Goal: Task Accomplishment & Management: Use online tool/utility

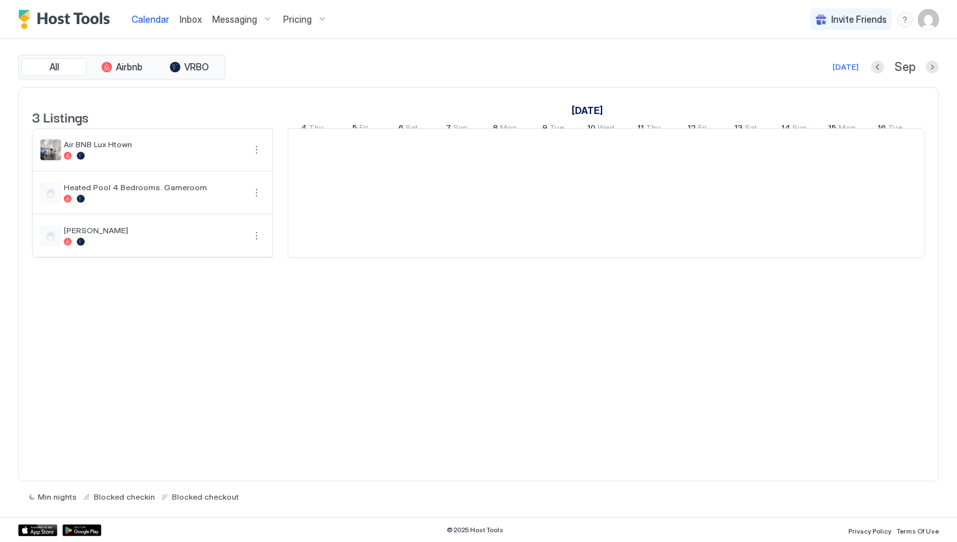
scroll to position [0, 724]
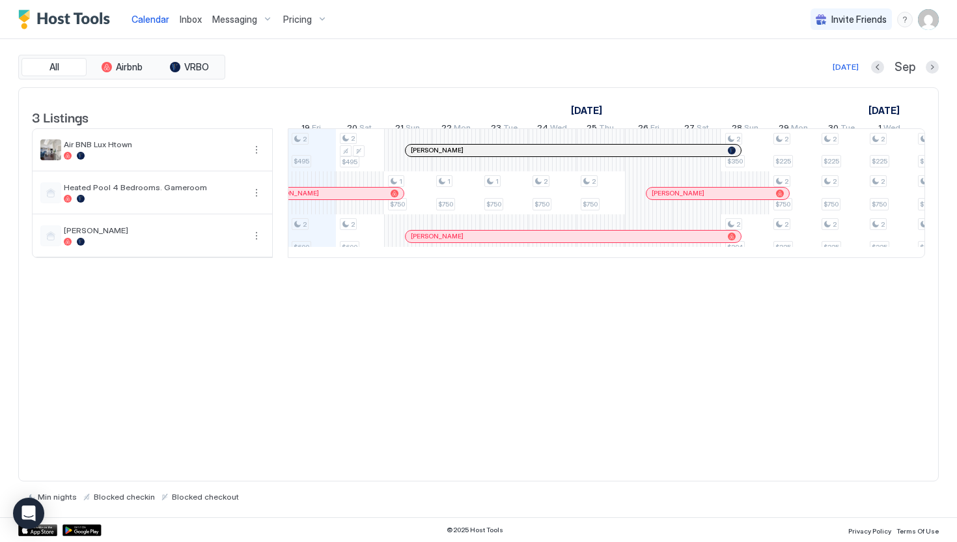
click at [236, 23] on span "Messaging" at bounding box center [234, 20] width 45 height 12
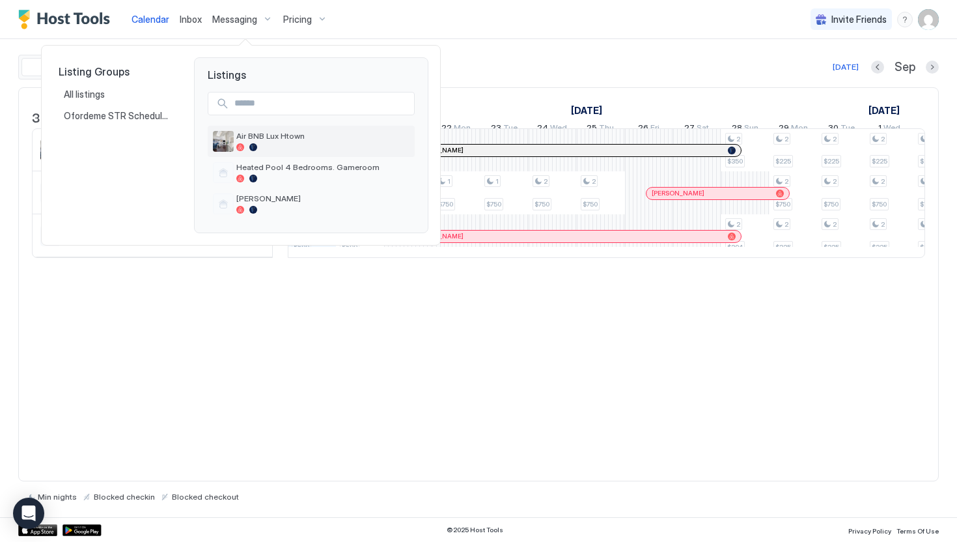
click at [272, 142] on div "Air BNB Lux Htown" at bounding box center [322, 141] width 173 height 20
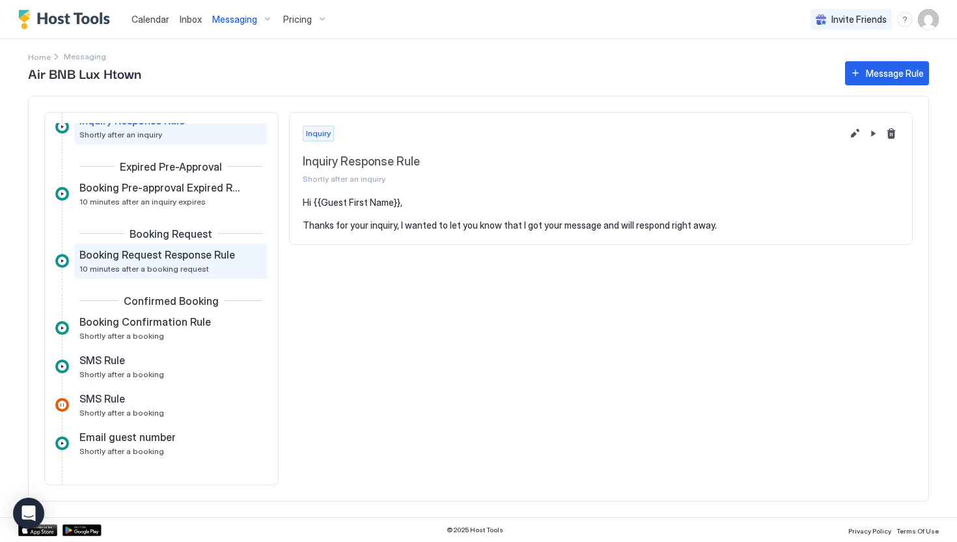
scroll to position [45, 0]
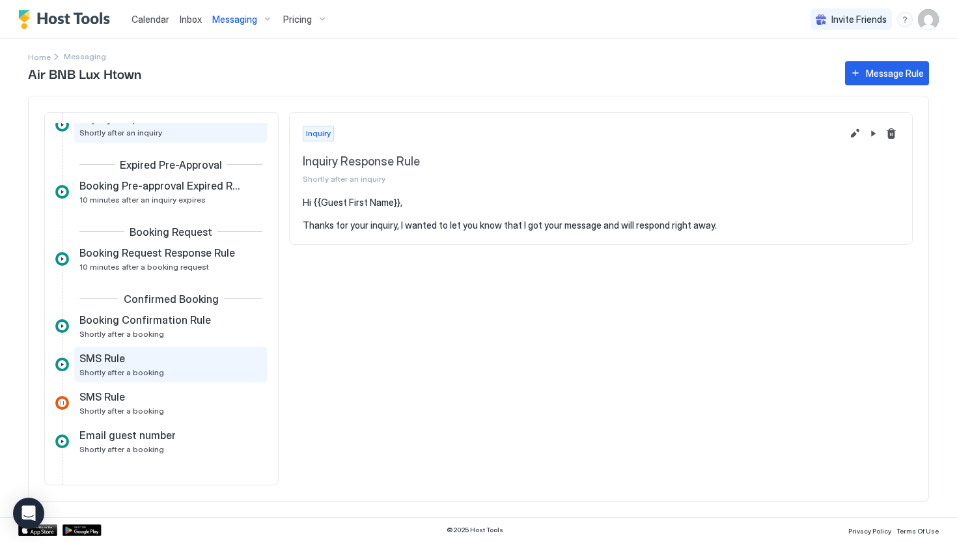
click at [128, 361] on div "SMS Rule" at bounding box center [161, 358] width 165 height 13
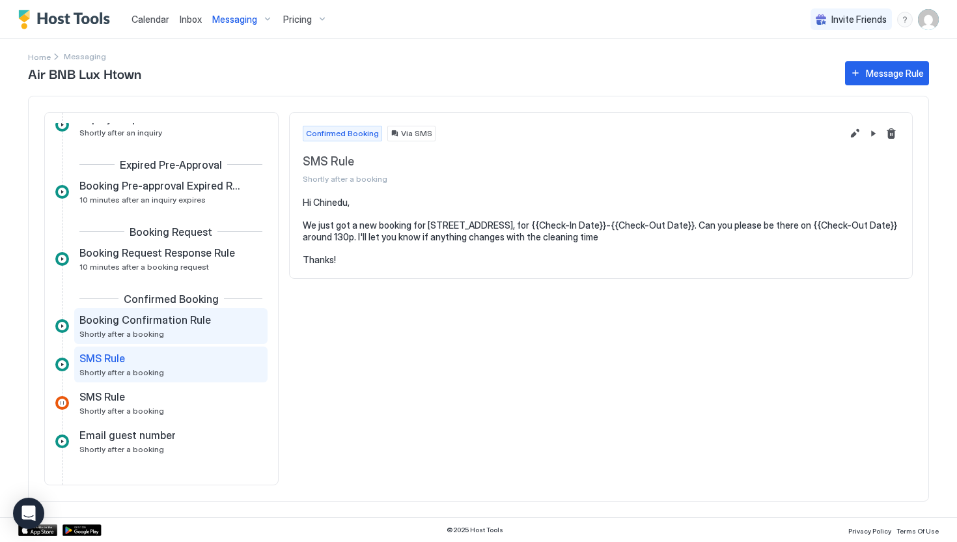
click at [140, 325] on span "Booking Confirmation Rule" at bounding box center [145, 319] width 132 height 13
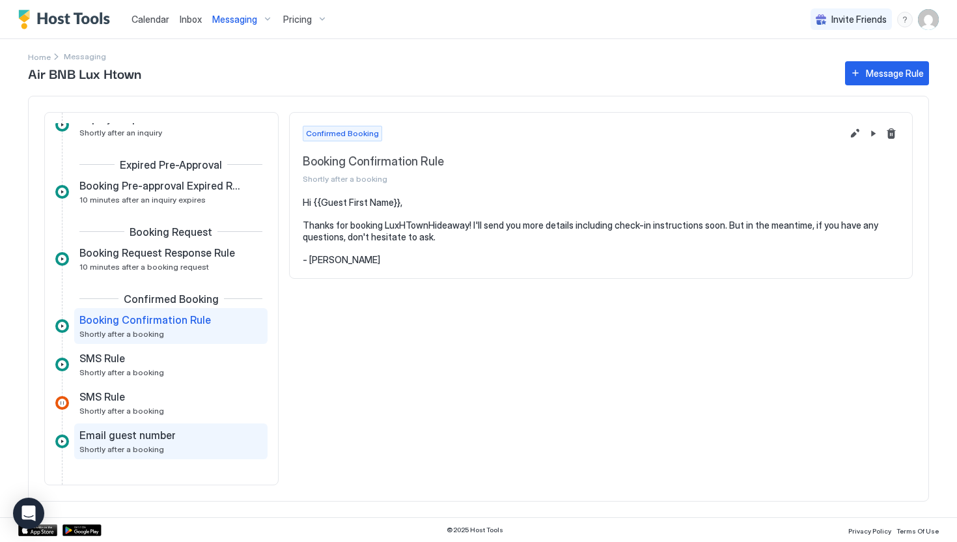
click at [111, 442] on div "Email guest number Shortly after a booking" at bounding box center [161, 441] width 165 height 25
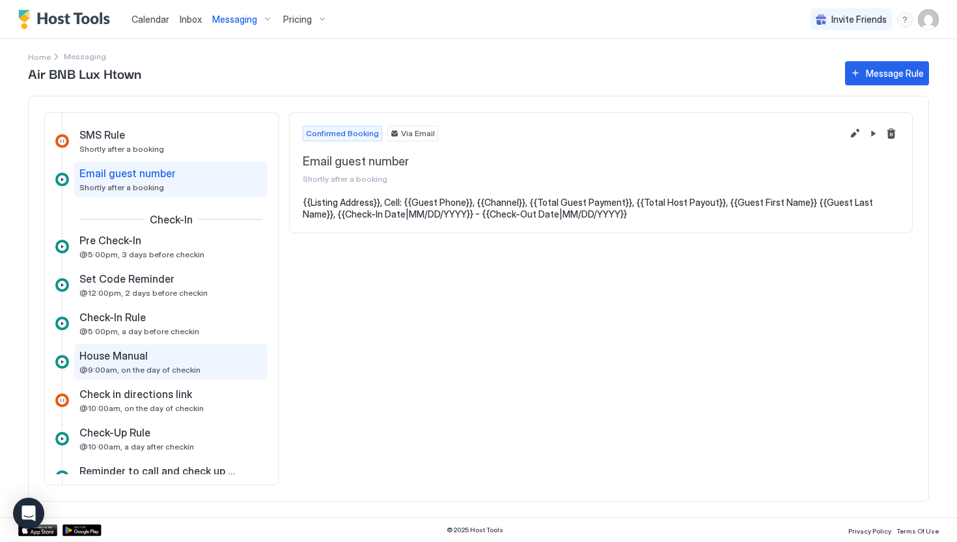
scroll to position [312, 0]
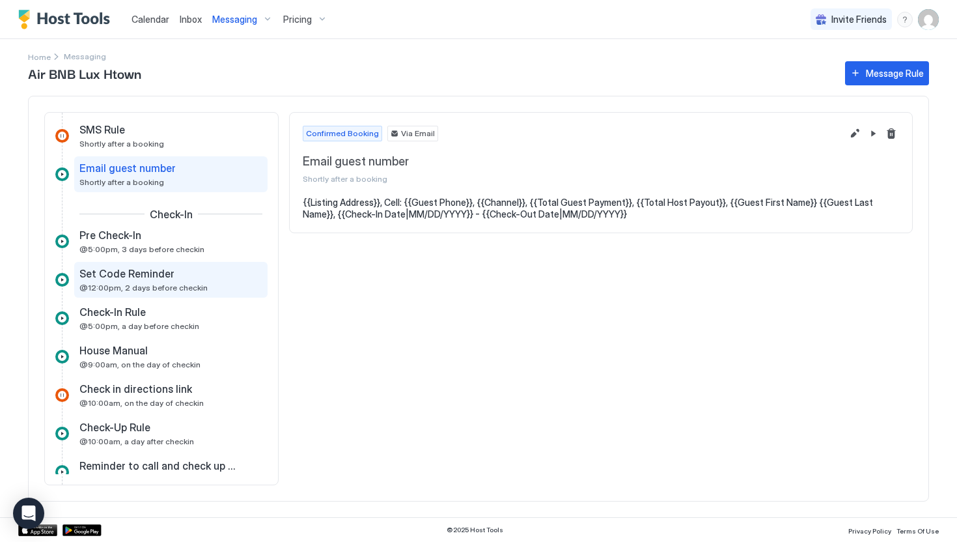
click at [122, 285] on span "@12:00pm, 2 days before checkin" at bounding box center [143, 288] width 128 height 10
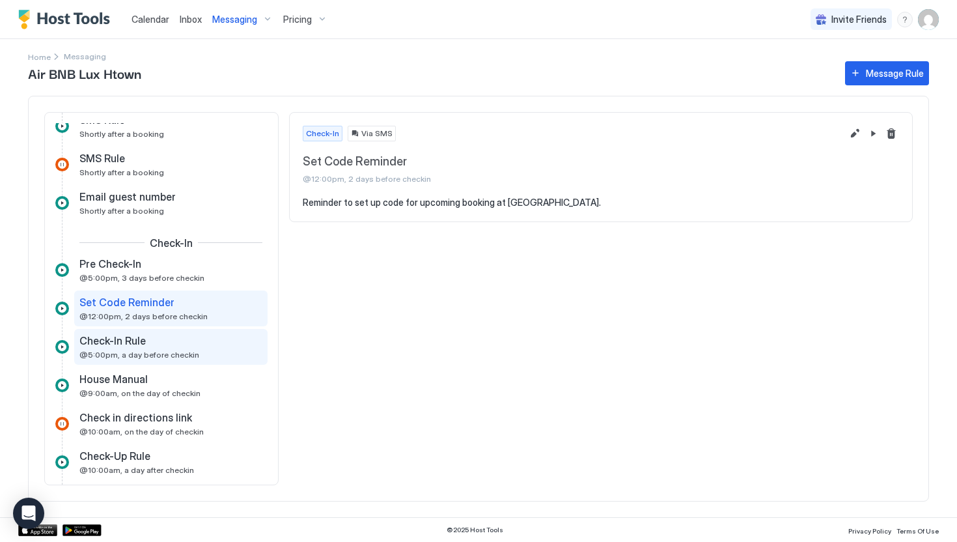
scroll to position [284, 0]
click at [865, 74] on button "Message Rule" at bounding box center [887, 73] width 84 height 24
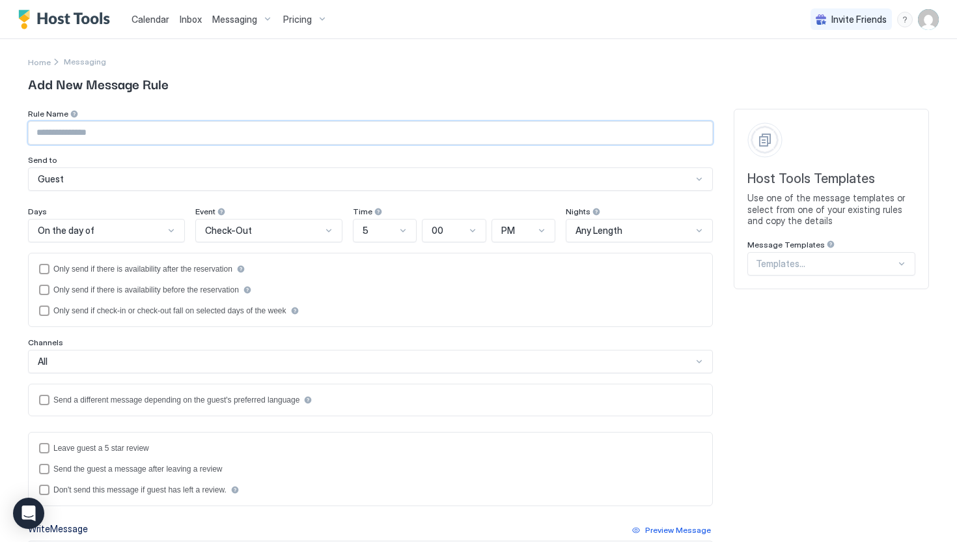
click at [80, 132] on input "Input Field" at bounding box center [371, 133] width 684 height 22
type input "**********"
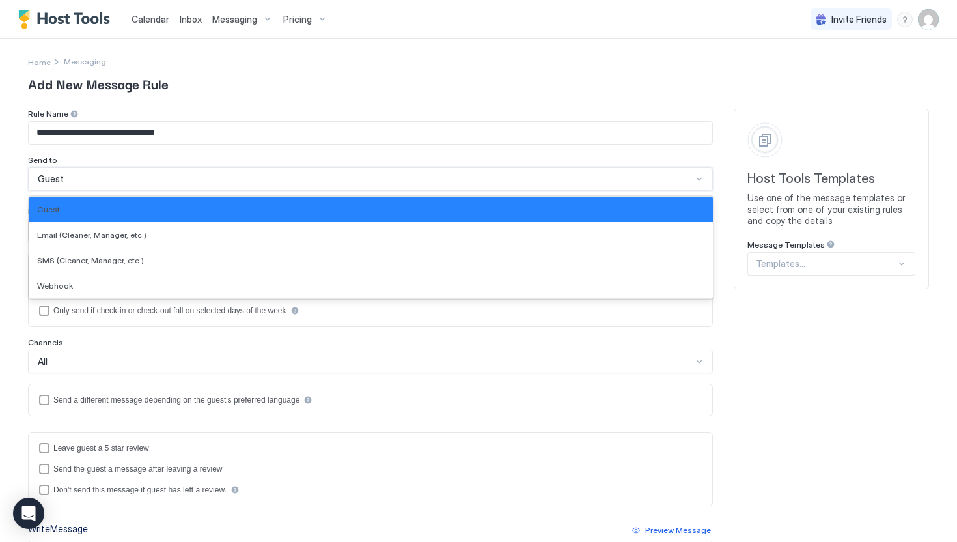
click at [64, 178] on div "Guest" at bounding box center [365, 179] width 655 height 12
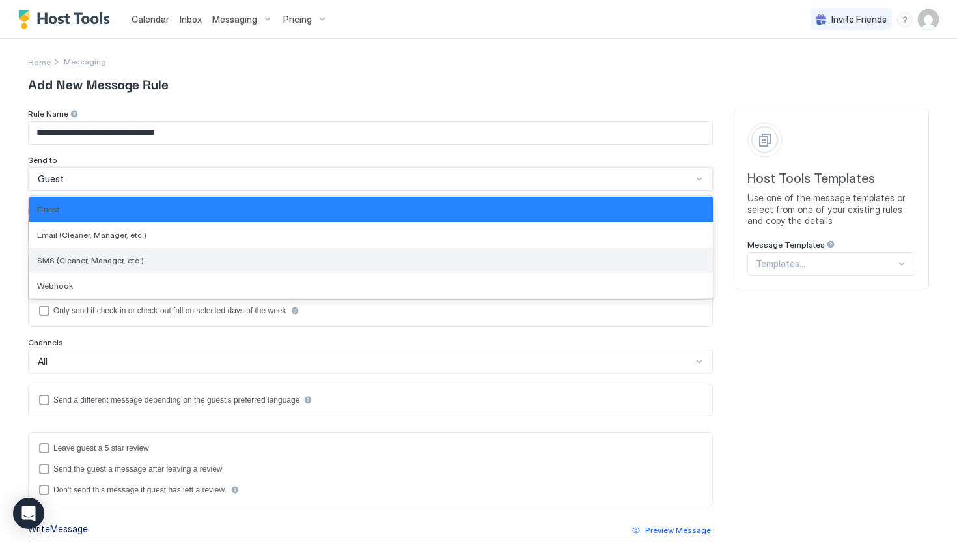
click at [78, 258] on span "SMS (Cleaner, Manager, etc.)" at bounding box center [90, 260] width 107 height 10
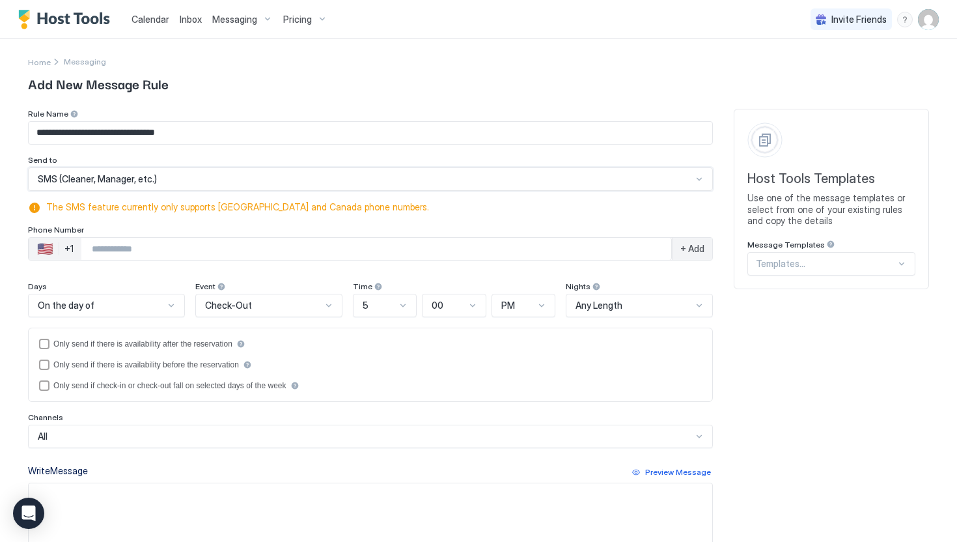
click at [98, 249] on input "Phone Number input" at bounding box center [376, 248] width 590 height 23
type input "**********"
click at [234, 307] on span "Check-Out" at bounding box center [228, 306] width 47 height 12
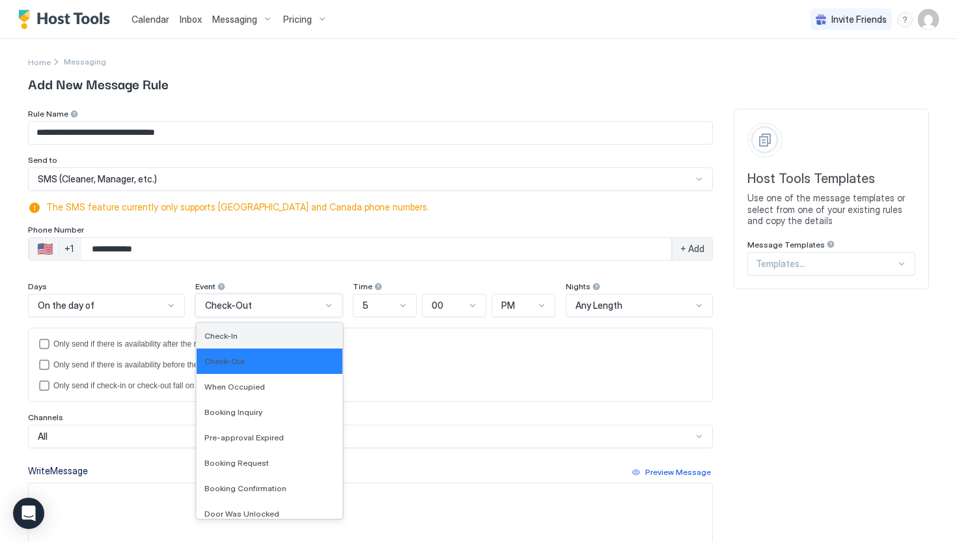
click at [225, 336] on span "Check-In" at bounding box center [221, 336] width 33 height 10
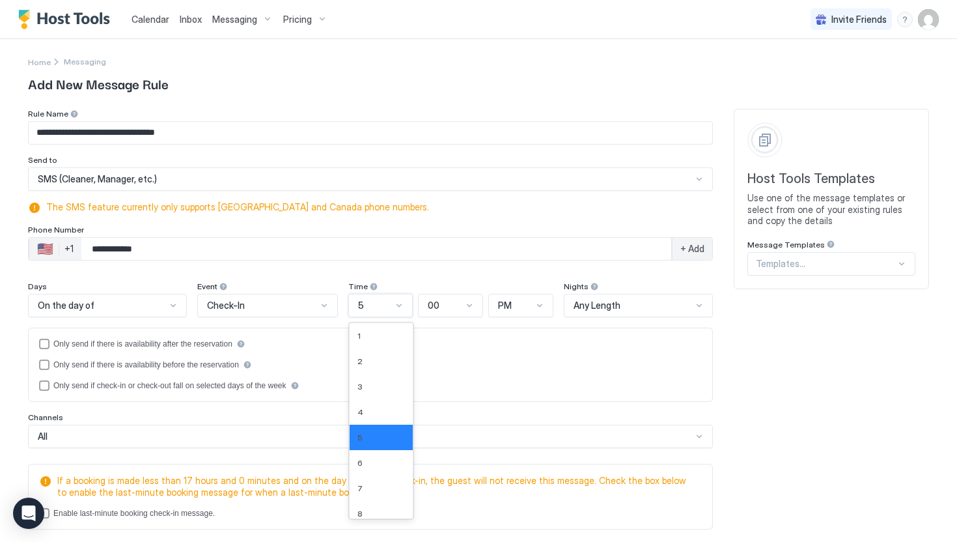
click at [401, 307] on div at bounding box center [399, 305] width 10 height 10
click at [367, 451] on div "10" at bounding box center [382, 455] width 48 height 10
click at [504, 305] on span "PM" at bounding box center [505, 306] width 14 height 12
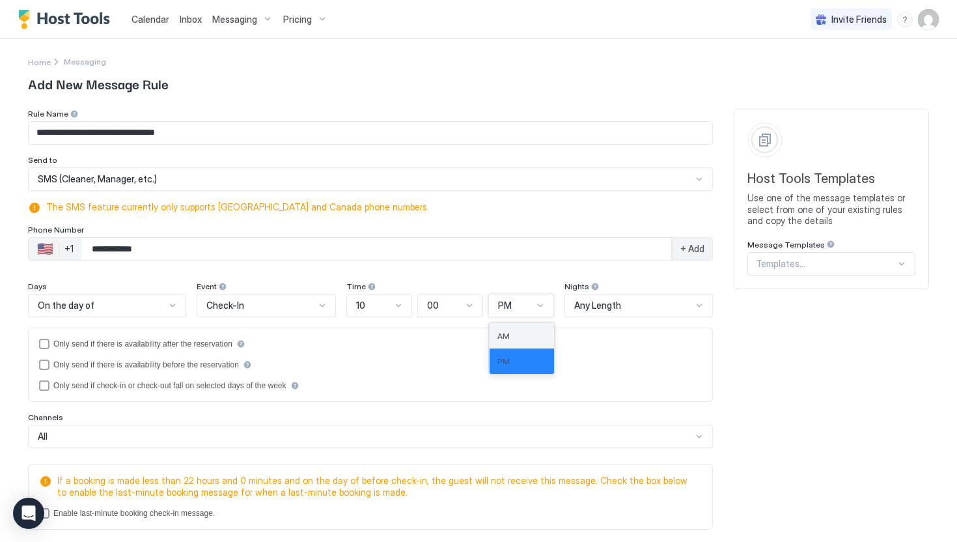
click at [500, 333] on span "AM" at bounding box center [504, 336] width 12 height 10
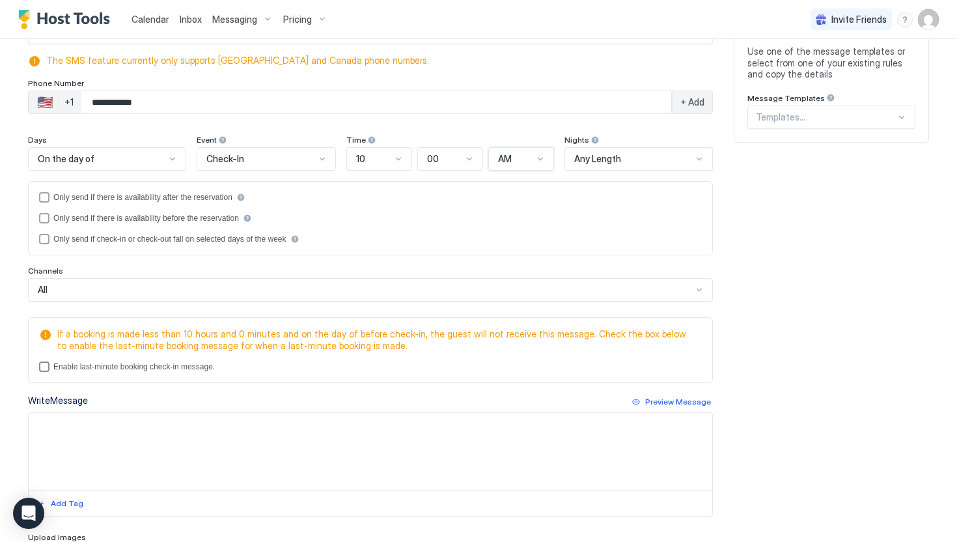
scroll to position [152, 0]
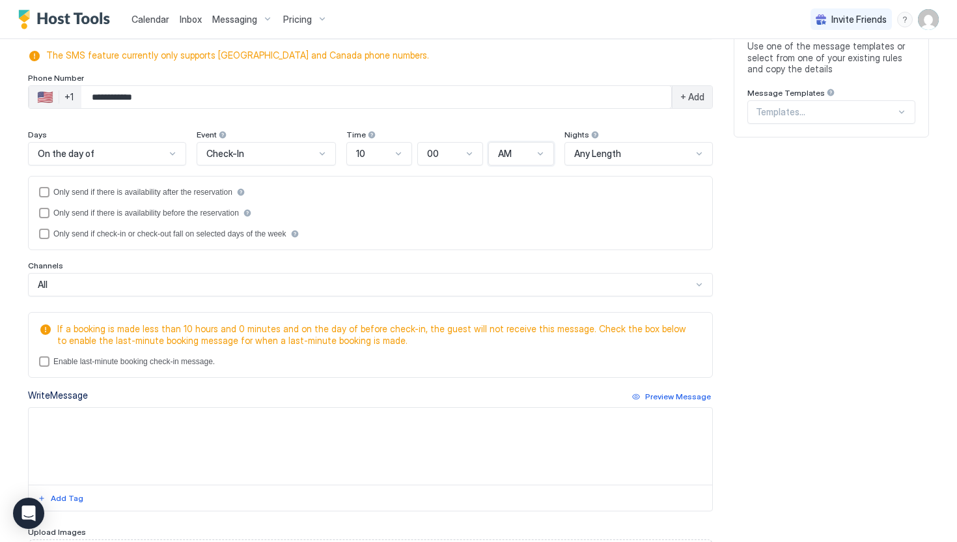
click at [123, 427] on textarea "Input Field" at bounding box center [371, 446] width 684 height 77
type textarea "*"
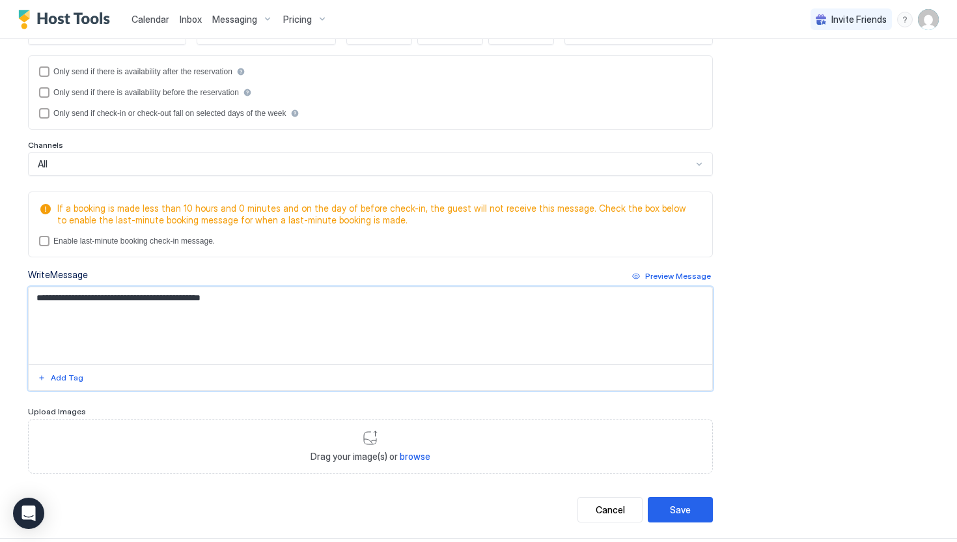
scroll to position [291, 0]
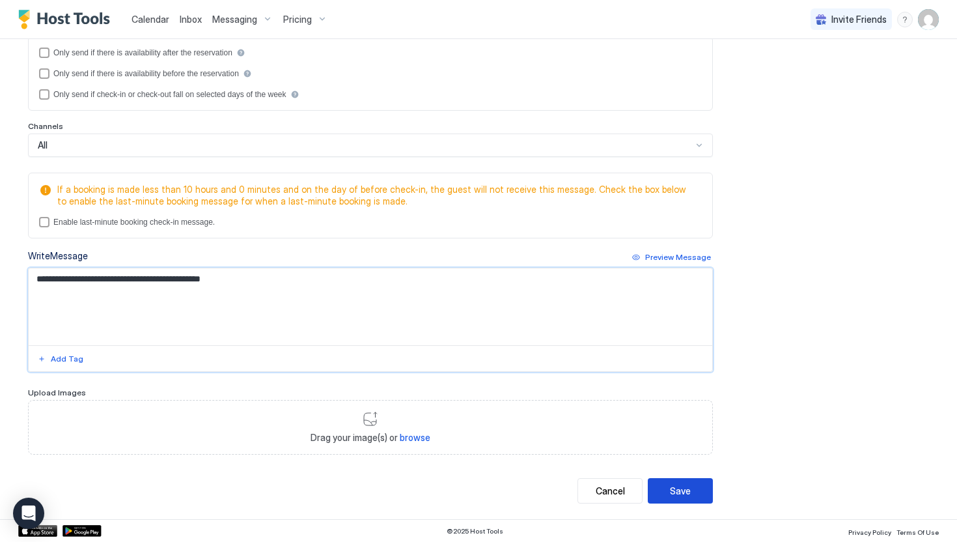
type textarea "**********"
click at [678, 491] on div "Save" at bounding box center [680, 491] width 21 height 14
click at [678, 489] on div "Save" at bounding box center [680, 490] width 21 height 14
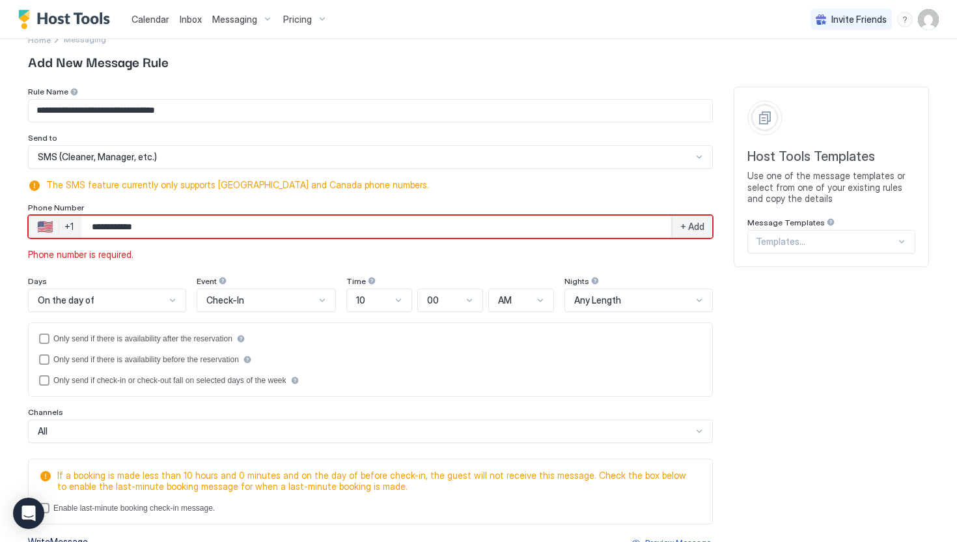
scroll to position [0, 0]
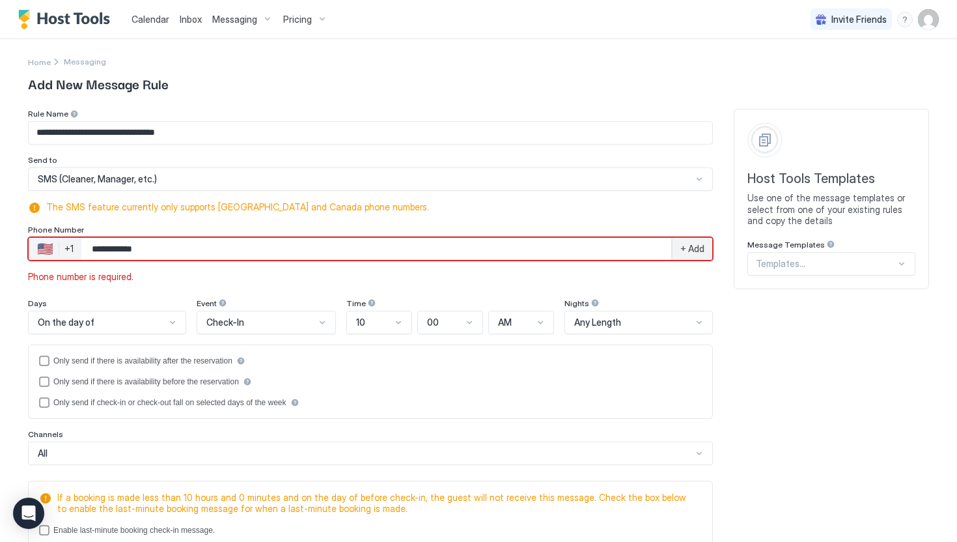
click at [684, 252] on span "+ Add" at bounding box center [693, 249] width 24 height 12
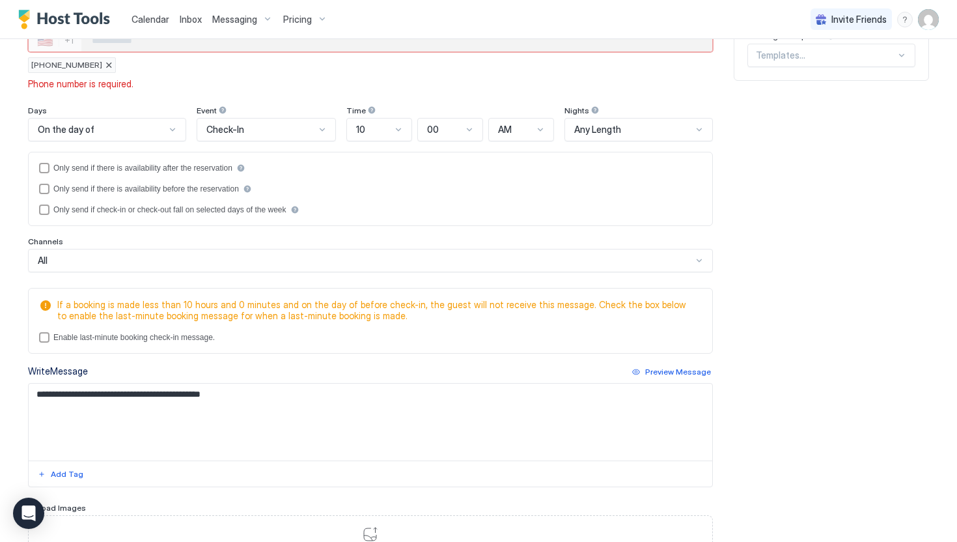
scroll to position [324, 0]
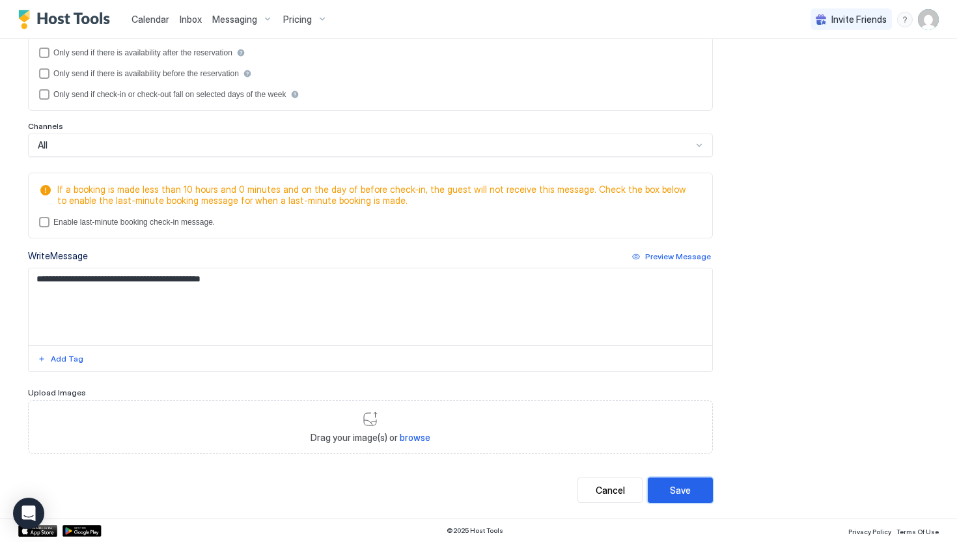
click at [676, 491] on div "Save" at bounding box center [680, 490] width 21 height 14
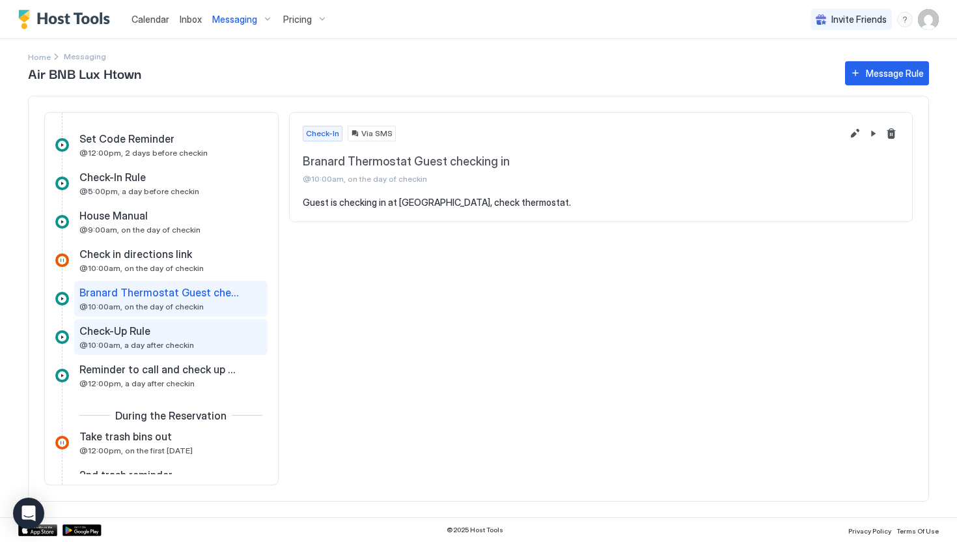
scroll to position [452, 0]
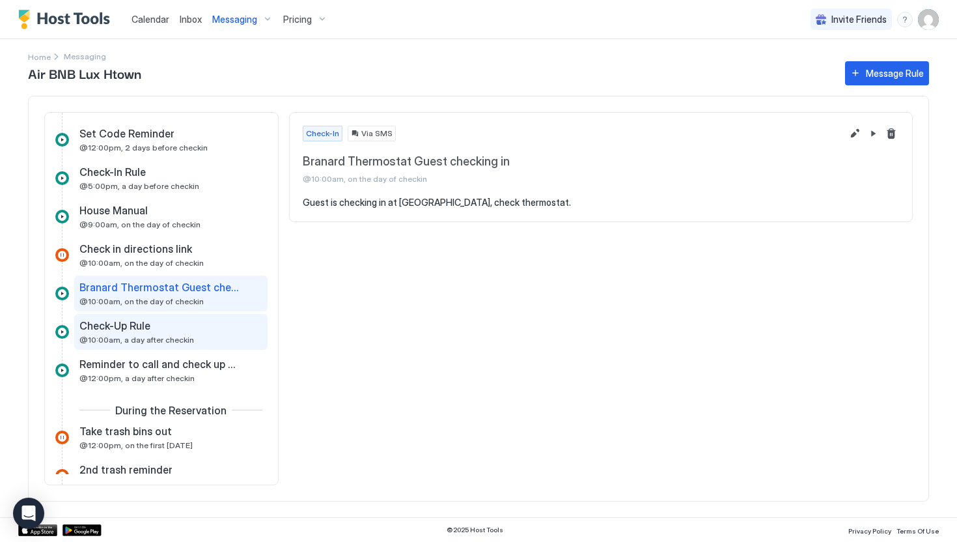
click at [145, 326] on span "Check-Up Rule" at bounding box center [114, 325] width 71 height 13
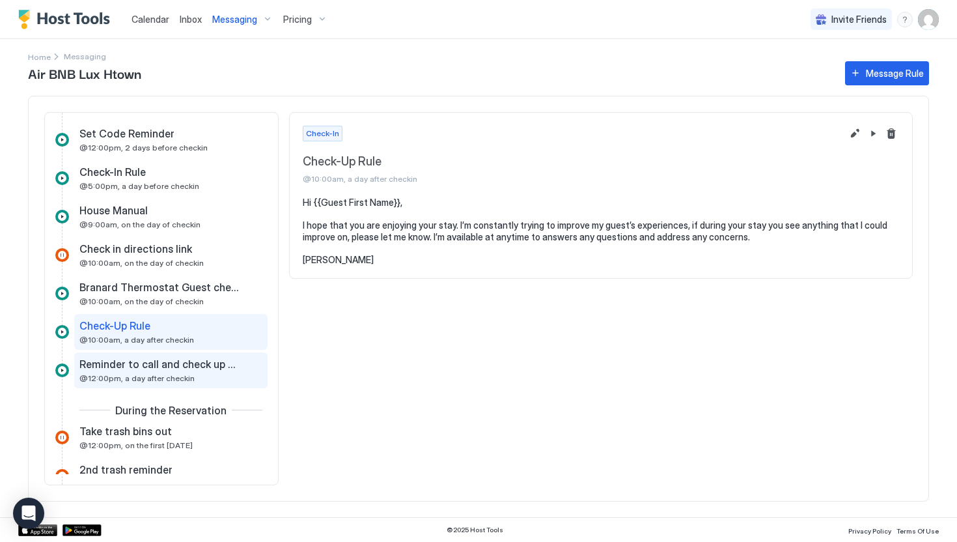
click at [162, 369] on span "Reminder to call and check up on guest" at bounding box center [160, 364] width 162 height 13
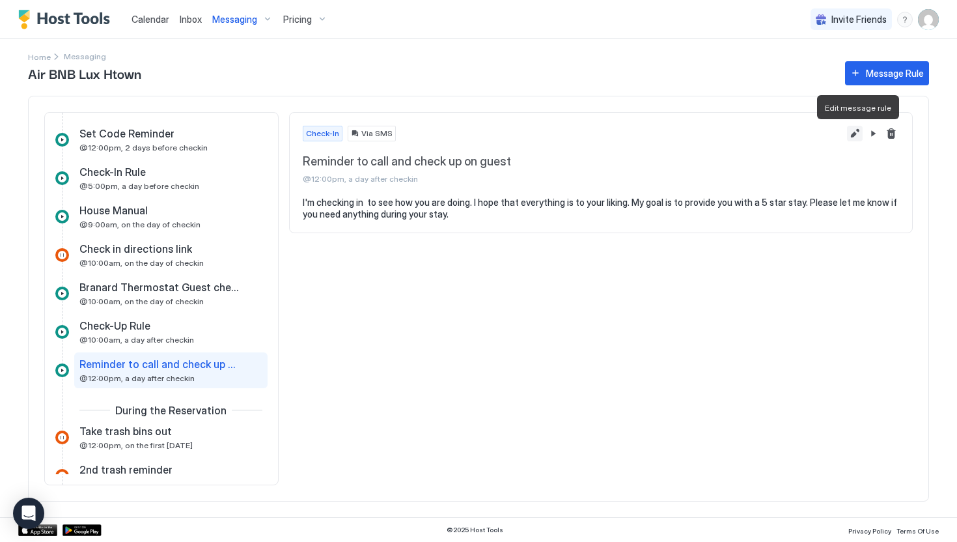
click at [853, 133] on button "Edit message rule" at bounding box center [855, 134] width 16 height 16
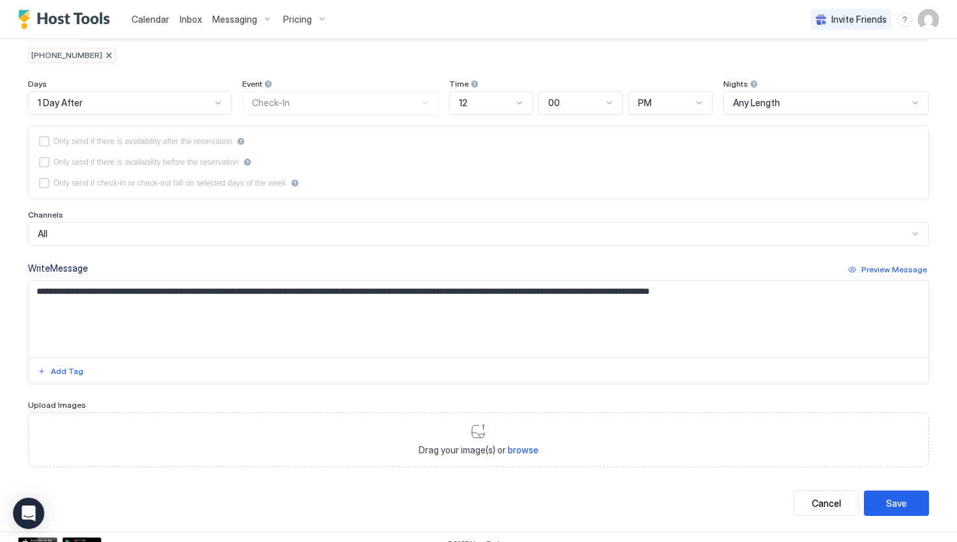
scroll to position [231, 0]
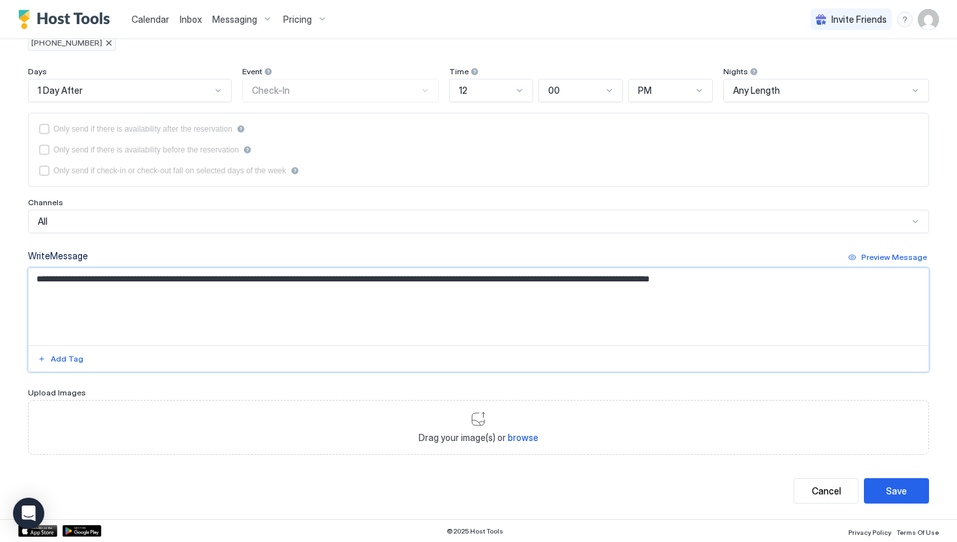
click at [36, 280] on textarea "**********" at bounding box center [479, 306] width 900 height 77
click at [67, 360] on div "Add Tag" at bounding box center [67, 359] width 33 height 12
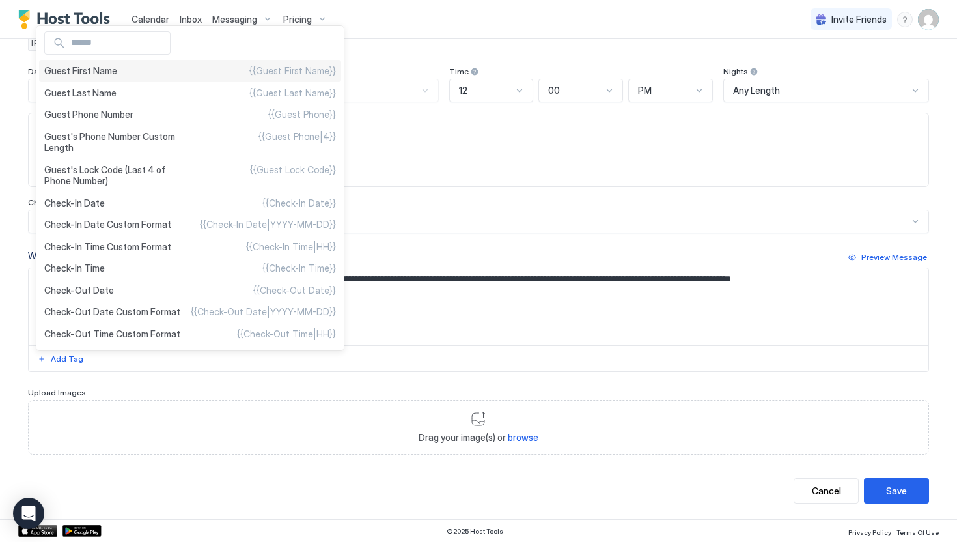
click at [109, 67] on span "Guest First Name" at bounding box center [80, 71] width 73 height 12
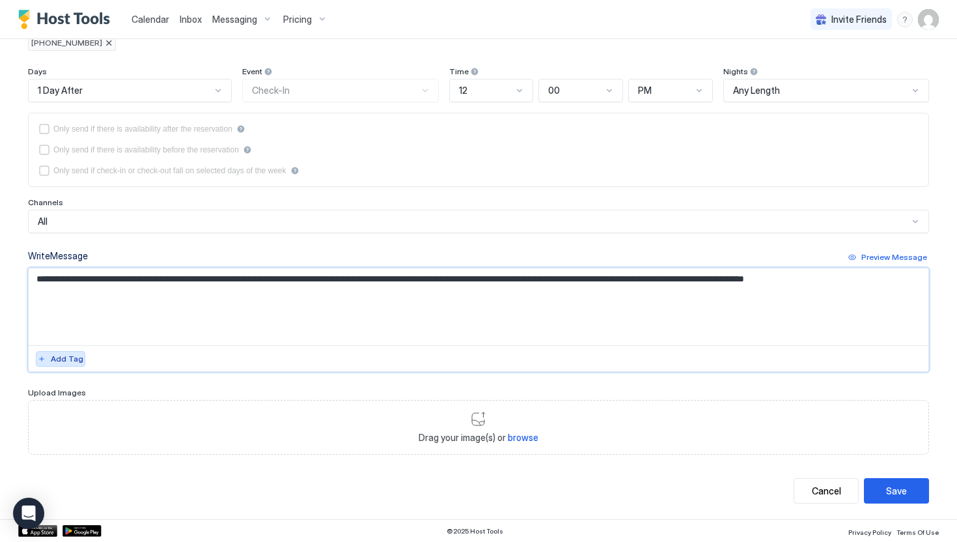
click at [65, 356] on div "Add Tag" at bounding box center [67, 359] width 33 height 12
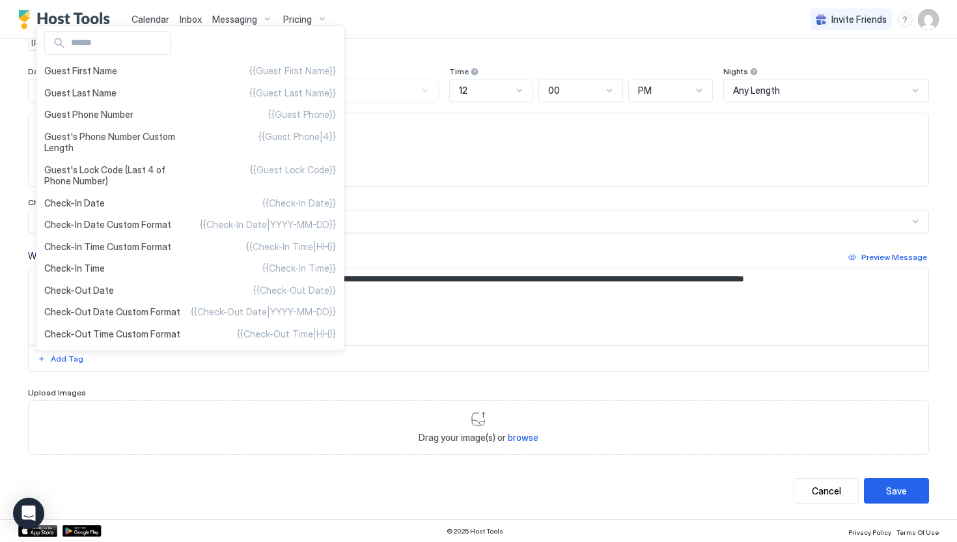
click at [365, 296] on div at bounding box center [478, 271] width 957 height 542
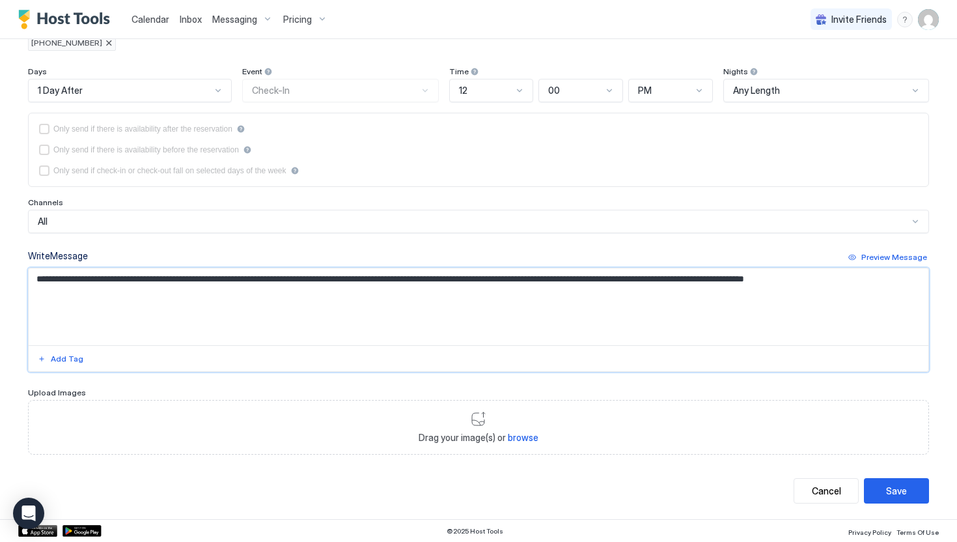
click at [148, 281] on textarea "**********" at bounding box center [479, 306] width 900 height 77
type textarea "**********"
click at [894, 489] on div "Save" at bounding box center [896, 491] width 21 height 14
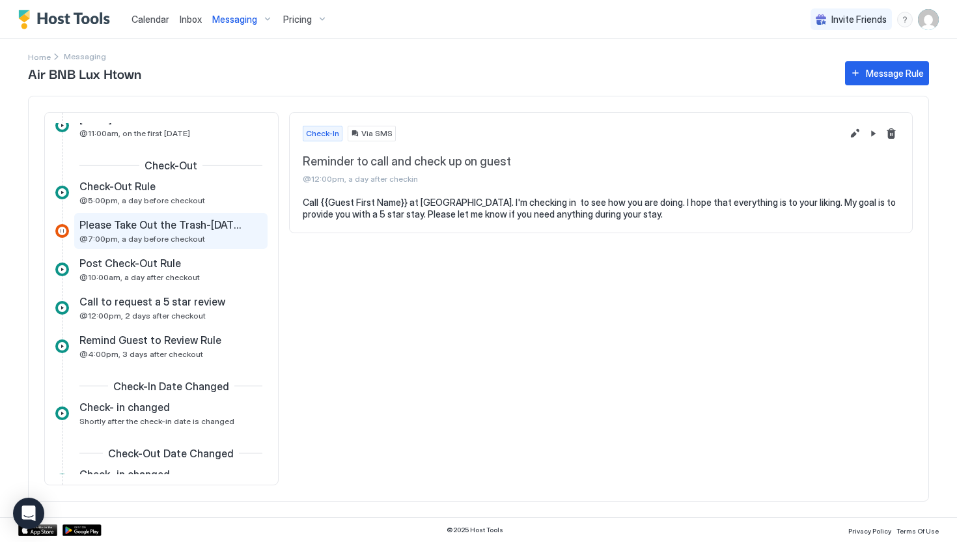
scroll to position [885, 0]
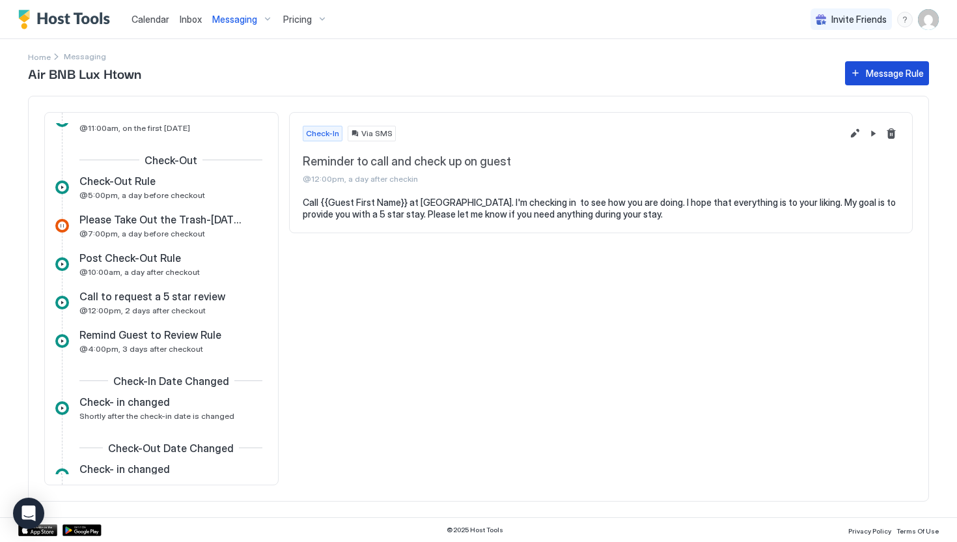
click at [865, 73] on button "Message Rule" at bounding box center [887, 73] width 84 height 24
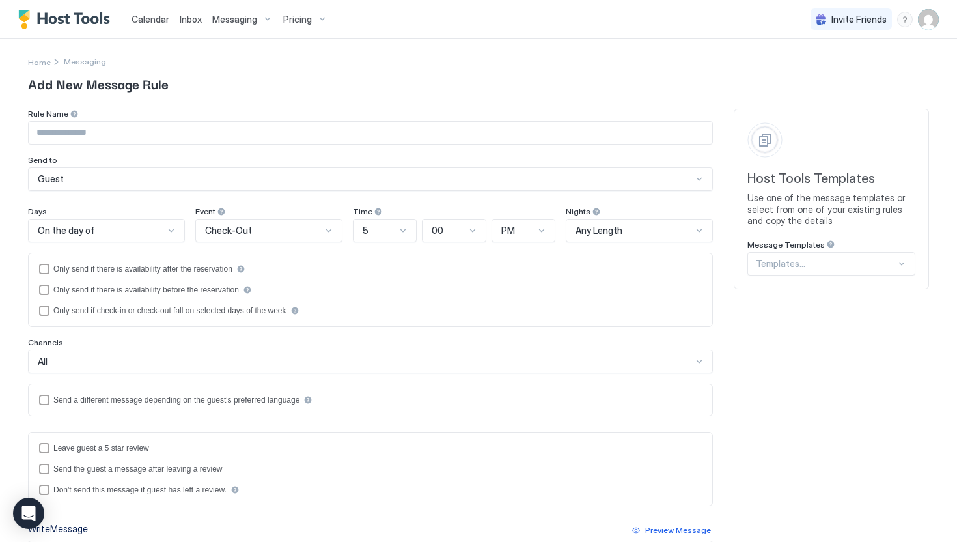
click at [135, 138] on input "Input Field" at bounding box center [371, 133] width 684 height 22
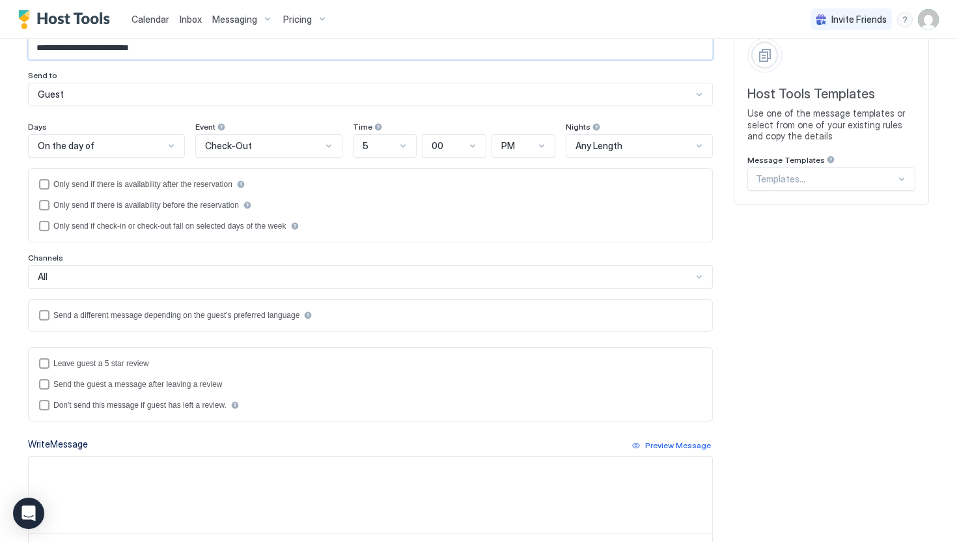
scroll to position [74, 0]
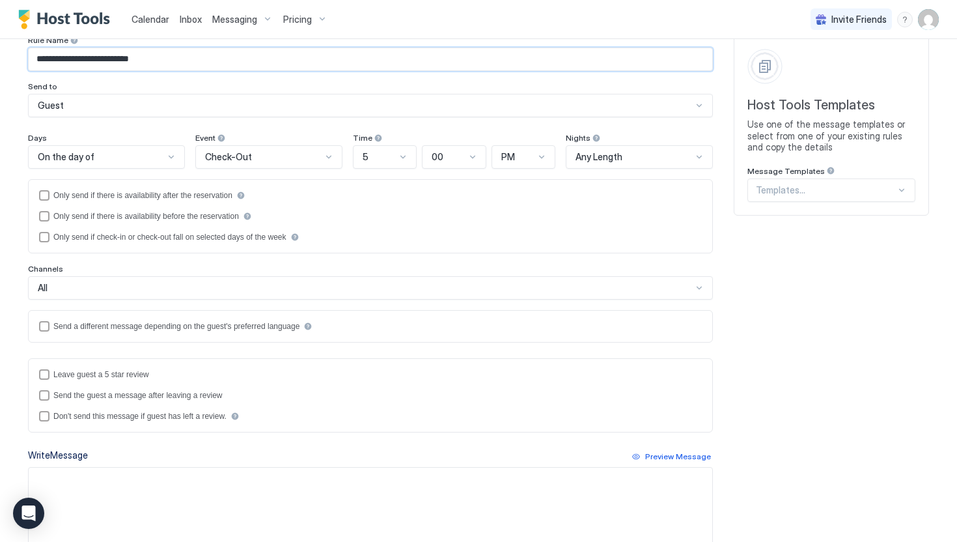
type input "**********"
click at [70, 109] on div "Guest" at bounding box center [365, 106] width 655 height 12
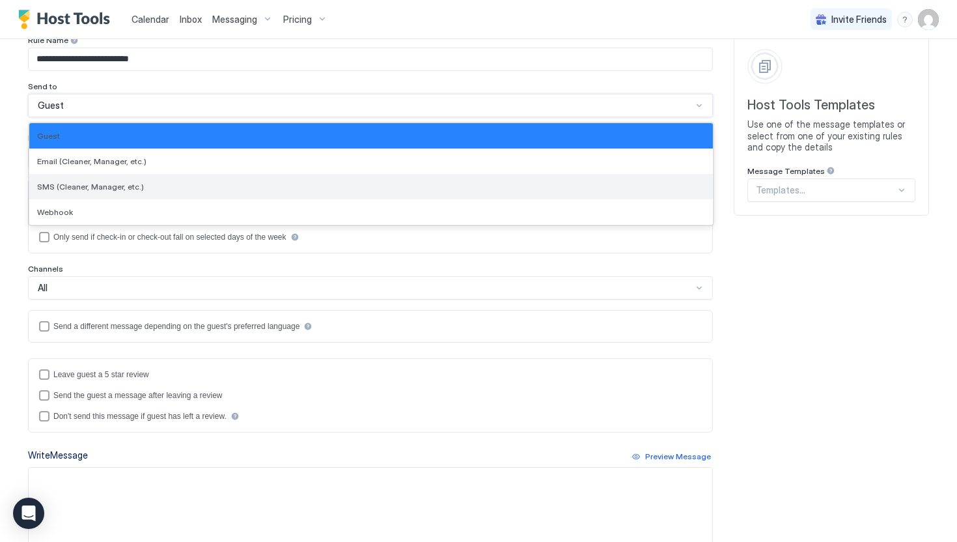
click at [74, 188] on span "SMS (Cleaner, Manager, etc.)" at bounding box center [90, 187] width 107 height 10
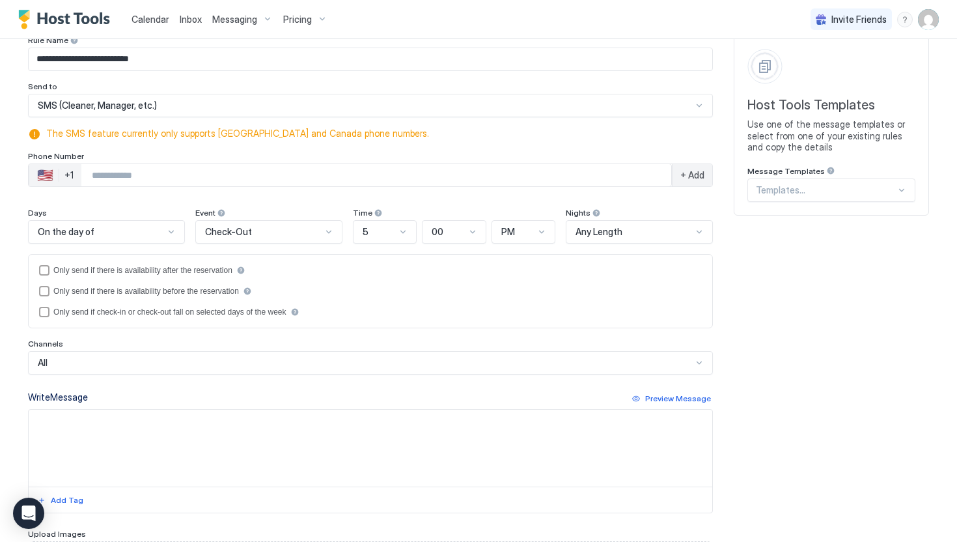
click at [93, 177] on input "Phone Number input" at bounding box center [376, 174] width 590 height 23
type input "**********"
click at [682, 179] on span "+ Add" at bounding box center [693, 175] width 24 height 12
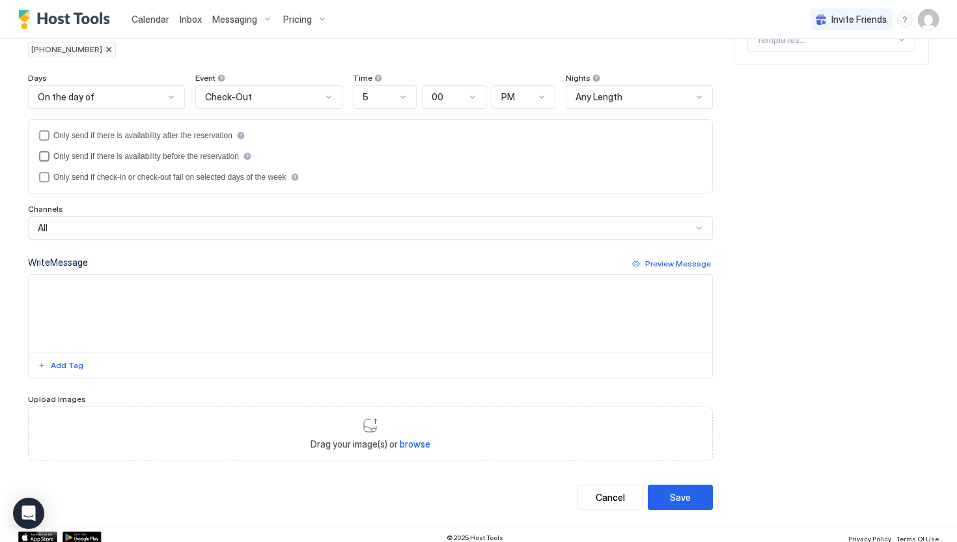
scroll to position [231, 0]
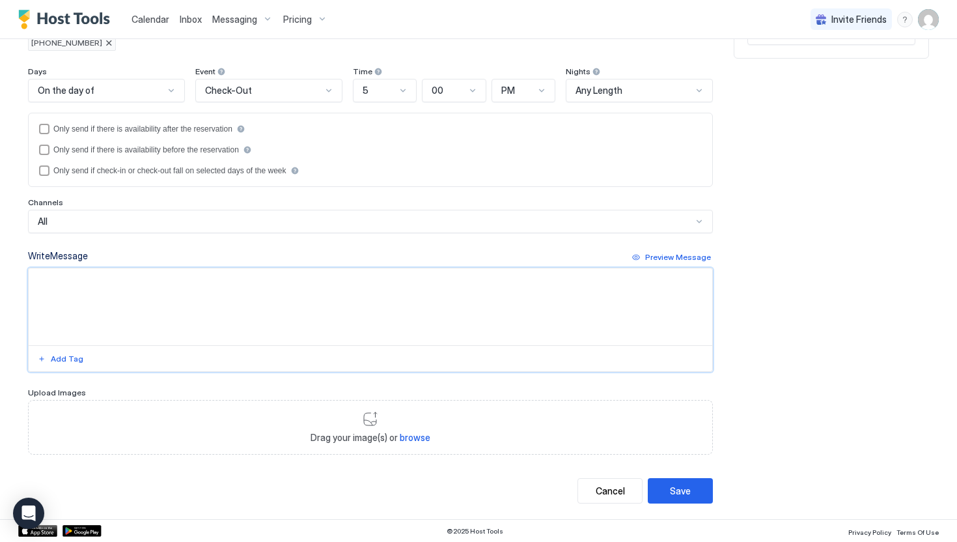
click at [146, 306] on textarea "Input Field" at bounding box center [371, 306] width 684 height 77
type textarea "**********"
click at [687, 488] on div "Save" at bounding box center [680, 491] width 21 height 14
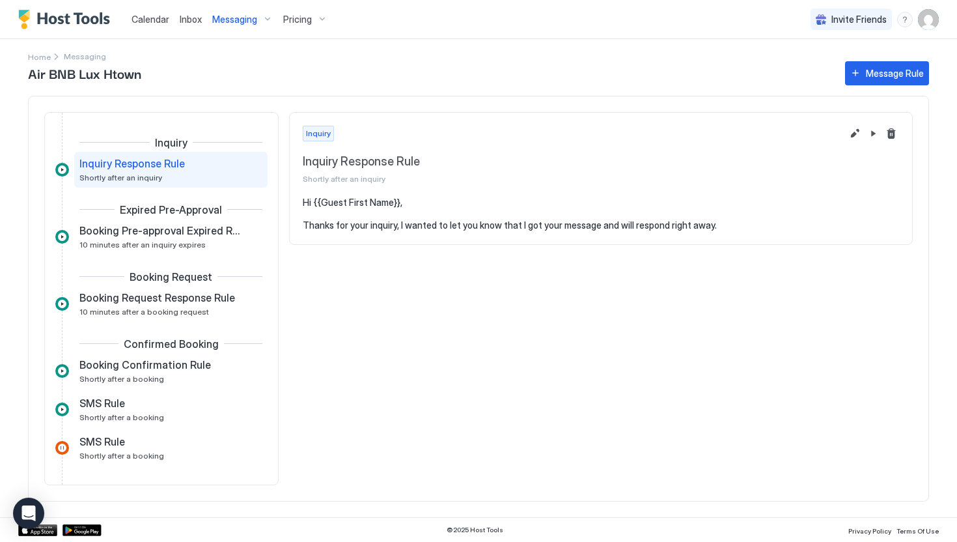
click at [226, 18] on span "Messaging" at bounding box center [234, 20] width 45 height 12
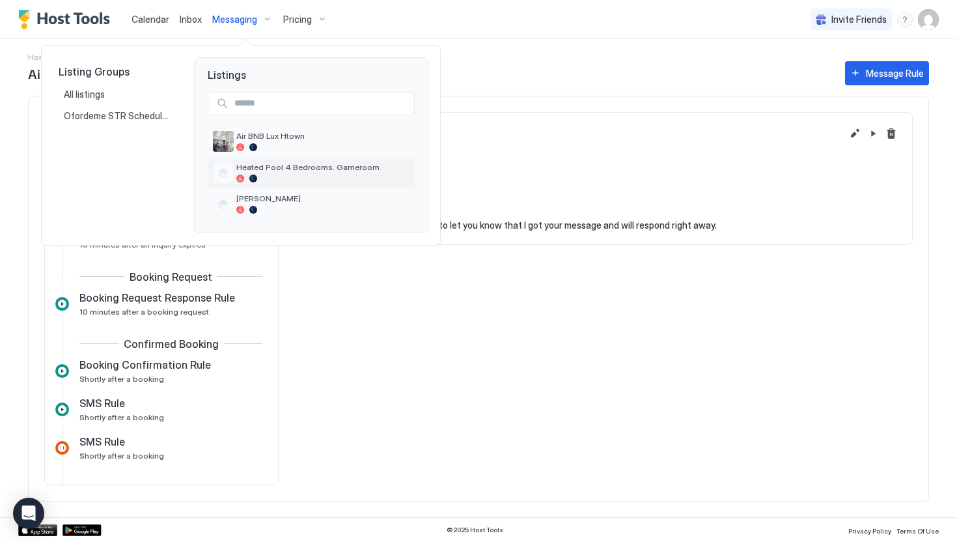
click at [276, 170] on span "Heated Pool 4 Bedrooms. Gameroom" at bounding box center [322, 167] width 173 height 10
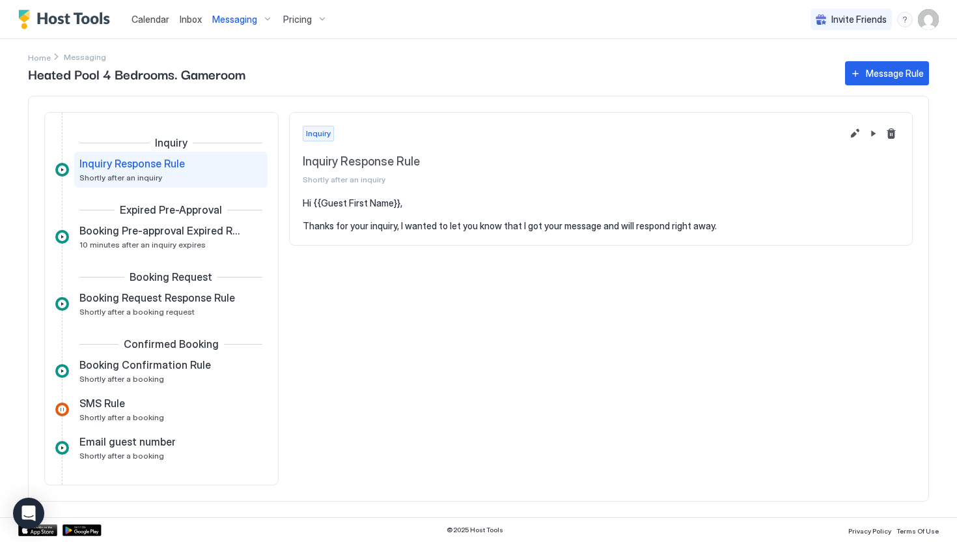
click at [232, 25] on div "Messaging" at bounding box center [242, 19] width 71 height 22
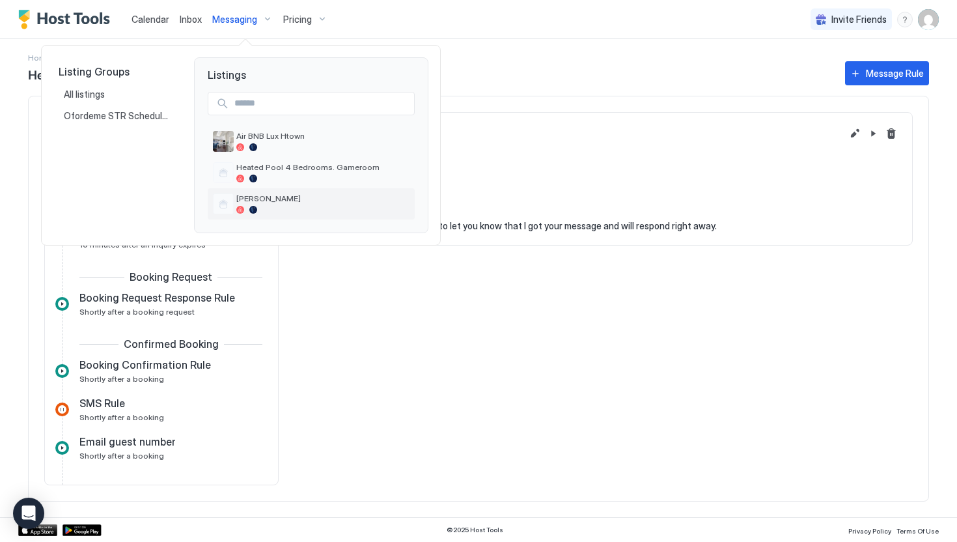
click at [268, 205] on div "[PERSON_NAME]" at bounding box center [322, 203] width 173 height 20
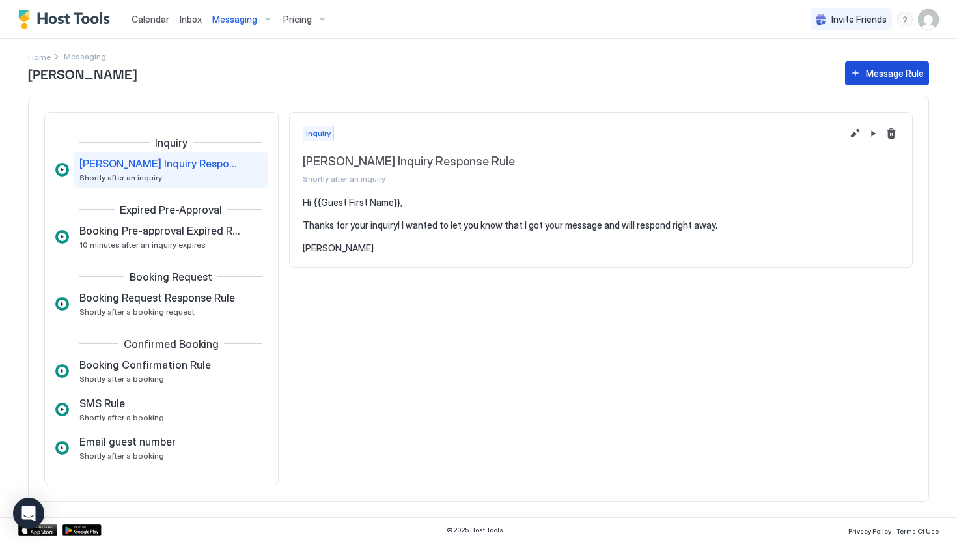
click at [876, 69] on div "Message Rule" at bounding box center [895, 73] width 58 height 14
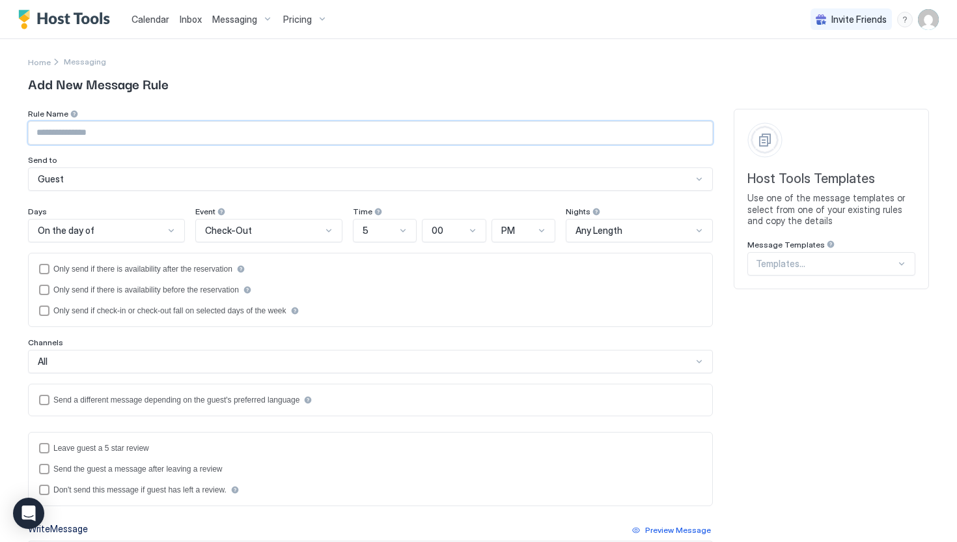
click at [106, 138] on input "Input Field" at bounding box center [371, 133] width 684 height 22
click at [67, 173] on div "Guest" at bounding box center [365, 179] width 655 height 12
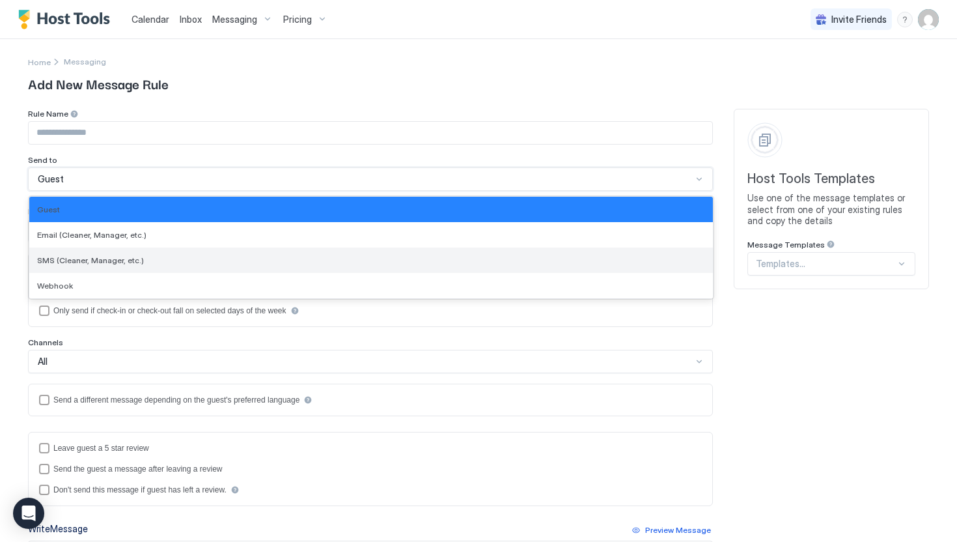
click at [78, 262] on span "SMS (Cleaner, Manager, etc.)" at bounding box center [90, 260] width 107 height 10
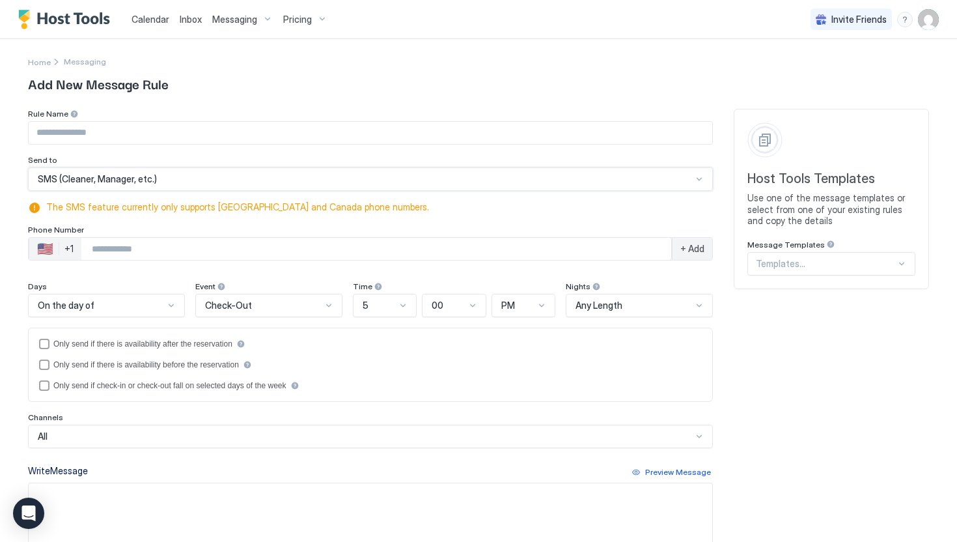
click at [115, 255] on input "Phone Number input" at bounding box center [376, 248] width 590 height 23
type input "**********"
click at [676, 246] on div "+ Add" at bounding box center [692, 249] width 40 height 22
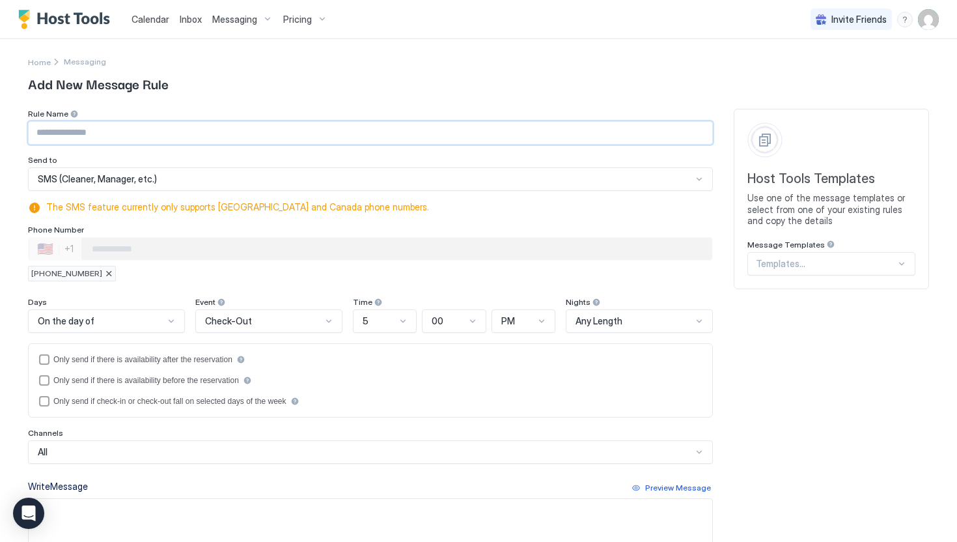
click at [117, 134] on input "Input Field" at bounding box center [371, 133] width 684 height 22
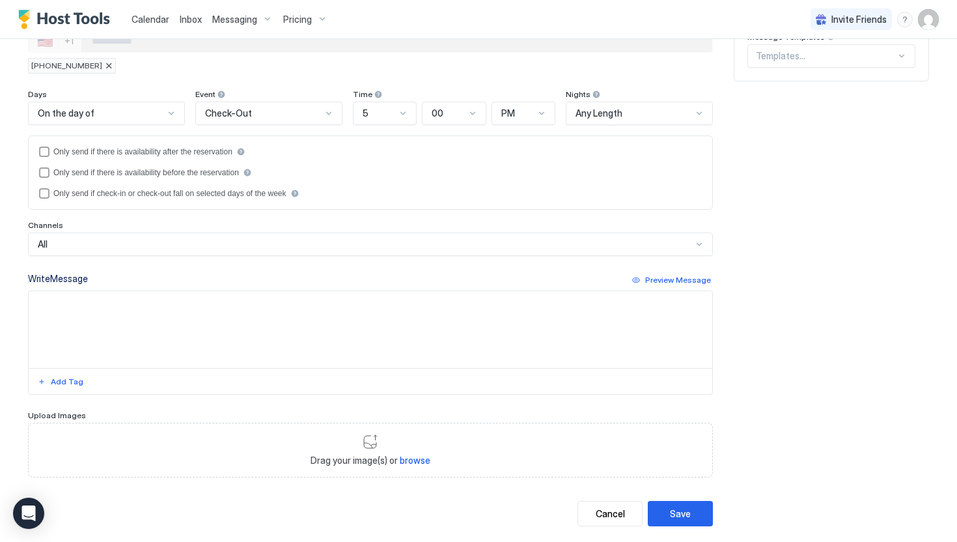
scroll to position [231, 0]
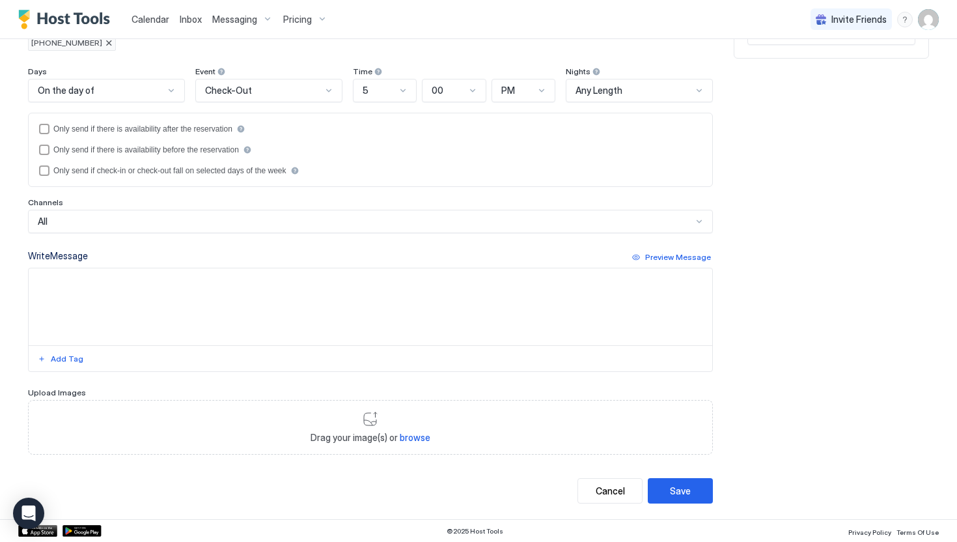
type input "**********"
click at [160, 306] on textarea "Input Field" at bounding box center [371, 306] width 684 height 77
type textarea "**********"
click at [673, 492] on div "Save" at bounding box center [680, 491] width 21 height 14
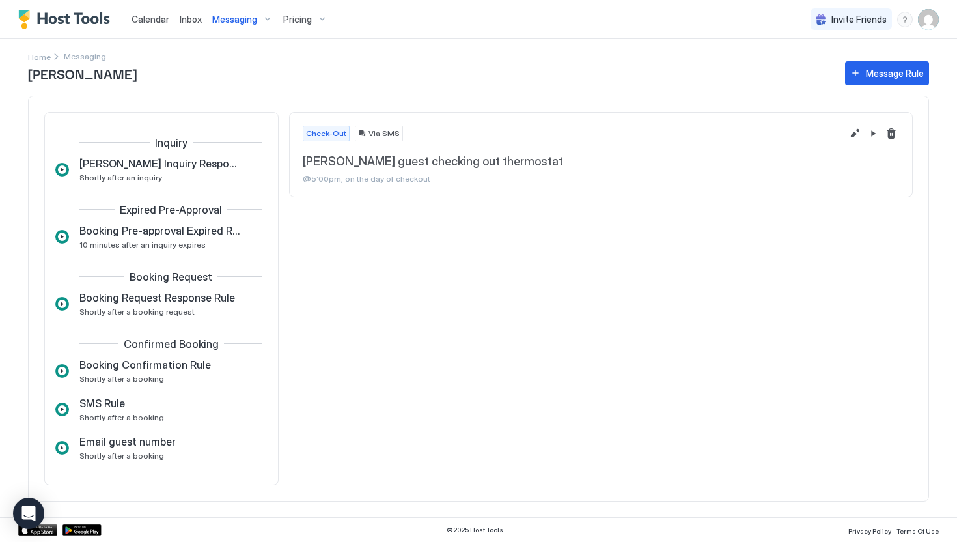
scroll to position [888, 0]
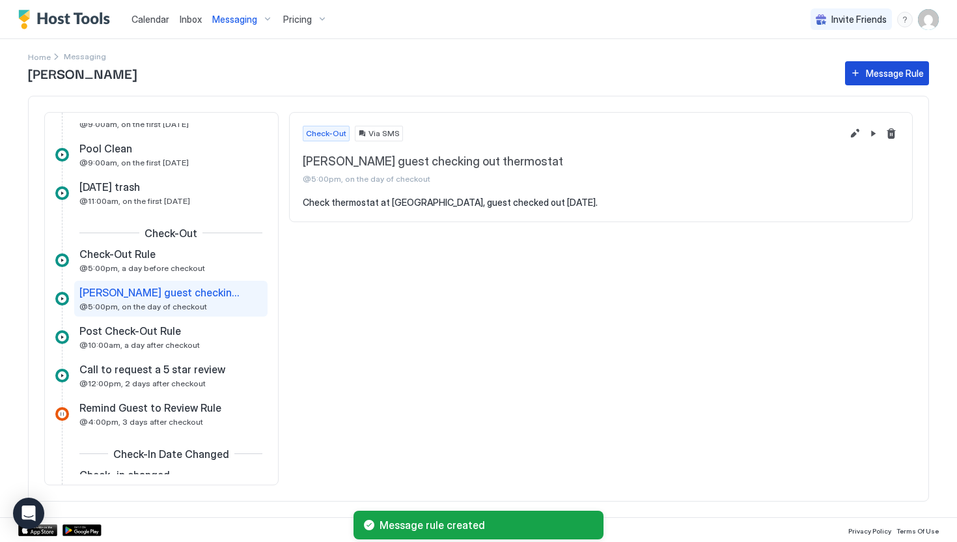
click at [896, 77] on div "Message Rule" at bounding box center [895, 73] width 58 height 14
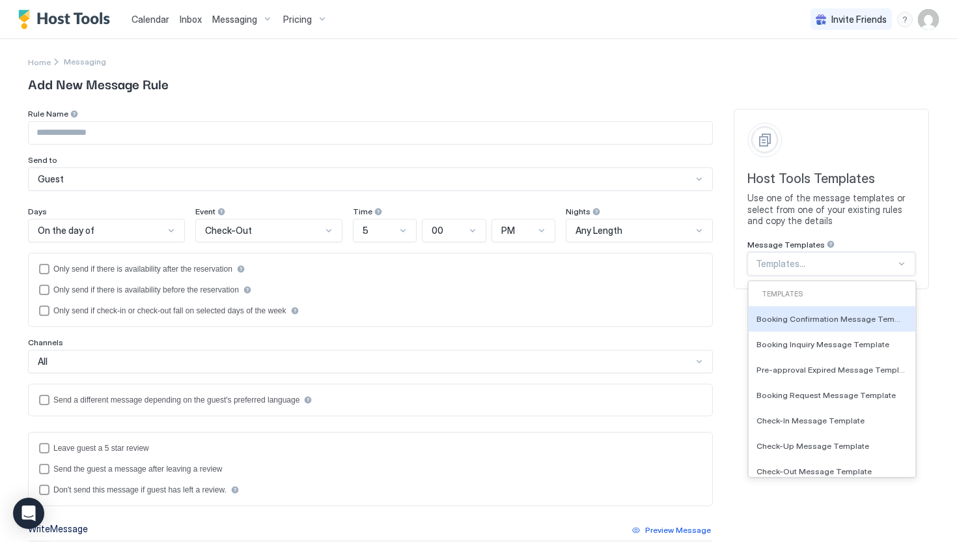
click at [772, 268] on div at bounding box center [826, 264] width 140 height 12
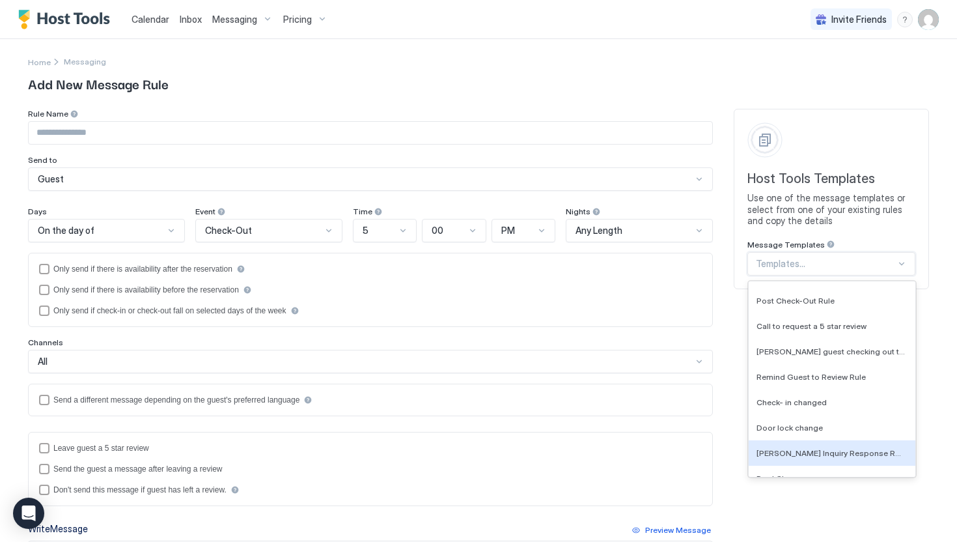
scroll to position [1508, 0]
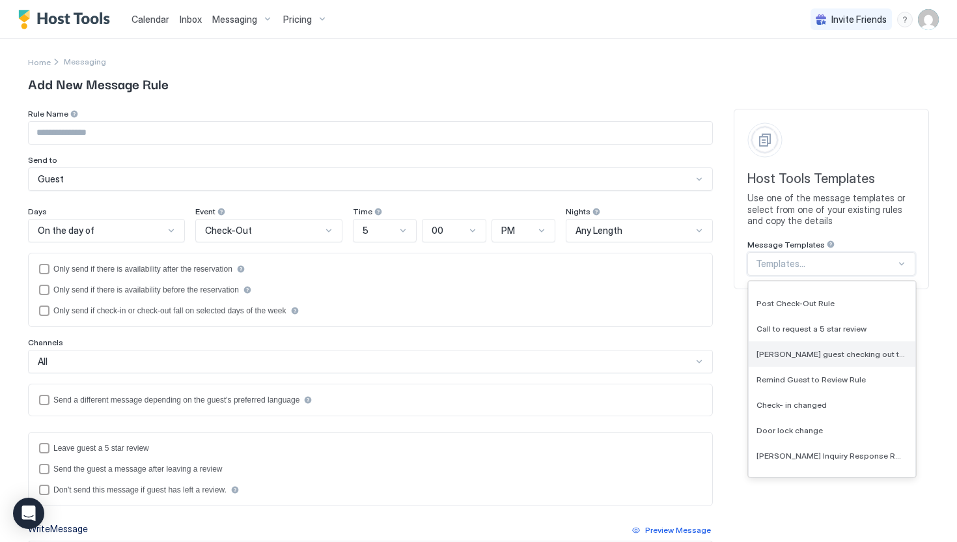
click at [806, 360] on div "[PERSON_NAME] guest checking out thermostat" at bounding box center [832, 353] width 167 height 25
type input "**********"
type textarea "**********"
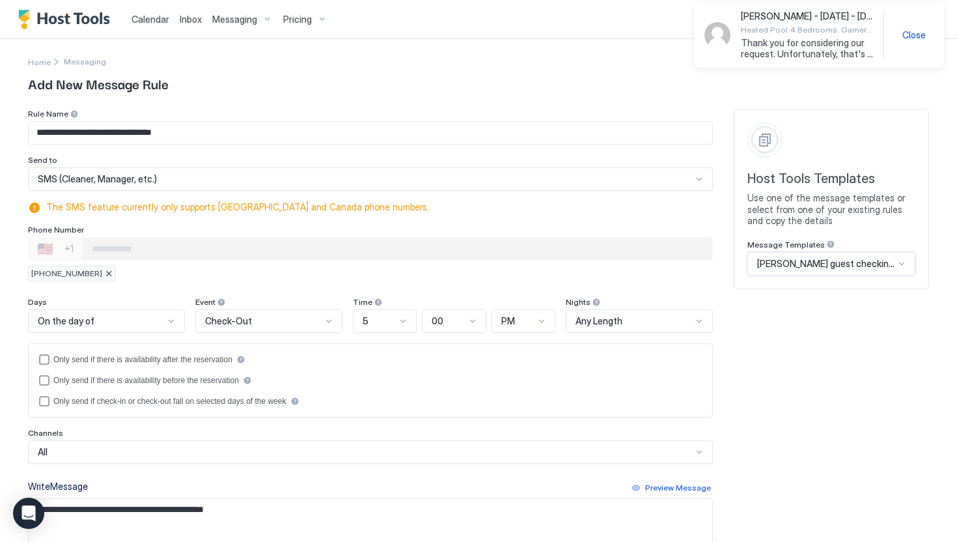
click at [139, 133] on input "**********" at bounding box center [371, 133] width 684 height 22
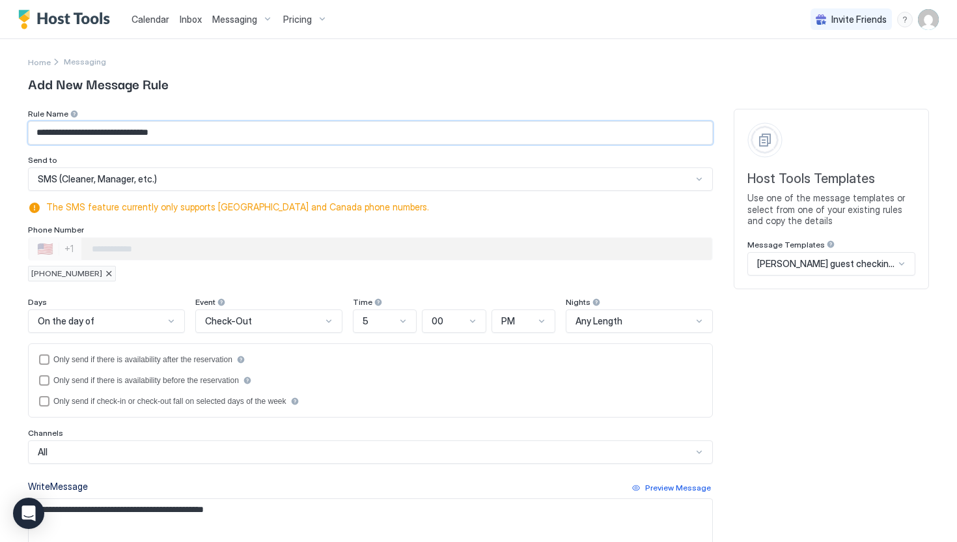
type input "**********"
click at [329, 320] on div at bounding box center [329, 321] width 10 height 10
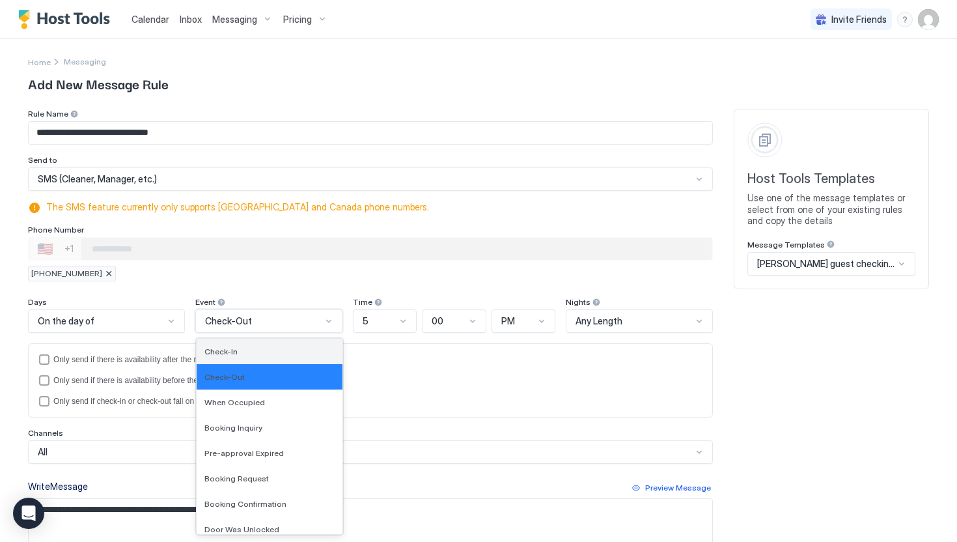
click at [276, 352] on div "Check-In" at bounding box center [270, 352] width 130 height 10
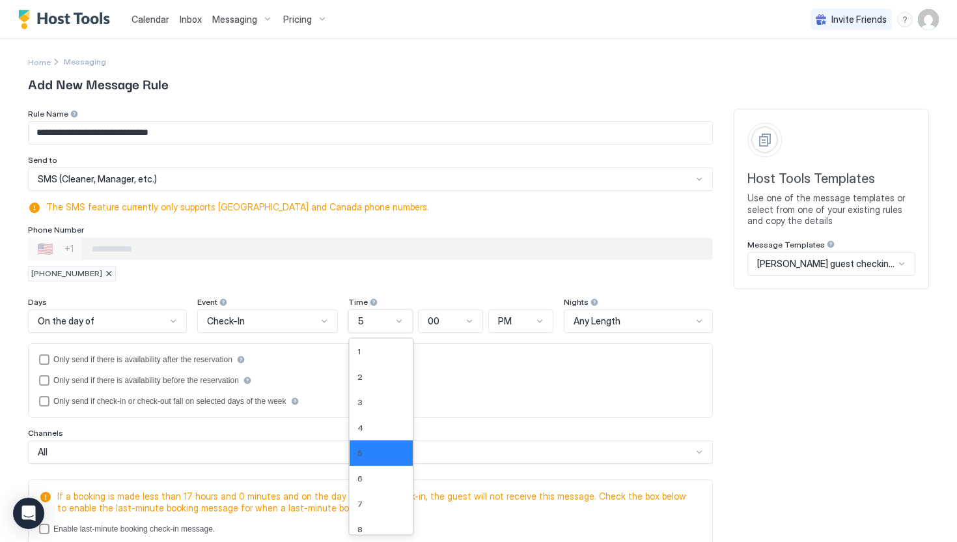
click at [384, 315] on div "5" at bounding box center [375, 321] width 35 height 12
click at [367, 513] on div "12" at bounding box center [382, 521] width 64 height 25
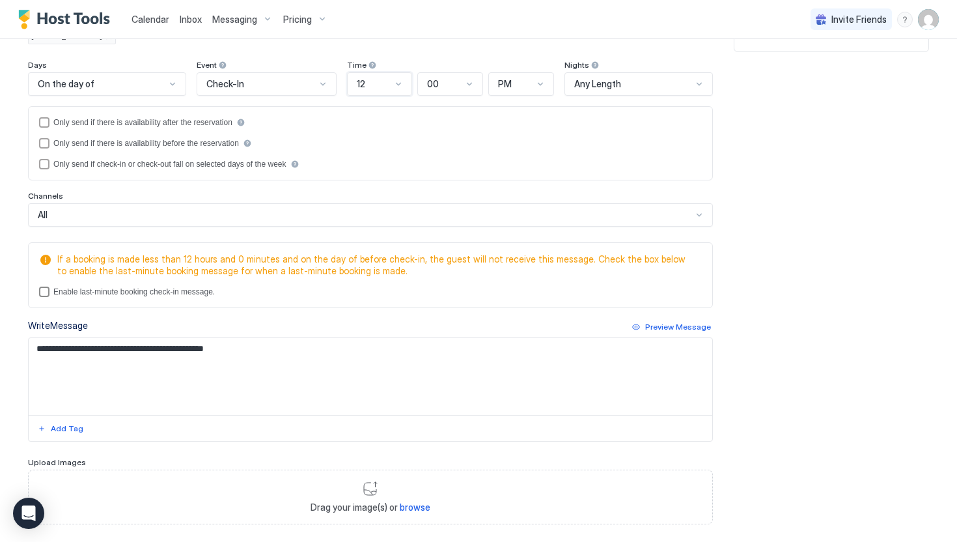
scroll to position [248, 0]
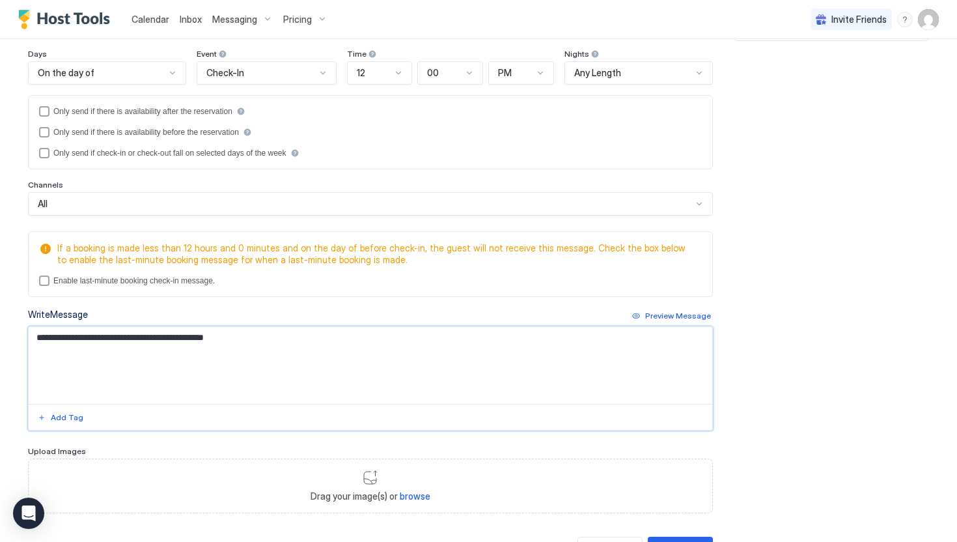
click at [224, 340] on textarea "**********" at bounding box center [371, 365] width 684 height 77
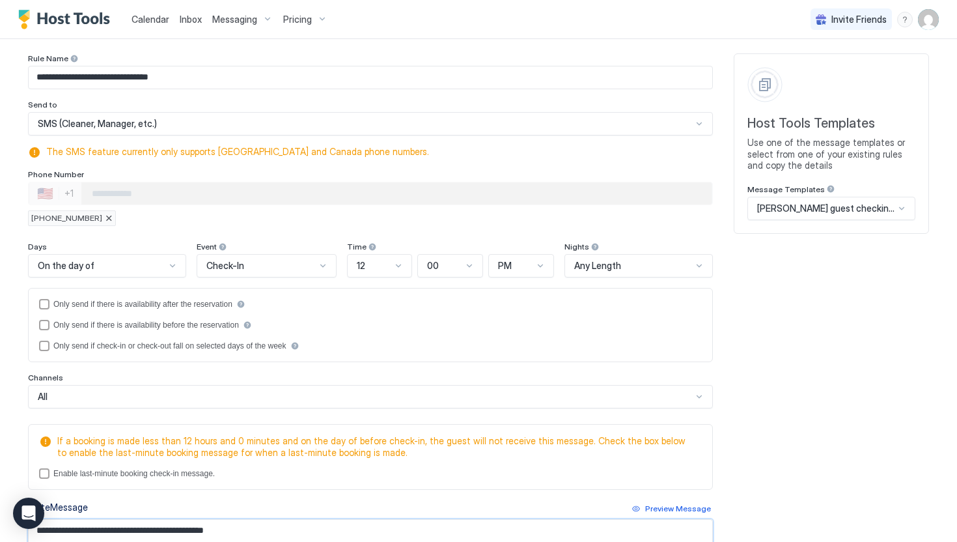
scroll to position [307, 0]
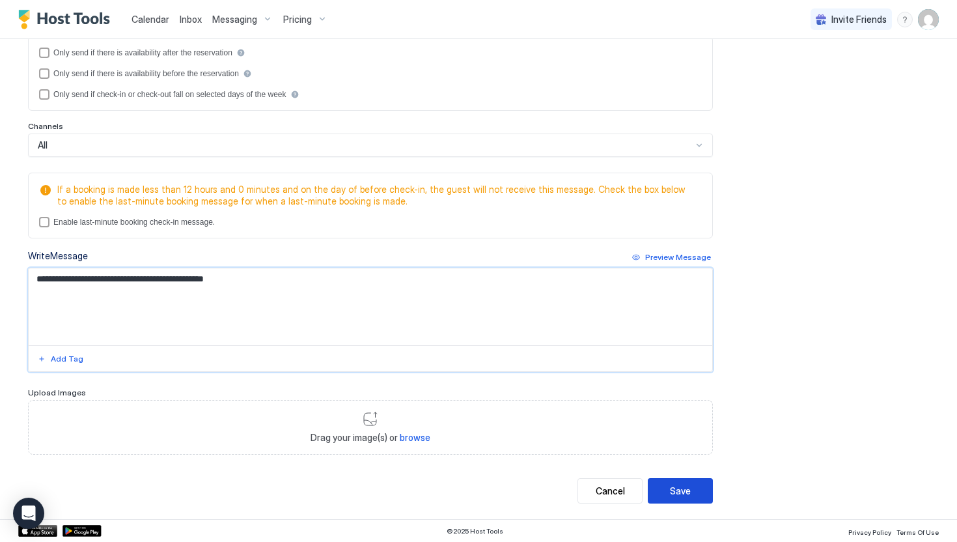
type textarea "**********"
click at [687, 489] on div "Save" at bounding box center [680, 491] width 21 height 14
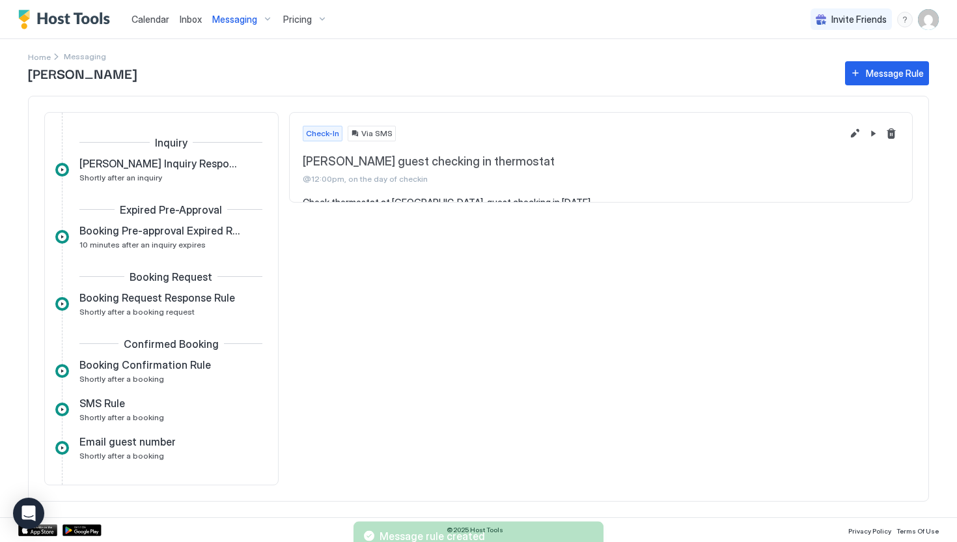
scroll to position [485, 0]
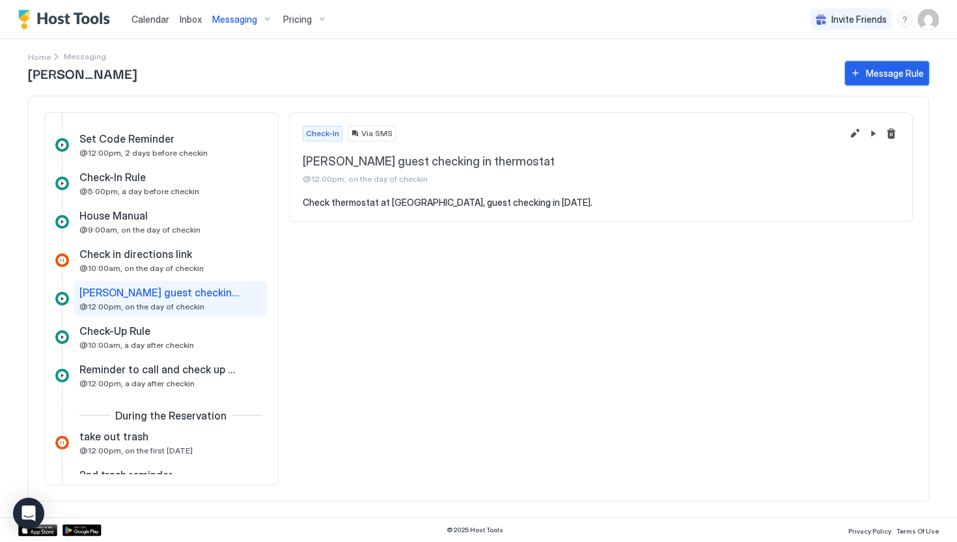
click at [877, 72] on div "Message Rule" at bounding box center [895, 73] width 58 height 14
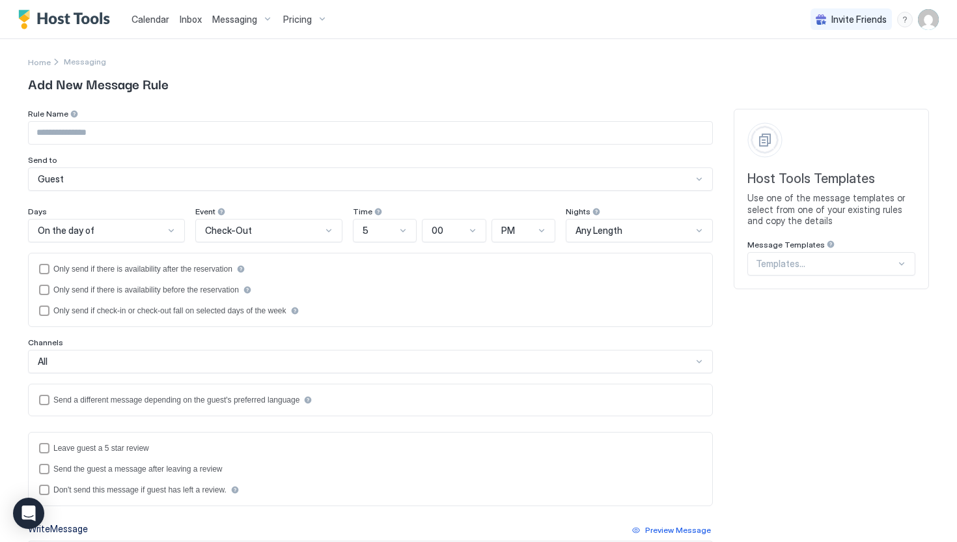
click at [250, 232] on div "Check-Out" at bounding box center [263, 231] width 117 height 12
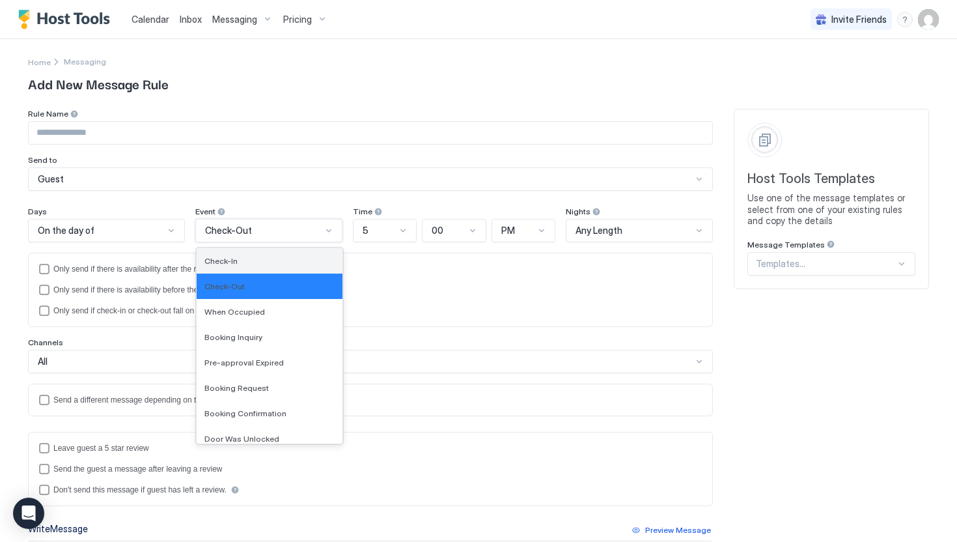
click at [243, 258] on div "Check-In" at bounding box center [270, 261] width 130 height 10
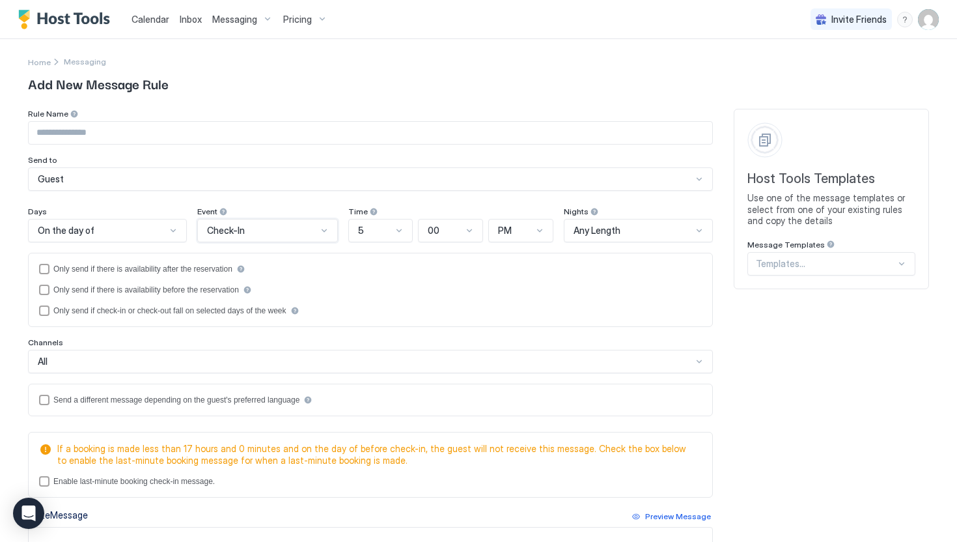
click at [369, 235] on div "5" at bounding box center [375, 231] width 35 height 12
click at [367, 266] on div "1" at bounding box center [382, 260] width 64 height 25
click at [158, 137] on input "Input Field" at bounding box center [371, 133] width 684 height 22
type input "*"
type input "**********"
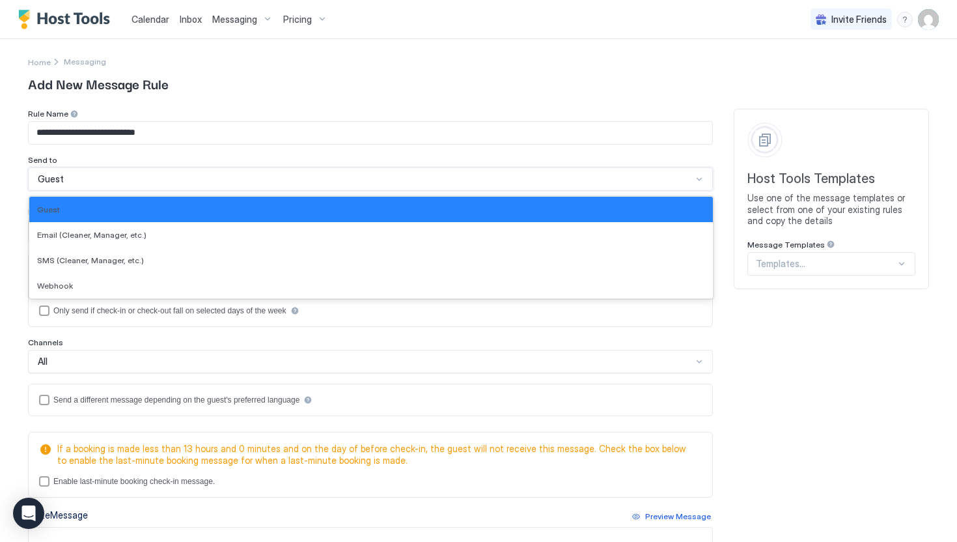
click at [63, 184] on div "Guest" at bounding box center [365, 179] width 655 height 12
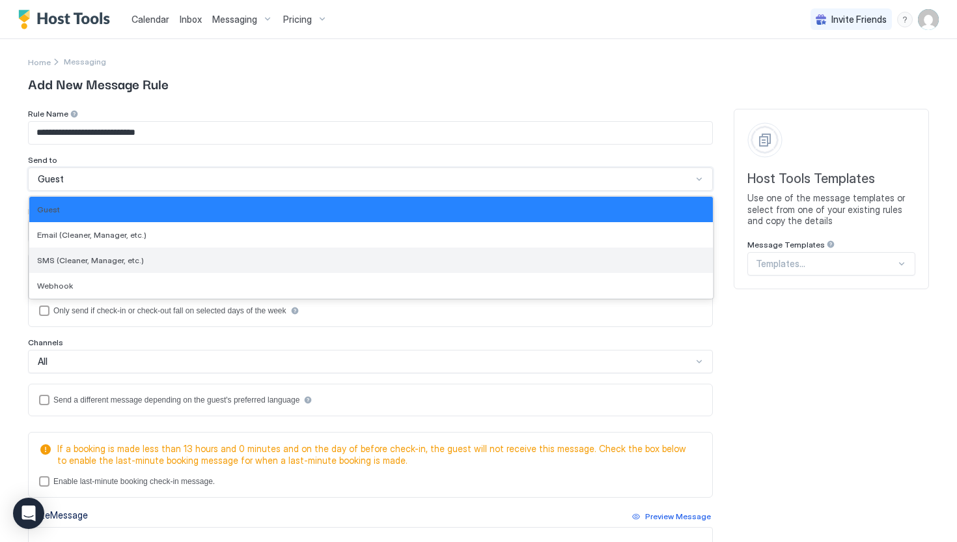
click at [65, 259] on span "SMS (Cleaner, Manager, etc.)" at bounding box center [90, 260] width 107 height 10
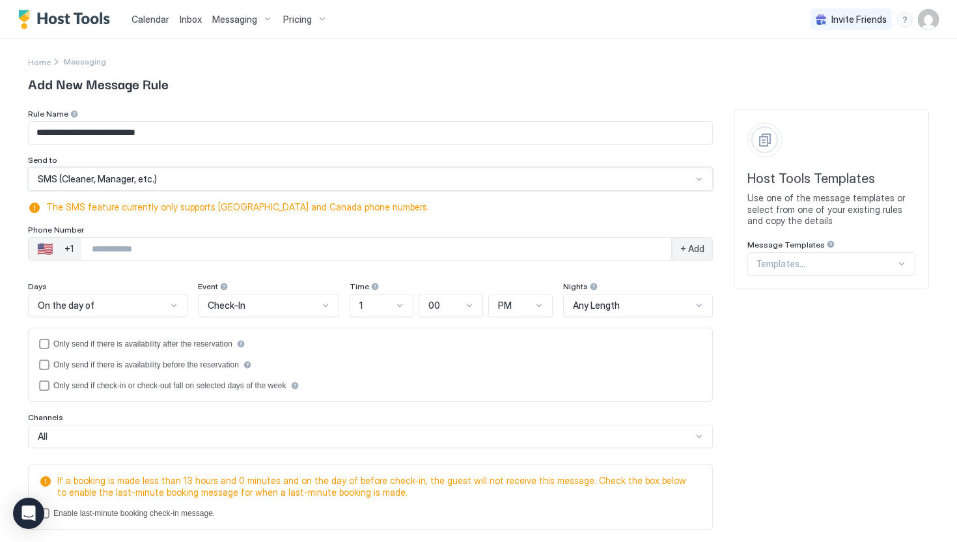
click at [95, 250] on input "Phone Number input" at bounding box center [376, 248] width 590 height 23
type input "**********"
click at [685, 243] on span "+ Add" at bounding box center [693, 249] width 24 height 12
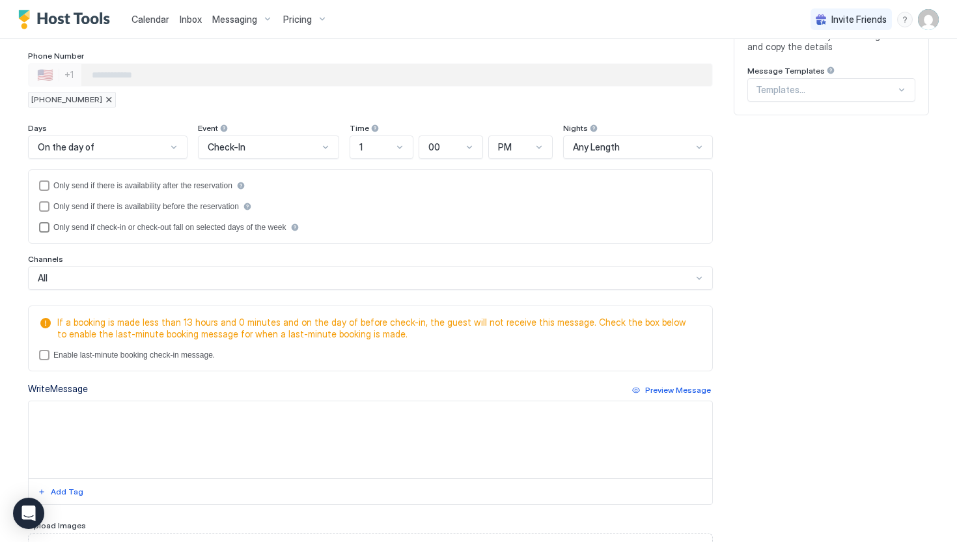
scroll to position [180, 0]
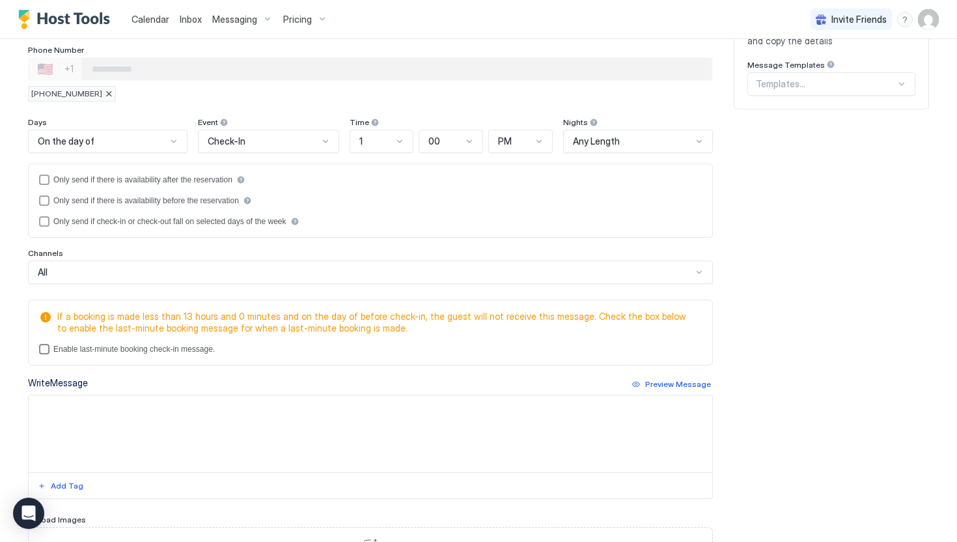
click at [46, 352] on div "lastMinuteMessageEnabled" at bounding box center [44, 349] width 10 height 10
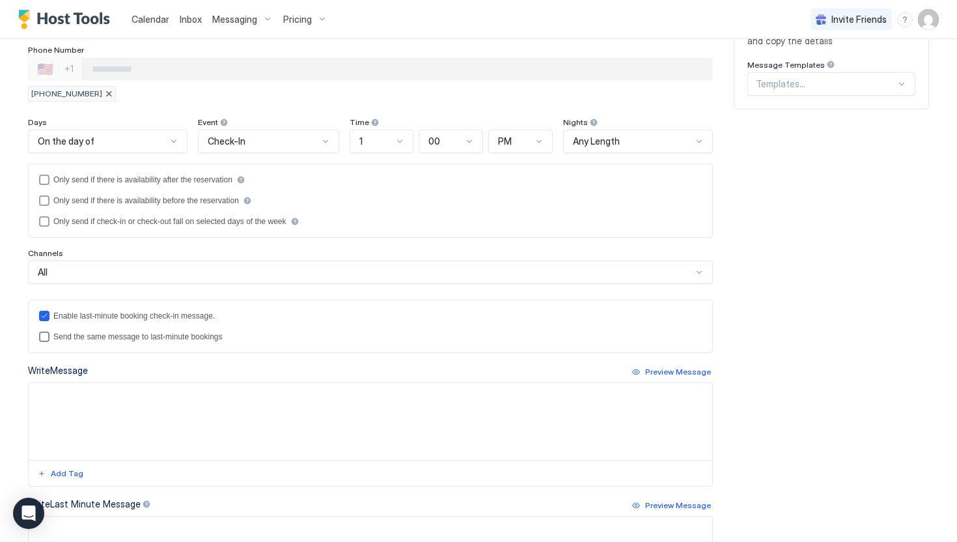
click at [47, 340] on div "lastMinuteMessageIsTheSame" at bounding box center [44, 337] width 10 height 10
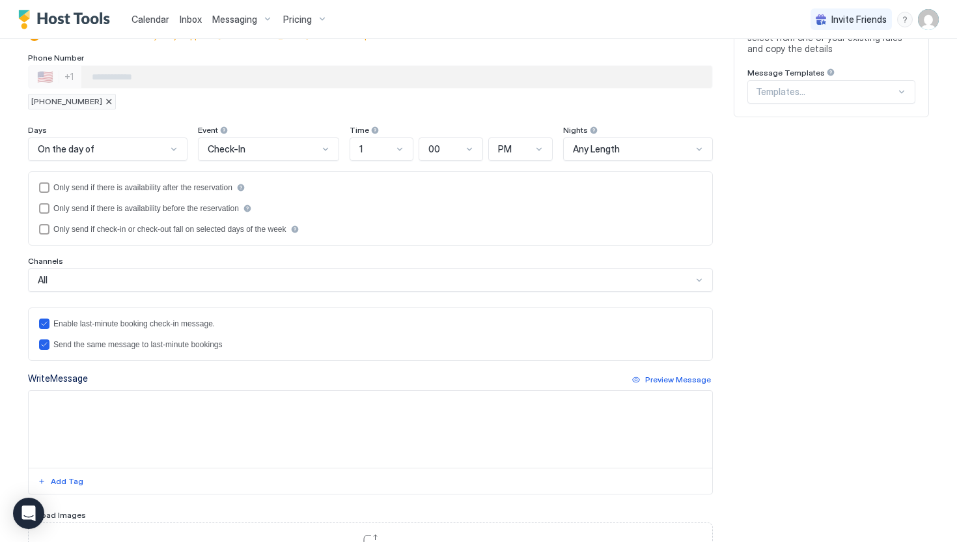
scroll to position [193, 0]
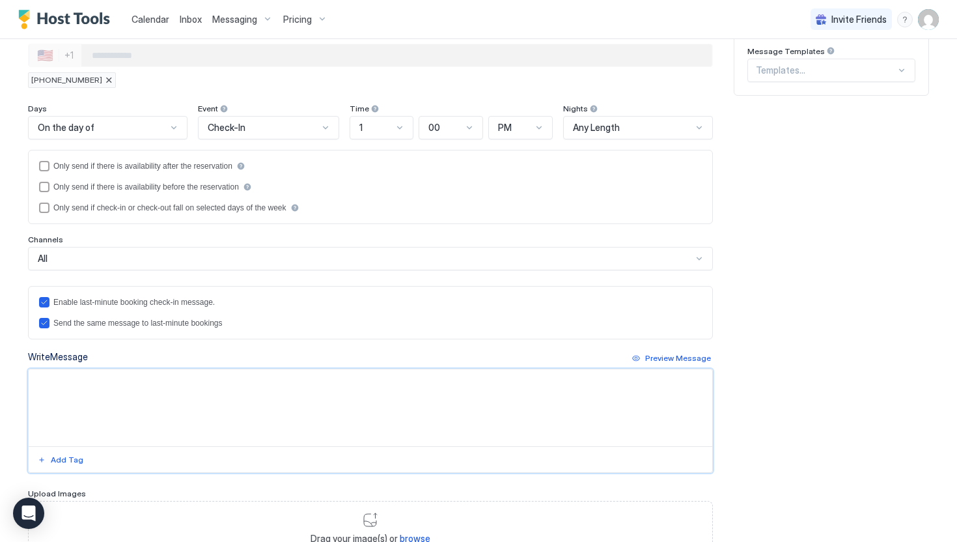
click at [55, 387] on textarea "Input Field" at bounding box center [371, 407] width 684 height 77
click at [38, 380] on textarea "**********" at bounding box center [371, 407] width 684 height 77
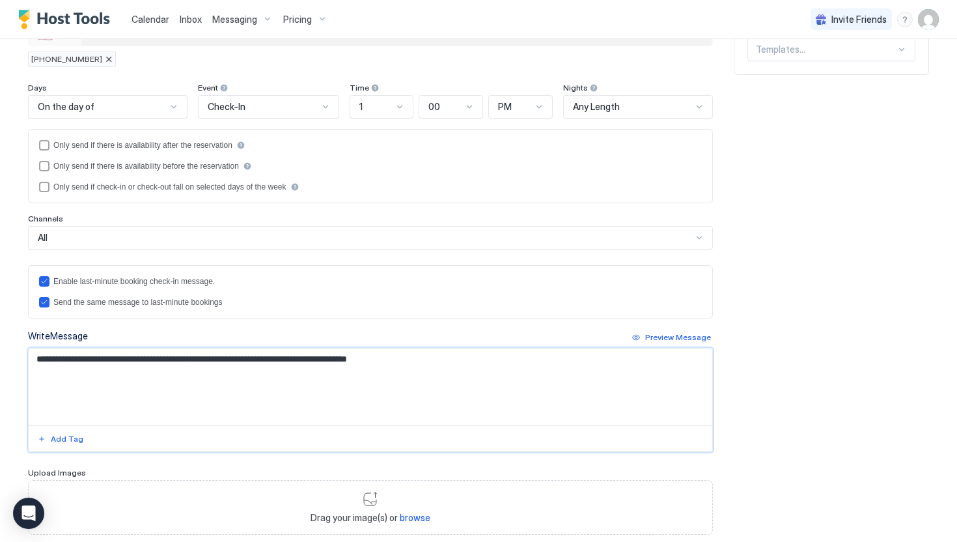
scroll to position [294, 0]
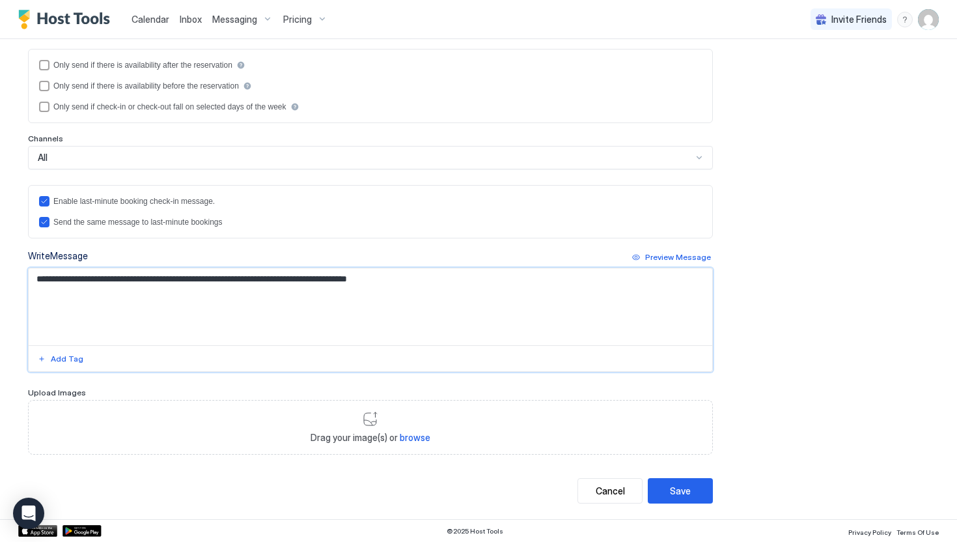
drag, startPoint x: 427, startPoint y: 280, endPoint x: 40, endPoint y: 267, distance: 387.8
click at [40, 268] on div "**********" at bounding box center [370, 320] width 685 height 104
type textarea "**********"
click at [688, 485] on div "Save" at bounding box center [680, 491] width 21 height 14
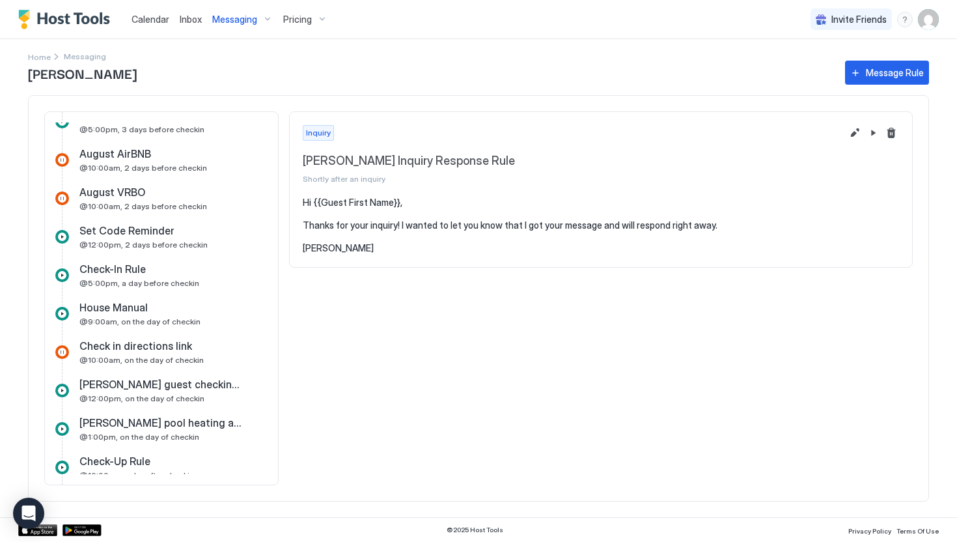
scroll to position [394, 0]
click at [867, 71] on div "Message Rule" at bounding box center [895, 73] width 58 height 14
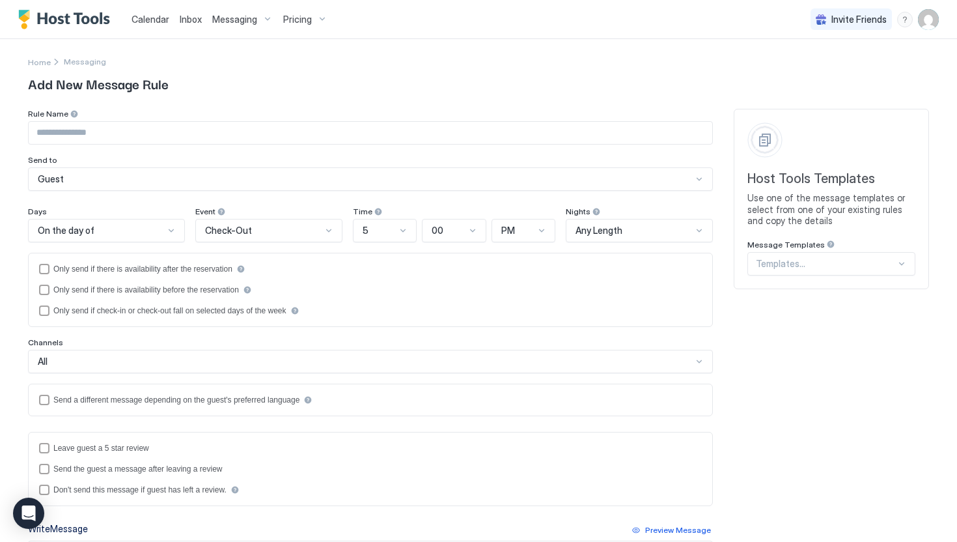
click at [102, 132] on input "Input Field" at bounding box center [371, 133] width 684 height 22
type input "**********"
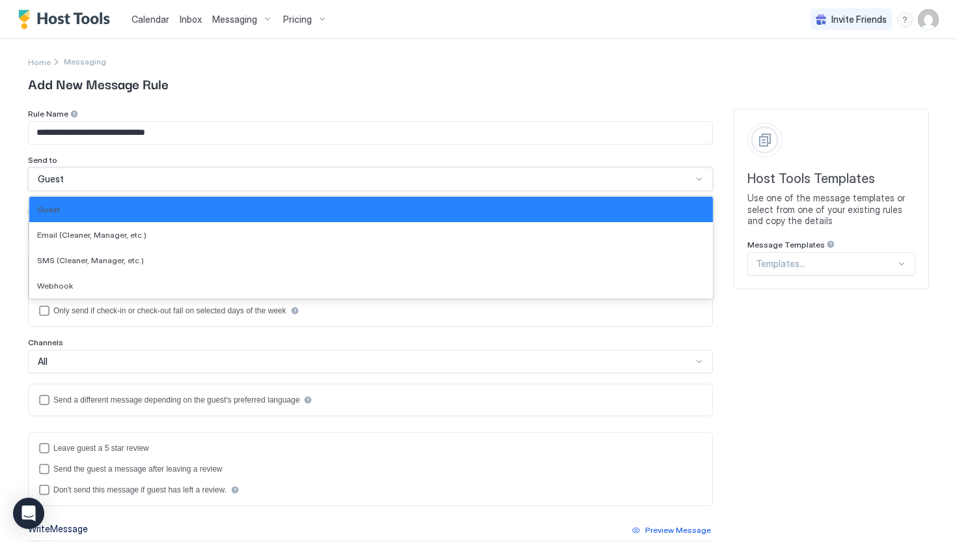
click at [70, 178] on div "Guest" at bounding box center [365, 179] width 655 height 12
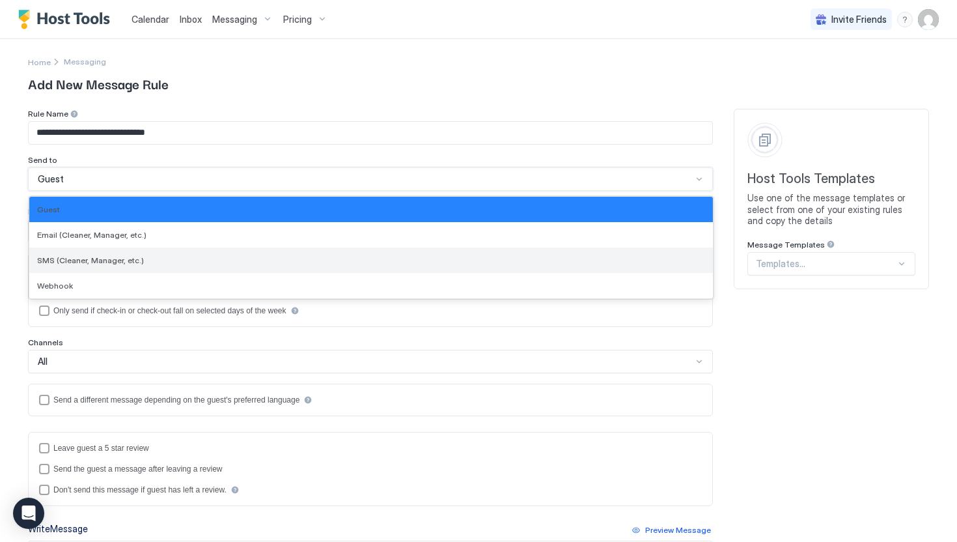
click at [68, 261] on span "SMS (Cleaner, Manager, etc.)" at bounding box center [90, 260] width 107 height 10
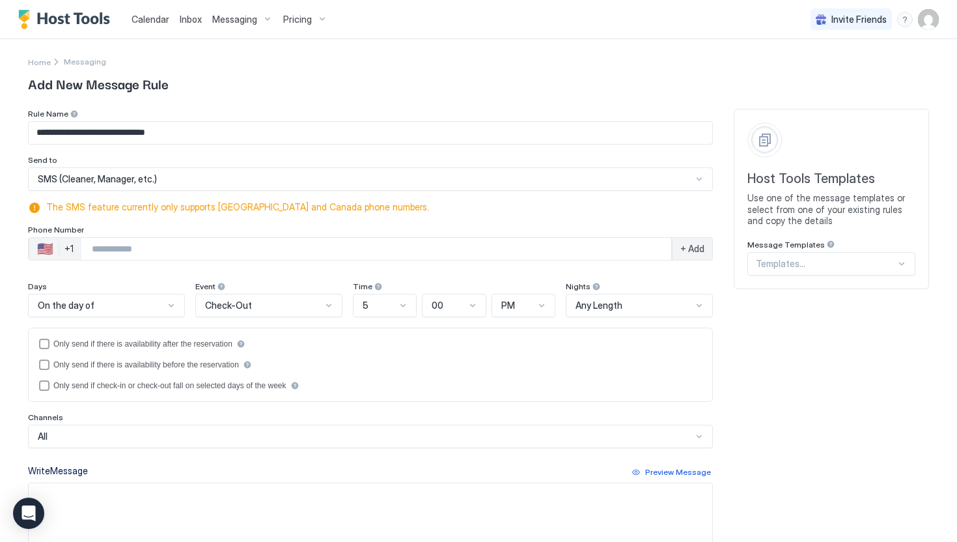
click at [99, 248] on input "Phone Number input" at bounding box center [376, 248] width 590 height 23
type input "**********"
click at [697, 257] on div "+ Add" at bounding box center [692, 249] width 40 height 22
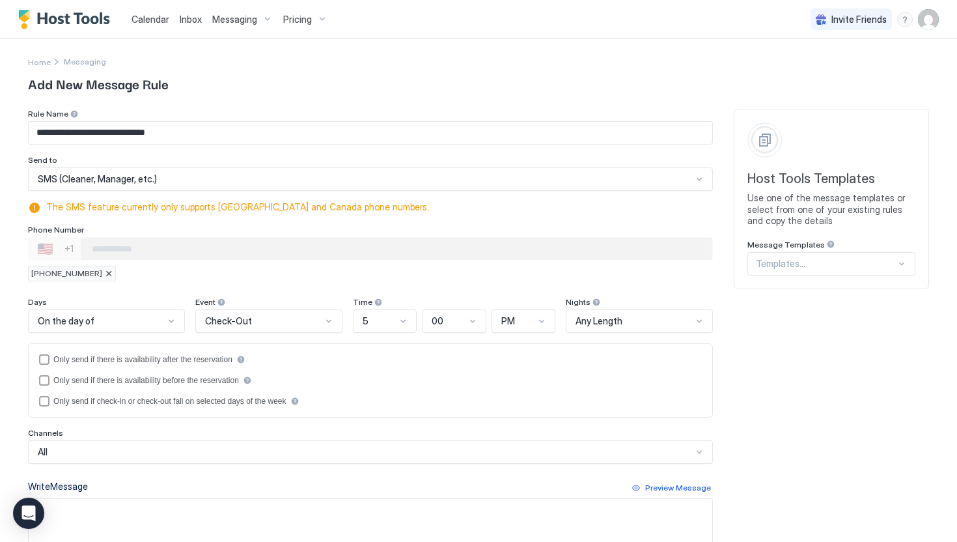
click at [406, 326] on div at bounding box center [403, 321] width 10 height 10
click at [369, 494] on div "11" at bounding box center [386, 496] width 48 height 10
click at [513, 319] on span "PM" at bounding box center [509, 321] width 14 height 12
click at [506, 354] on span "AM" at bounding box center [507, 352] width 12 height 10
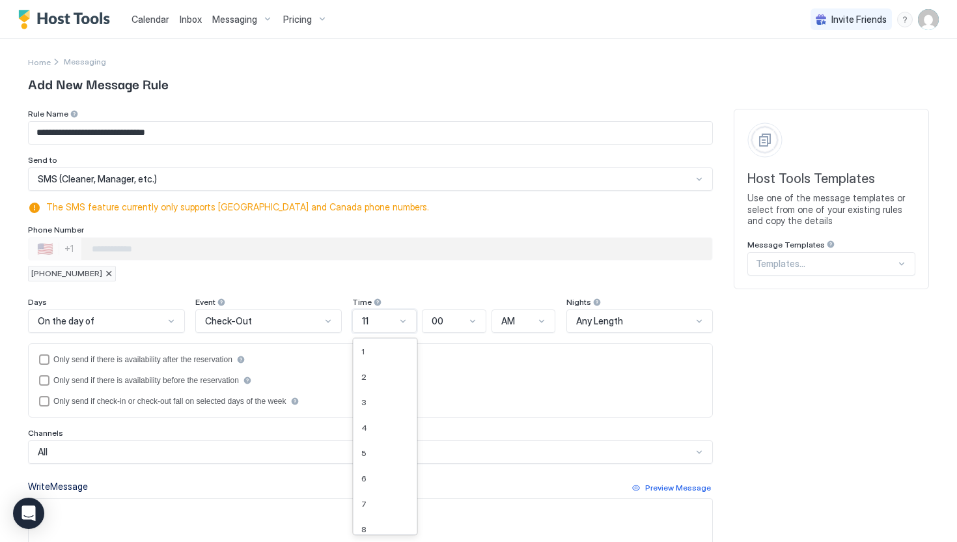
click at [402, 326] on div at bounding box center [403, 321] width 10 height 10
click at [370, 487] on div "10" at bounding box center [385, 488] width 48 height 10
click at [438, 320] on span "00" at bounding box center [437, 321] width 12 height 12
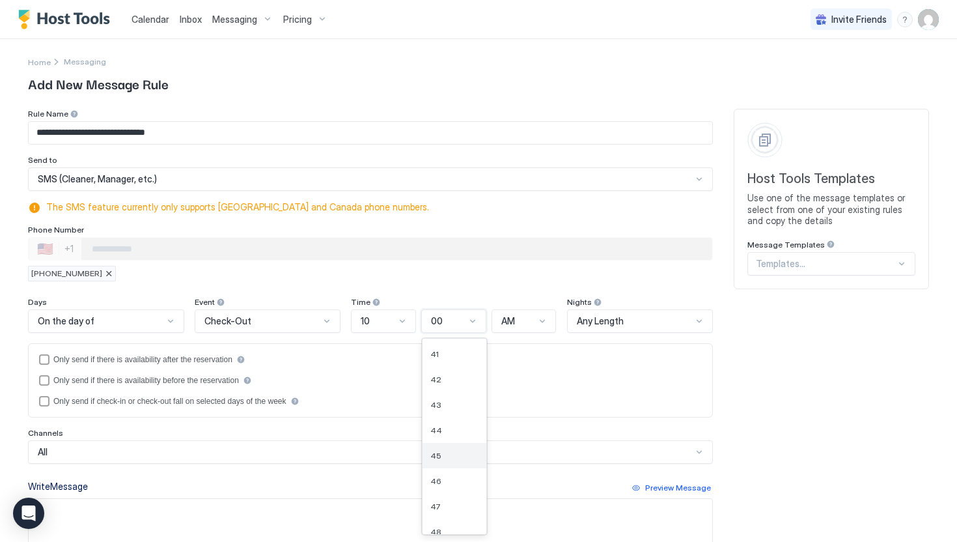
click at [436, 454] on span "45" at bounding box center [436, 456] width 11 height 10
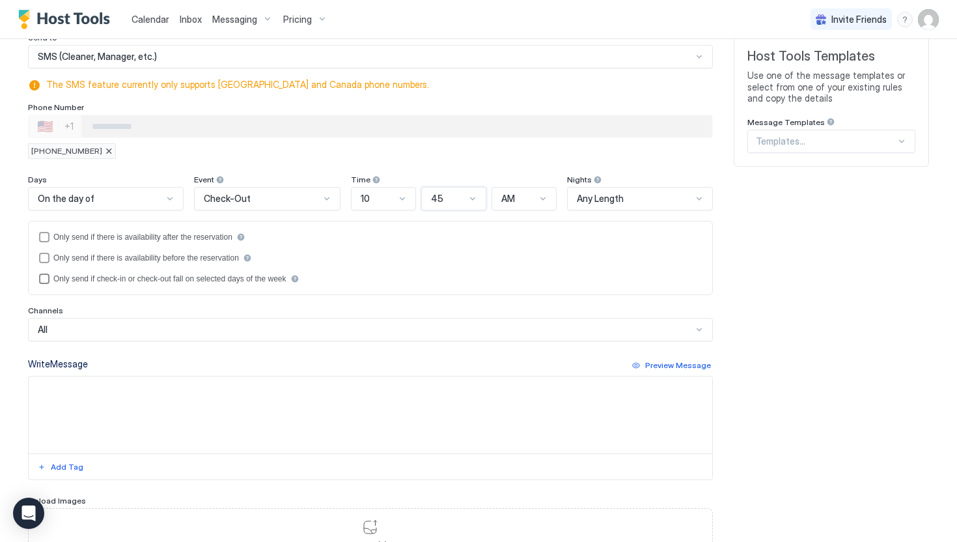
scroll to position [145, 0]
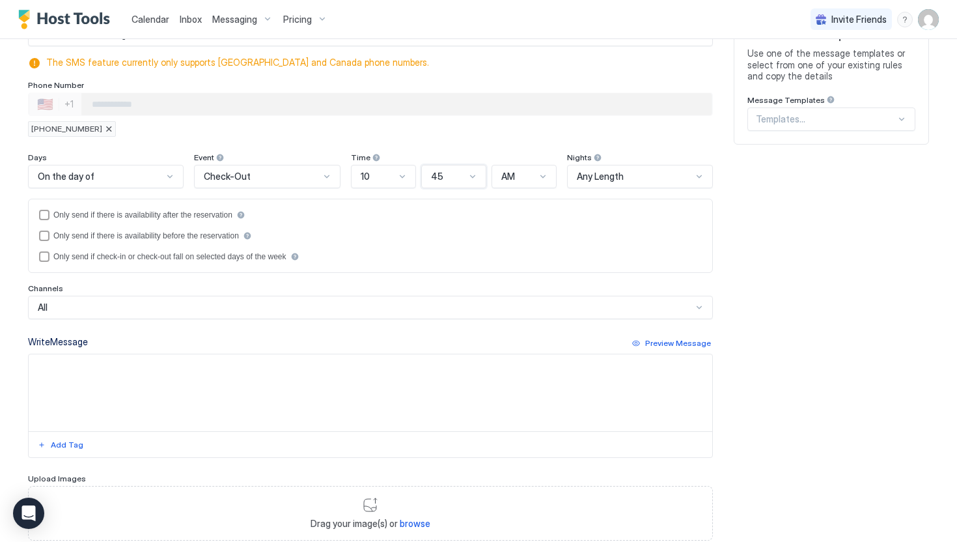
click at [143, 379] on textarea "Input Field" at bounding box center [371, 392] width 684 height 77
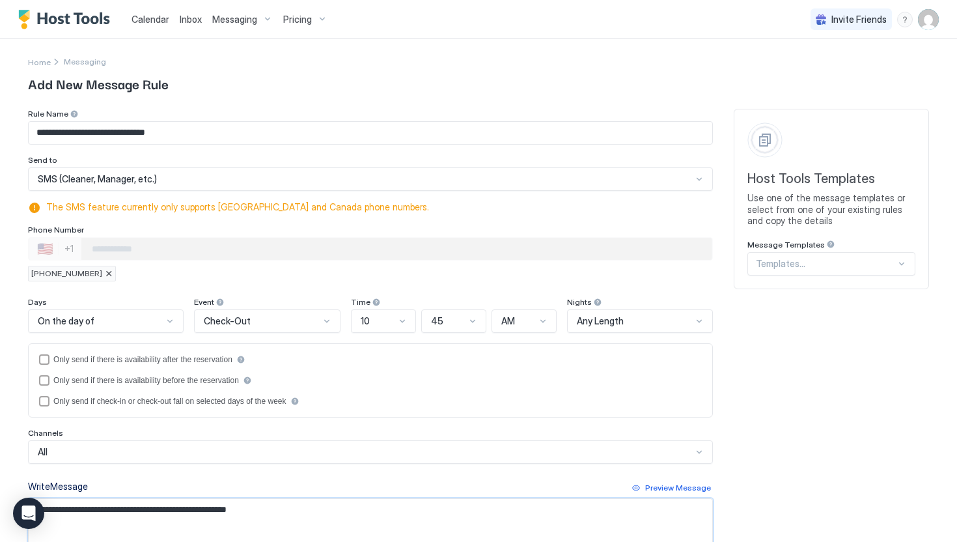
scroll to position [231, 0]
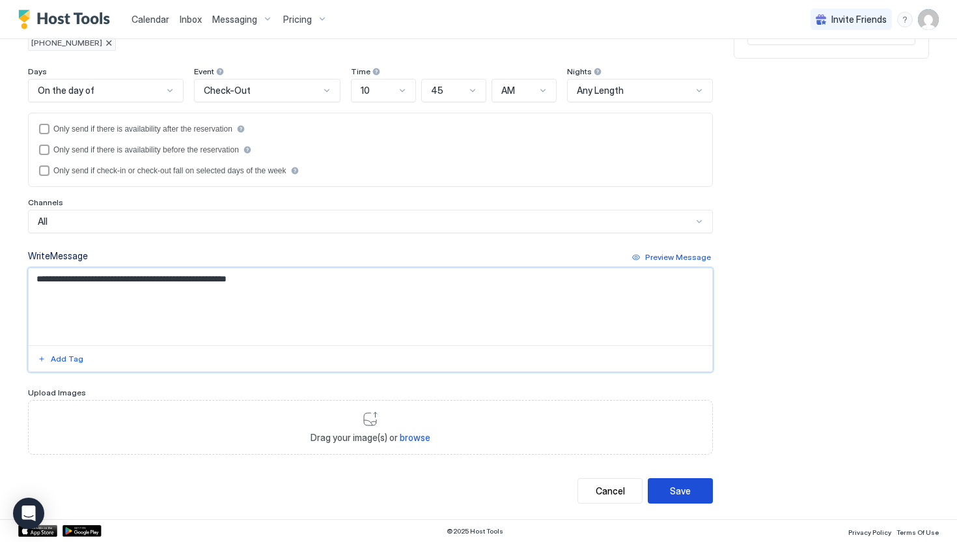
type textarea "**********"
click at [670, 496] on div "Save" at bounding box center [680, 491] width 21 height 14
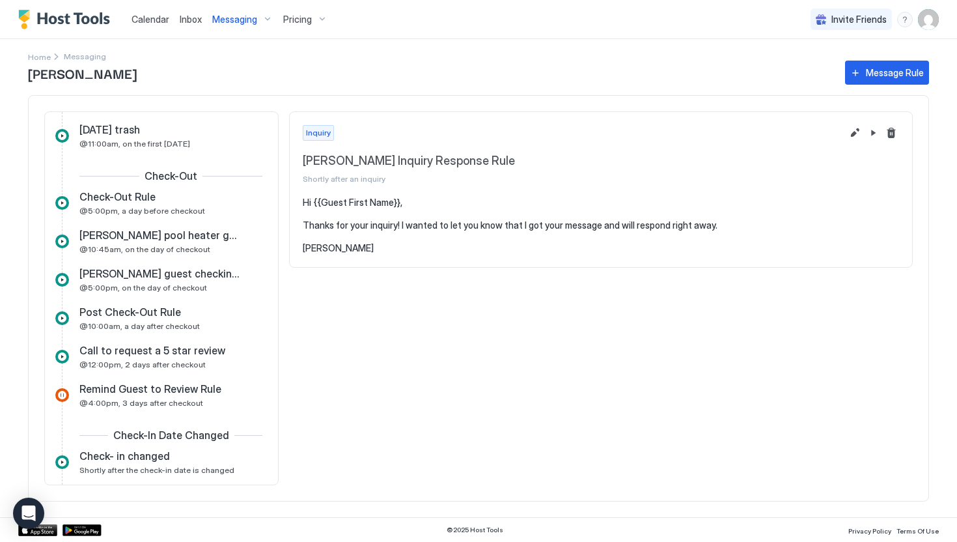
scroll to position [1027, 0]
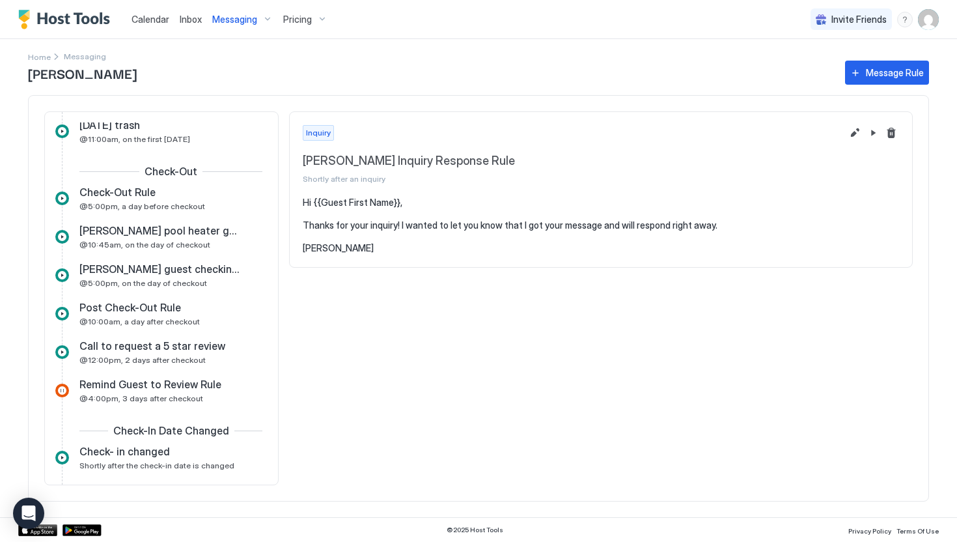
click at [238, 19] on span "Messaging" at bounding box center [234, 20] width 45 height 12
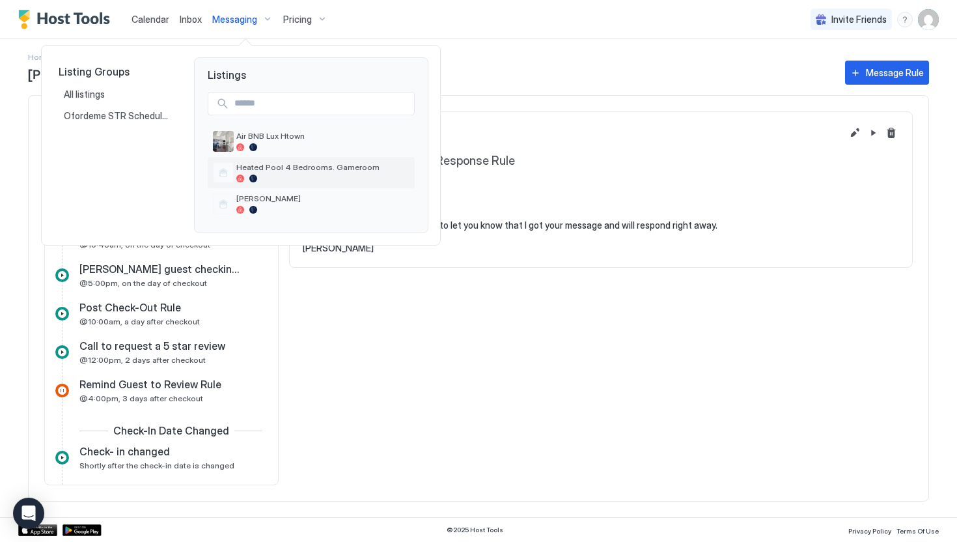
click at [265, 171] on span "Heated Pool 4 Bedrooms. Gameroom" at bounding box center [322, 167] width 173 height 10
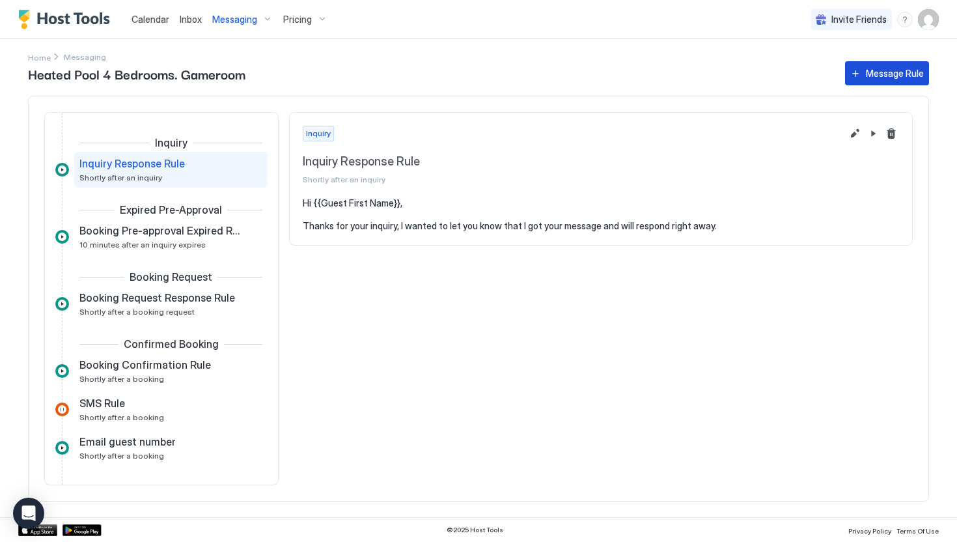
click at [863, 69] on button "Message Rule" at bounding box center [887, 73] width 84 height 24
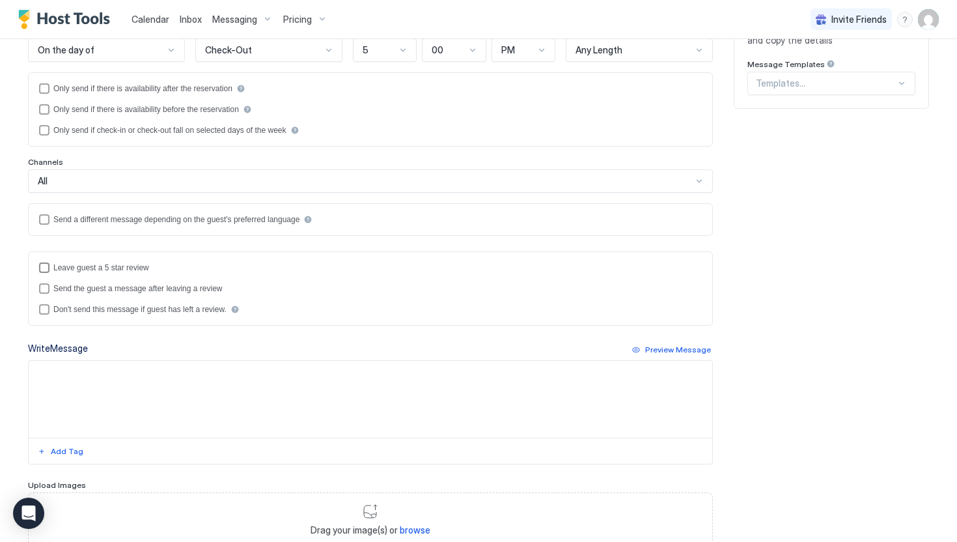
scroll to position [273, 0]
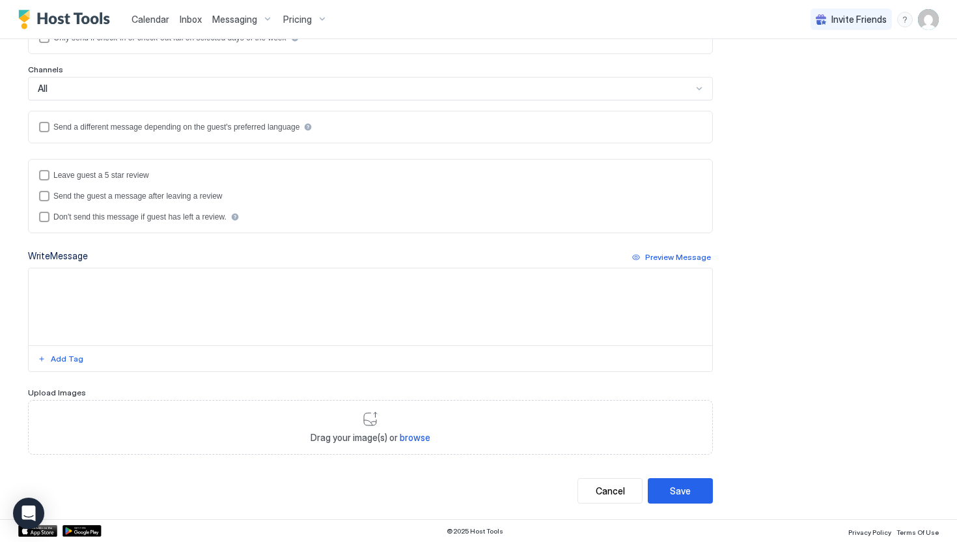
click at [101, 314] on textarea "Input Field" at bounding box center [371, 306] width 684 height 77
paste textarea "**********"
click at [60, 276] on textarea "**********" at bounding box center [371, 306] width 684 height 77
click at [236, 279] on textarea "**********" at bounding box center [371, 306] width 684 height 77
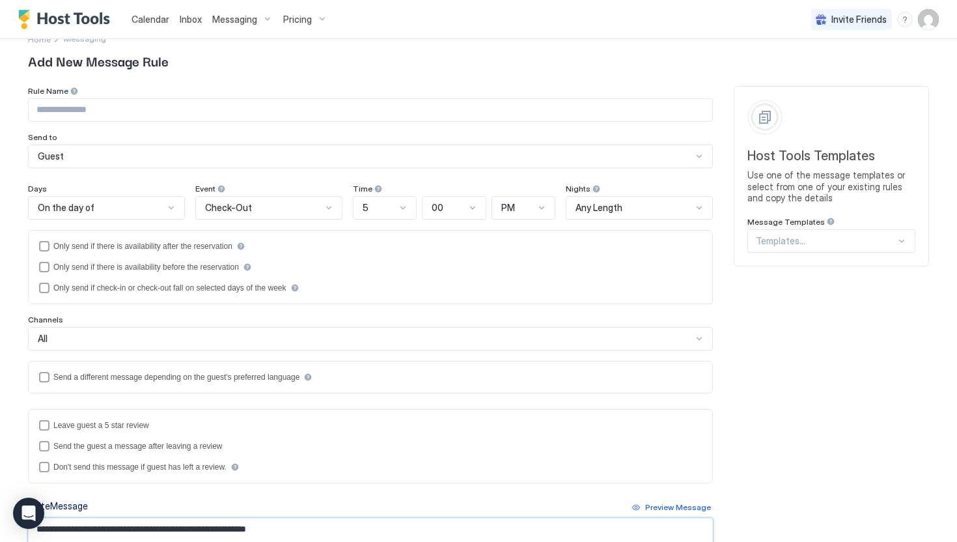
scroll to position [0, 0]
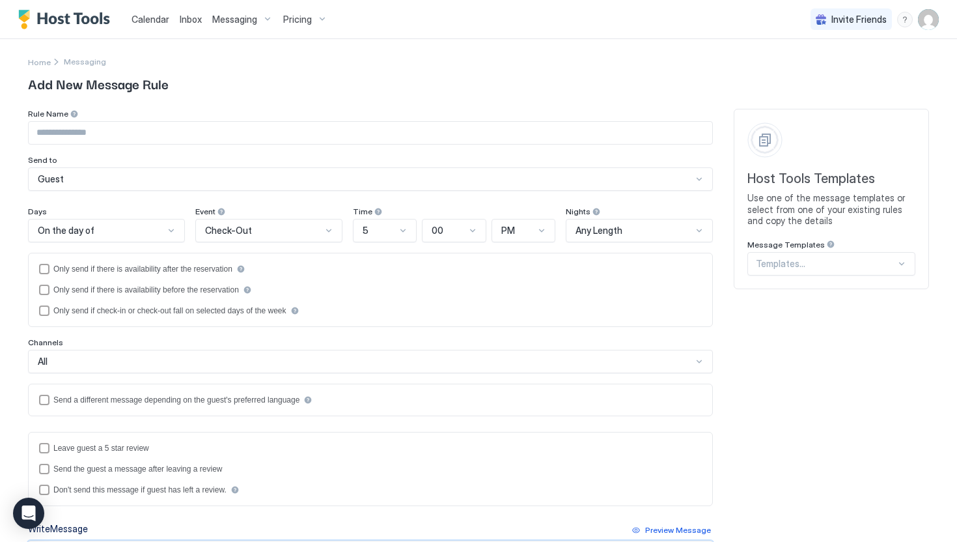
type textarea "**********"
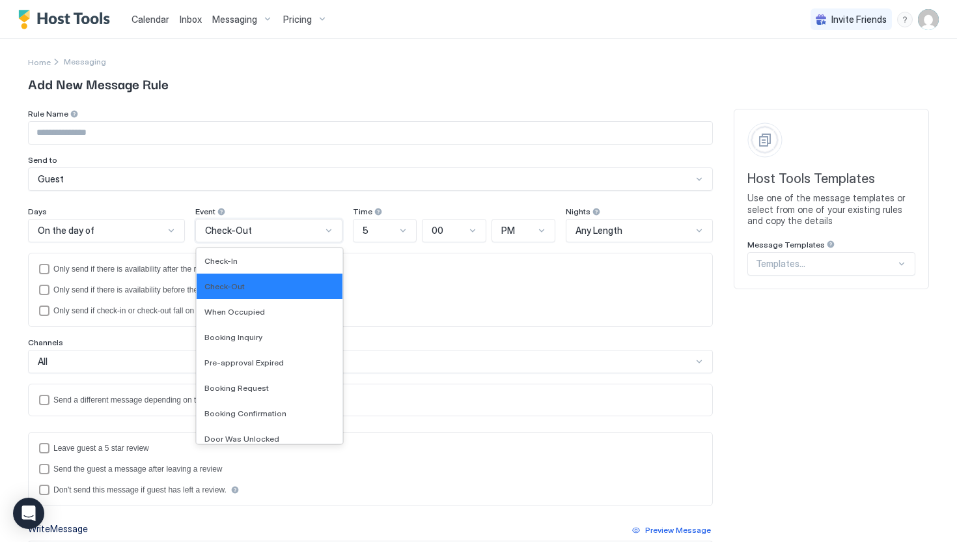
click at [307, 233] on div "Check-Out" at bounding box center [263, 231] width 117 height 12
click at [266, 264] on div "Check-In" at bounding box center [270, 261] width 130 height 10
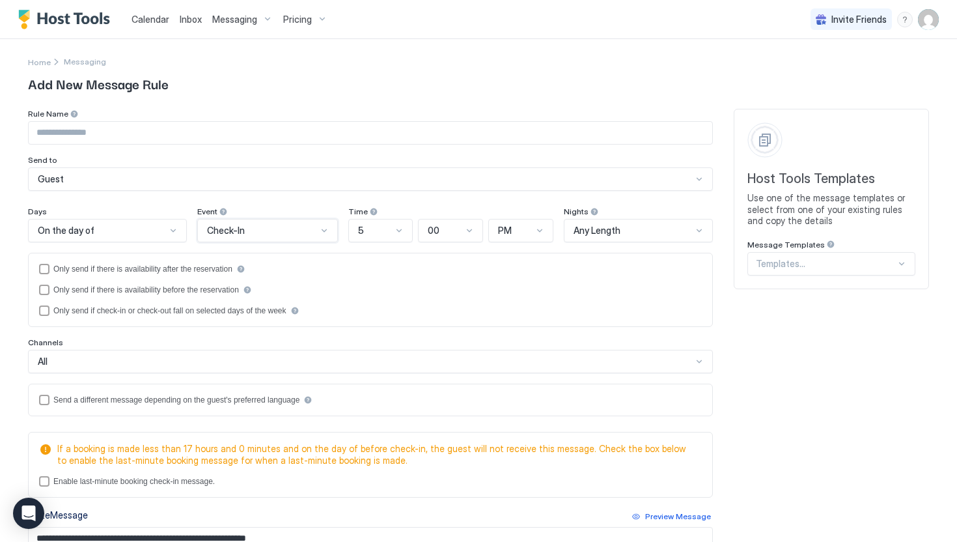
click at [71, 135] on input "Input Field" at bounding box center [371, 133] width 684 height 22
type input "**********"
click at [379, 233] on div "5" at bounding box center [375, 231] width 35 height 12
click at [361, 401] on span "11" at bounding box center [361, 406] width 7 height 10
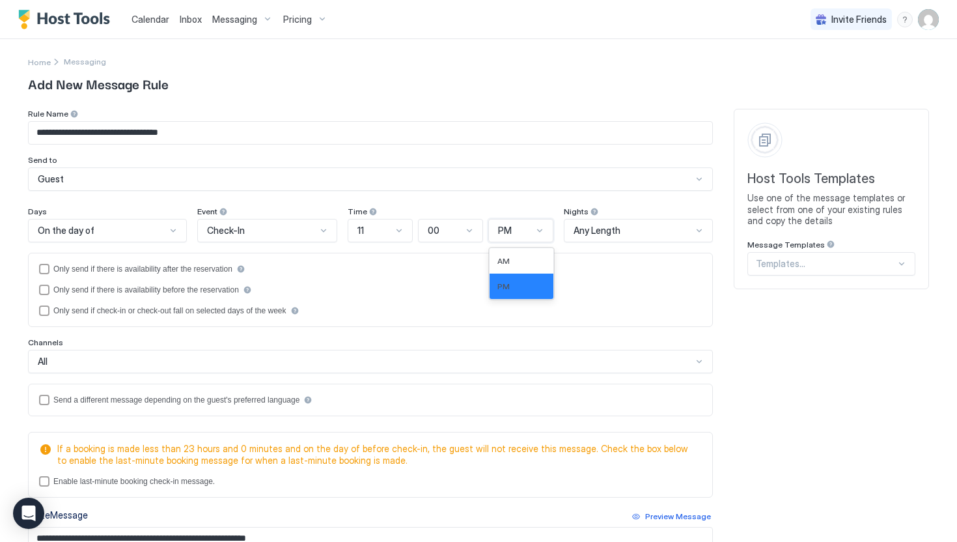
click at [511, 234] on div "PM" at bounding box center [515, 231] width 35 height 12
click at [509, 264] on div "AM" at bounding box center [522, 261] width 48 height 10
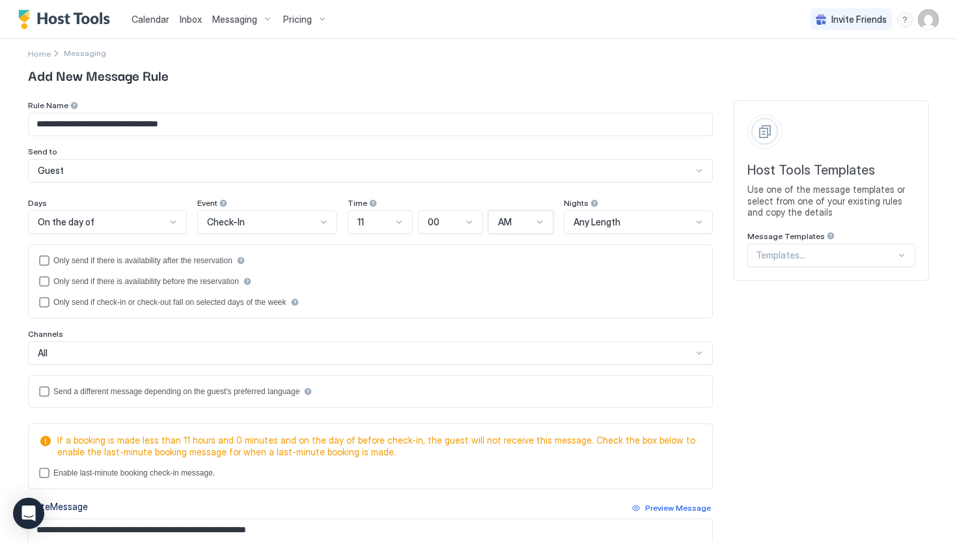
scroll to position [11, 0]
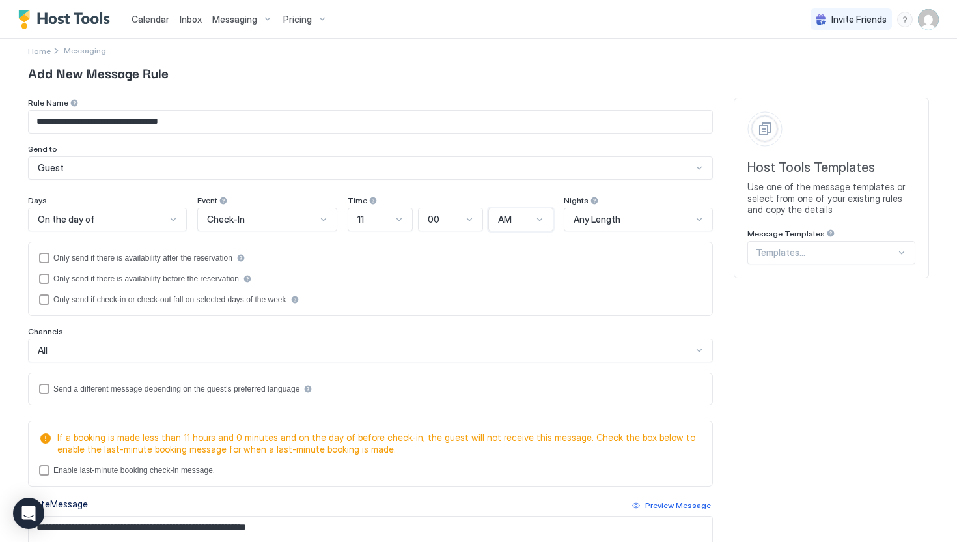
click at [144, 175] on div "Guest" at bounding box center [370, 167] width 685 height 23
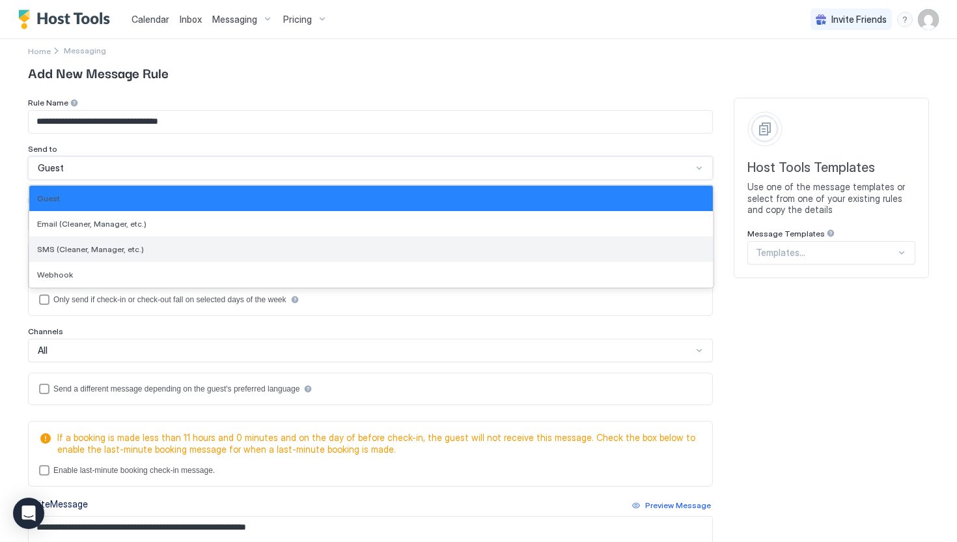
click at [111, 248] on span "SMS (Cleaner, Manager, etc.)" at bounding box center [90, 249] width 107 height 10
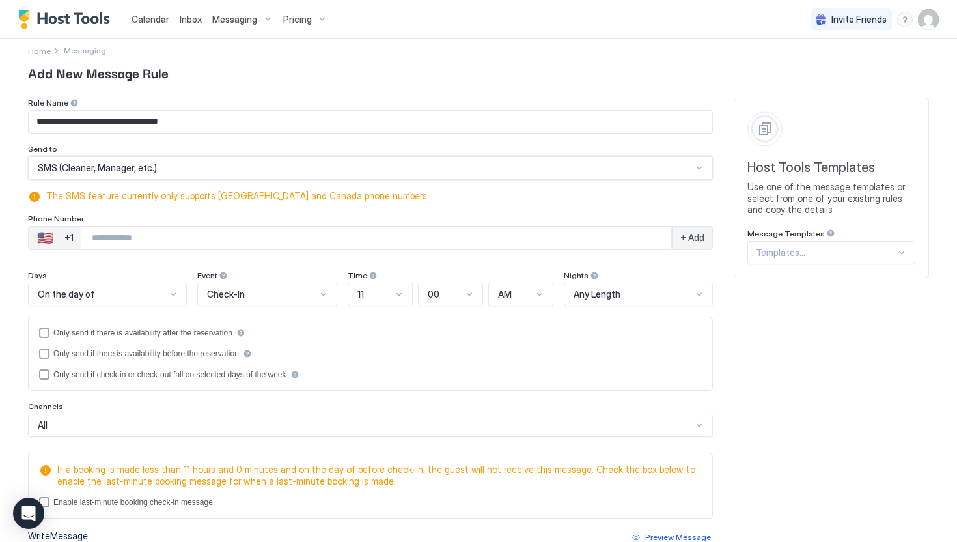
click at [111, 239] on input "Phone Number input" at bounding box center [376, 237] width 590 height 23
type input "**********"
click at [688, 238] on span "+ Add" at bounding box center [693, 238] width 24 height 12
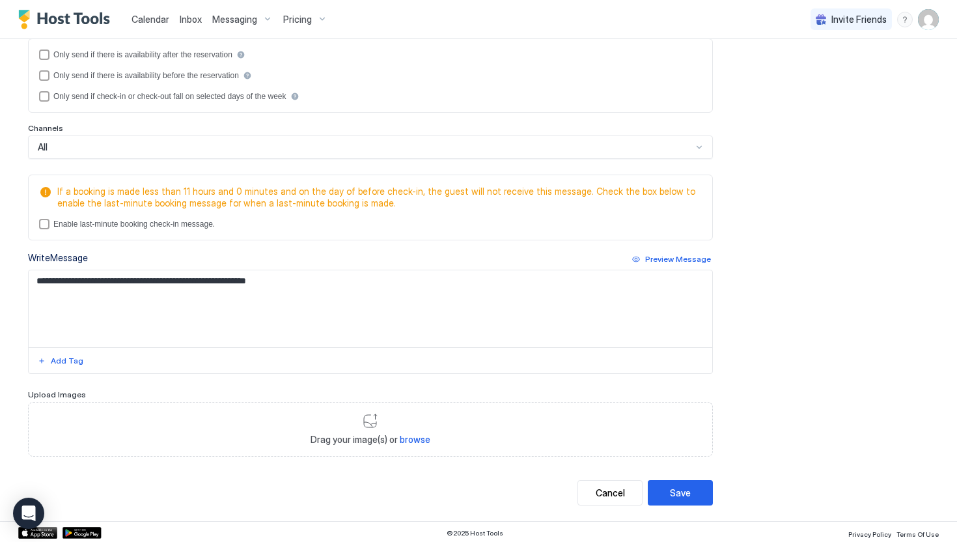
scroll to position [307, 0]
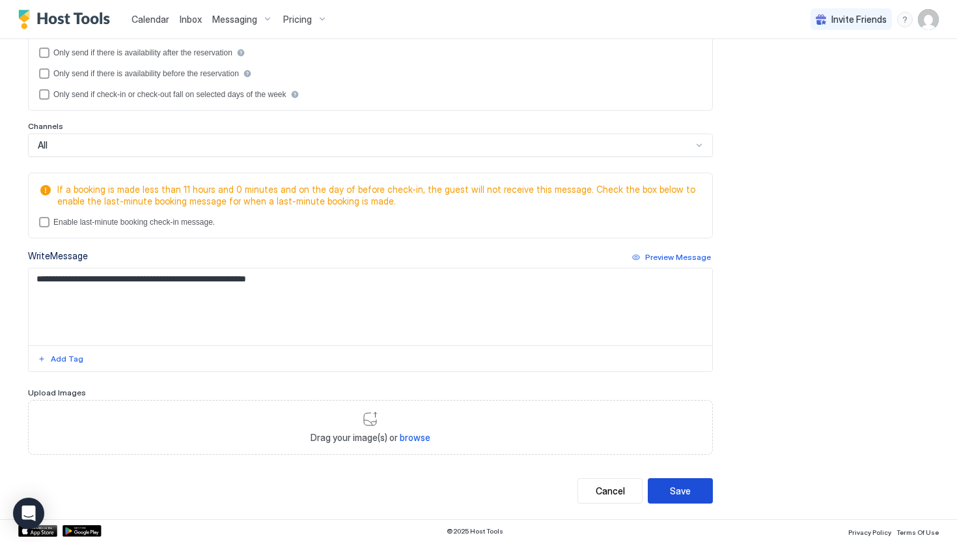
click at [683, 488] on div "Save" at bounding box center [680, 491] width 21 height 14
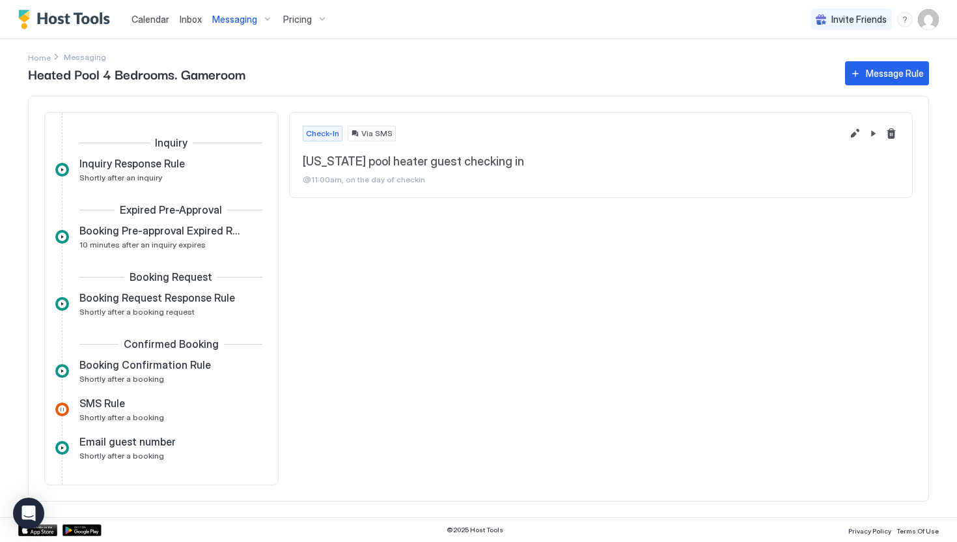
scroll to position [370, 0]
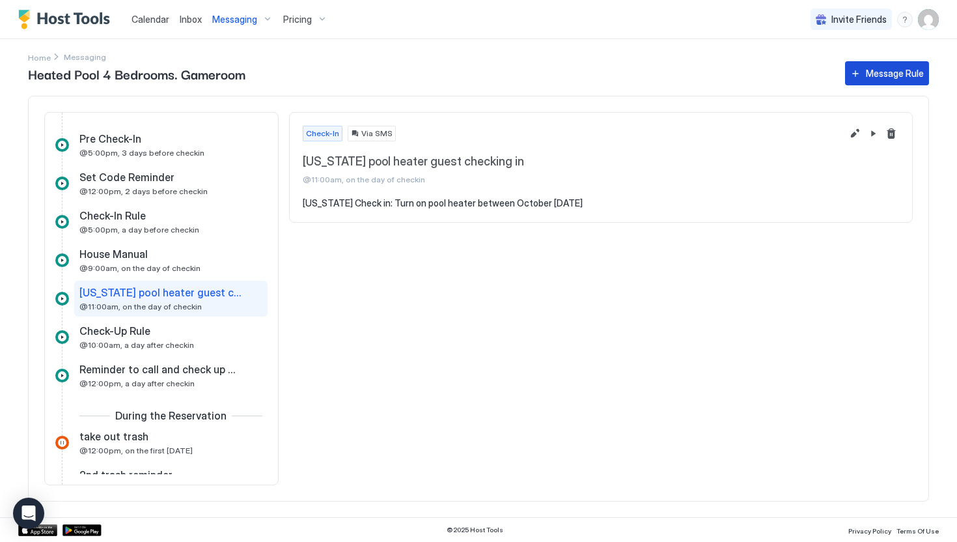
click at [865, 70] on button "Message Rule" at bounding box center [887, 73] width 84 height 24
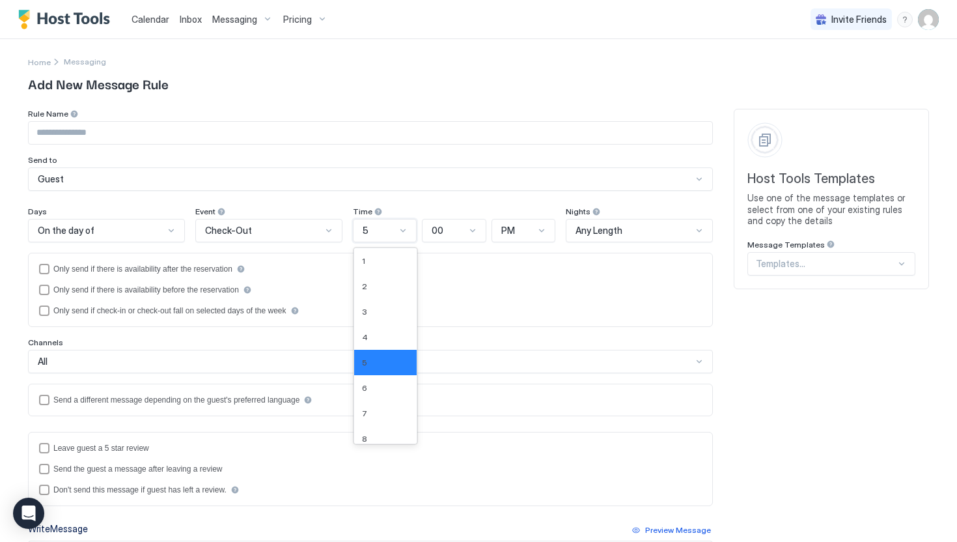
click at [394, 231] on div "5" at bounding box center [380, 231] width 34 height 12
click at [372, 358] on div "9" at bounding box center [386, 355] width 48 height 10
click at [523, 230] on div "PM" at bounding box center [519, 231] width 34 height 12
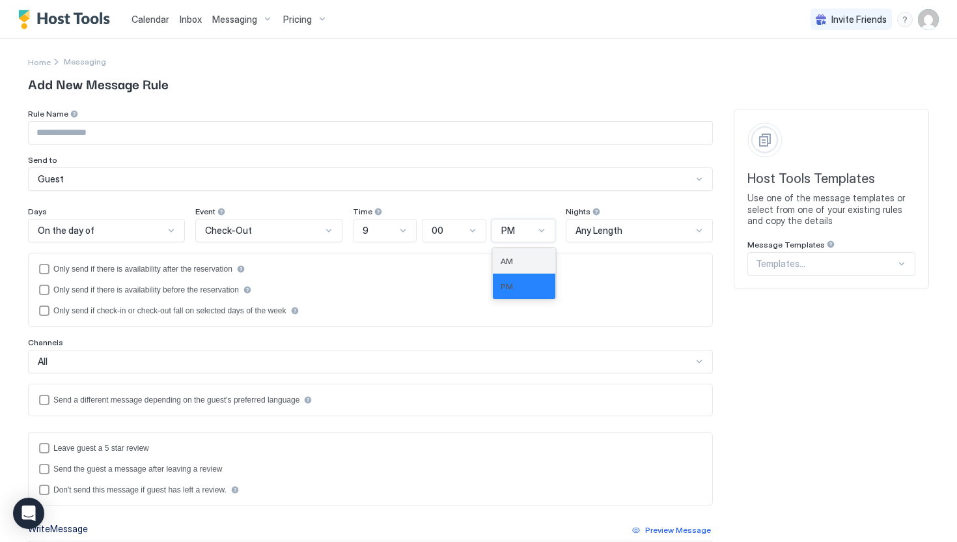
click at [508, 260] on span "AM" at bounding box center [507, 261] width 12 height 10
click at [78, 138] on input "Input Field" at bounding box center [371, 133] width 684 height 22
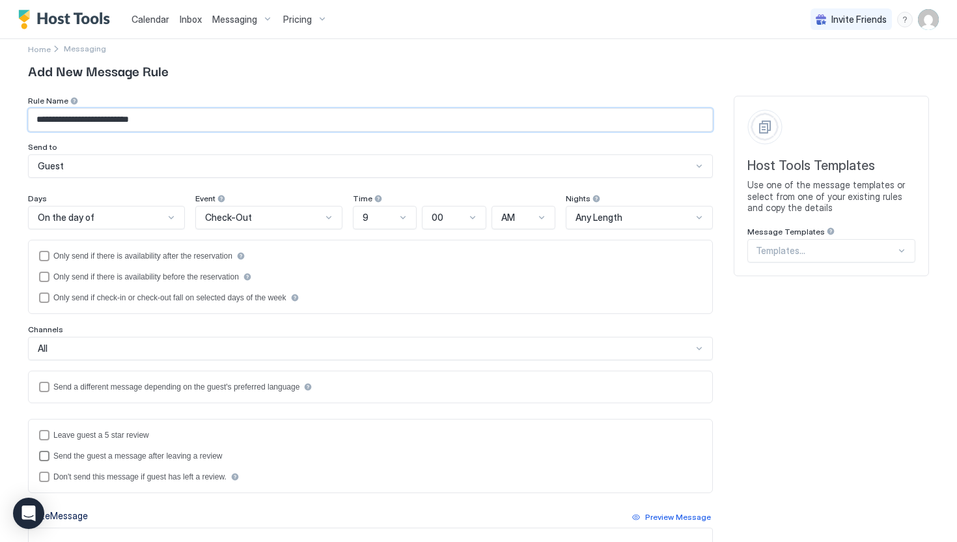
scroll to position [0, 0]
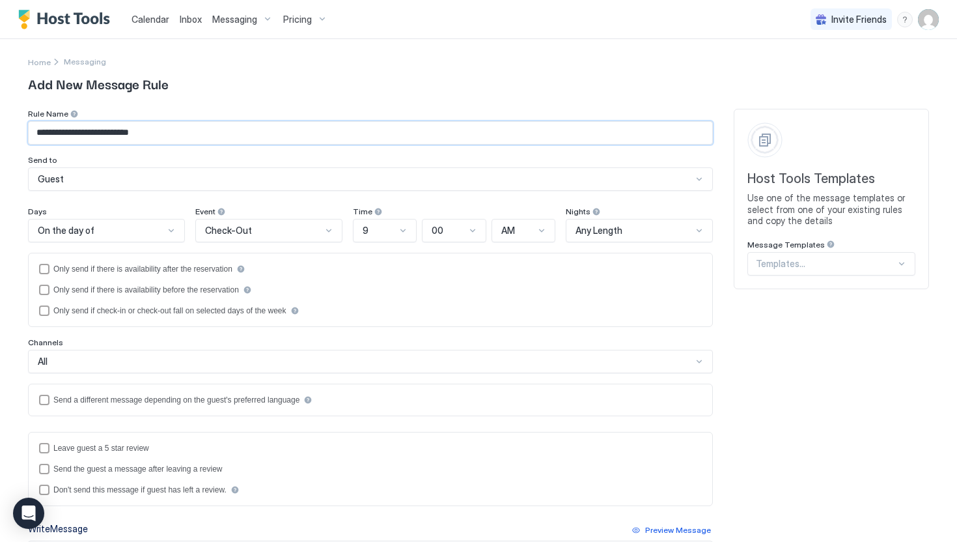
type input "**********"
click at [61, 178] on span "Guest" at bounding box center [51, 179] width 26 height 12
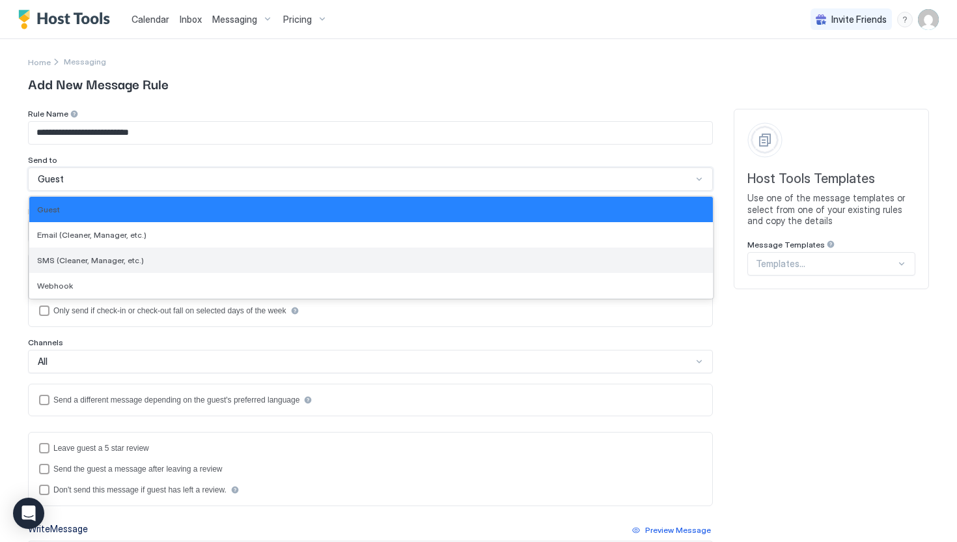
click at [55, 261] on span "SMS (Cleaner, Manager, etc.)" at bounding box center [90, 260] width 107 height 10
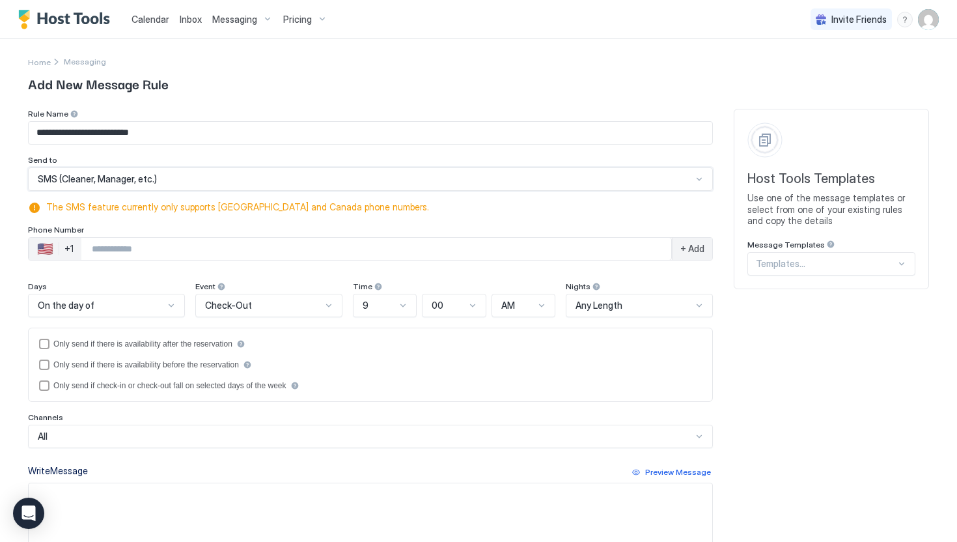
click at [102, 249] on input "Phone Number input" at bounding box center [376, 248] width 590 height 23
type input "**********"
click at [694, 255] on div "+ Add" at bounding box center [692, 249] width 40 height 22
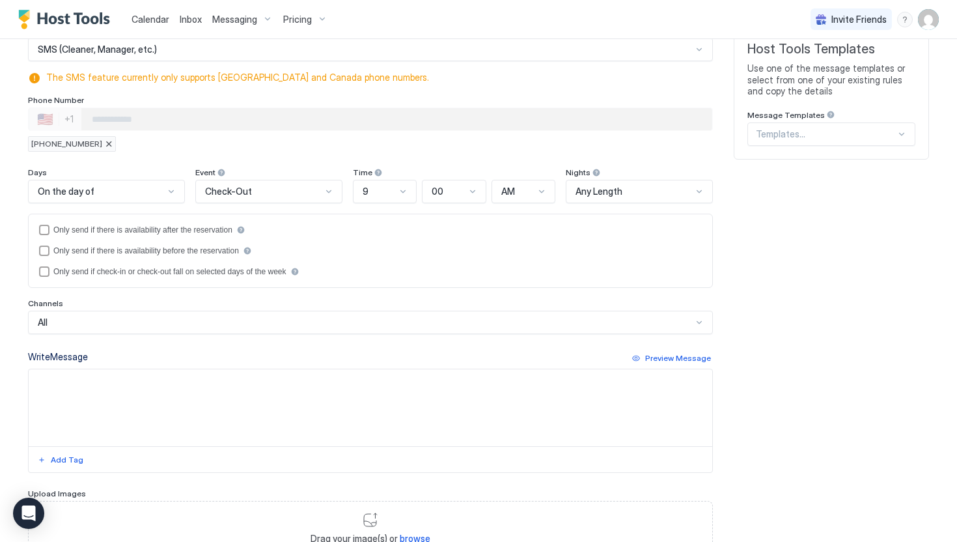
scroll to position [231, 0]
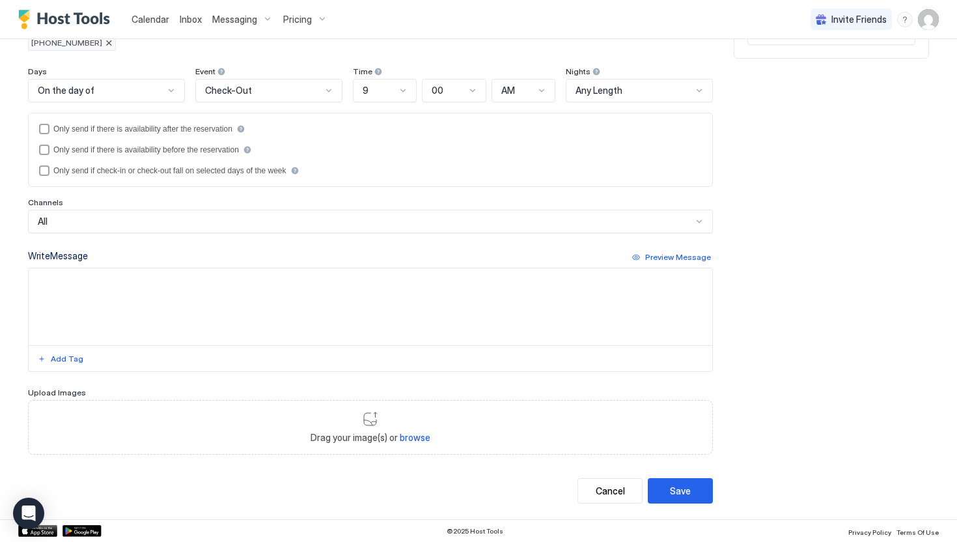
click at [154, 324] on textarea "Input Field" at bounding box center [371, 306] width 684 height 77
type textarea "**********"
click at [677, 488] on div "Save" at bounding box center [680, 491] width 21 height 14
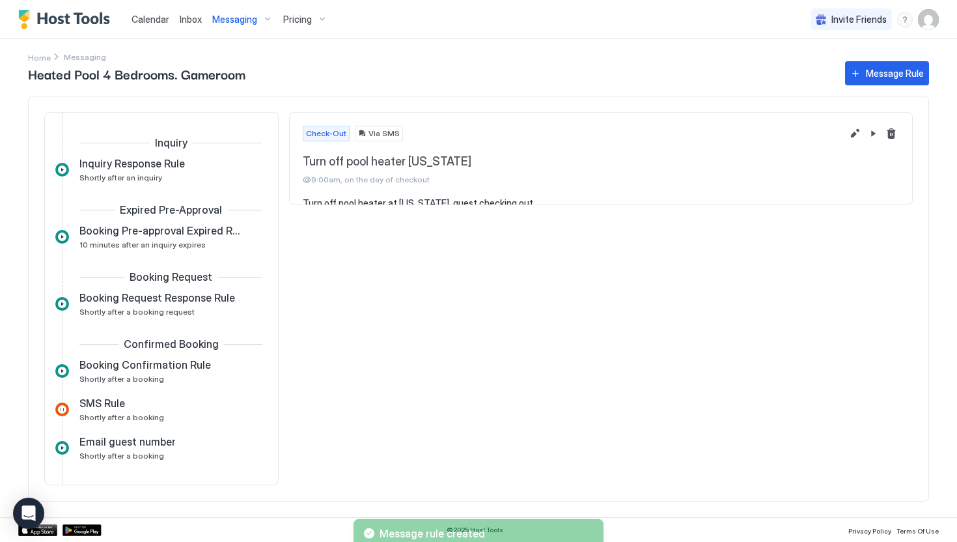
scroll to position [773, 0]
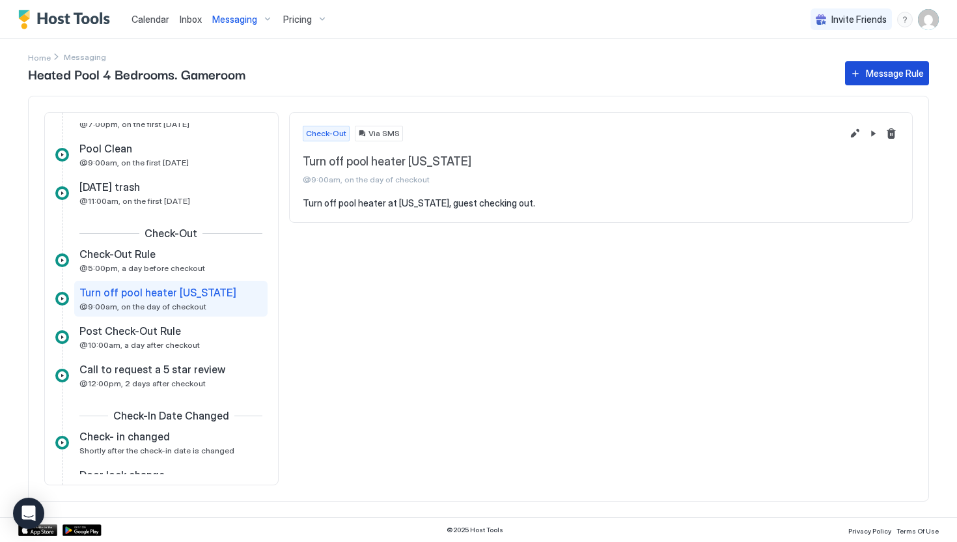
click at [896, 70] on div "Message Rule" at bounding box center [895, 73] width 58 height 14
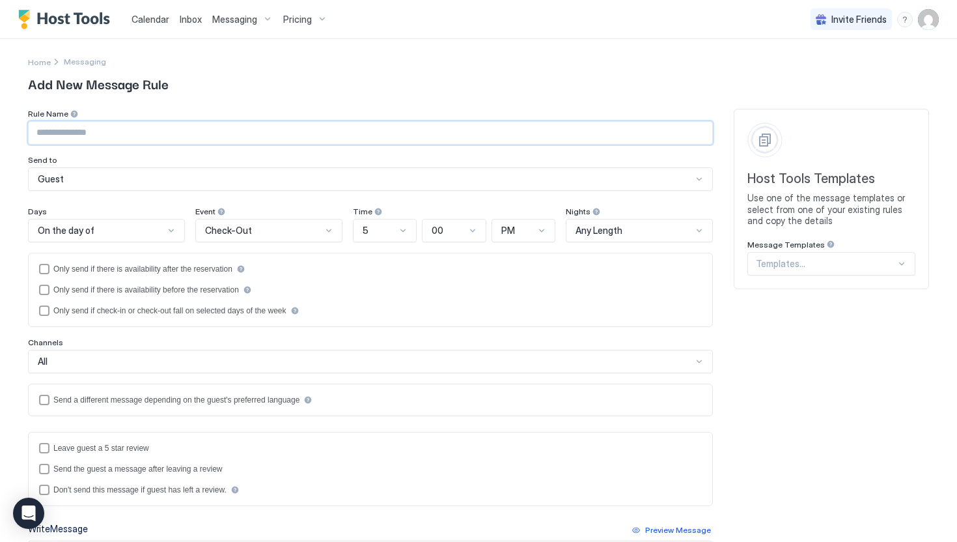
click at [84, 136] on input "Input Field" at bounding box center [371, 133] width 684 height 22
type input "**********"
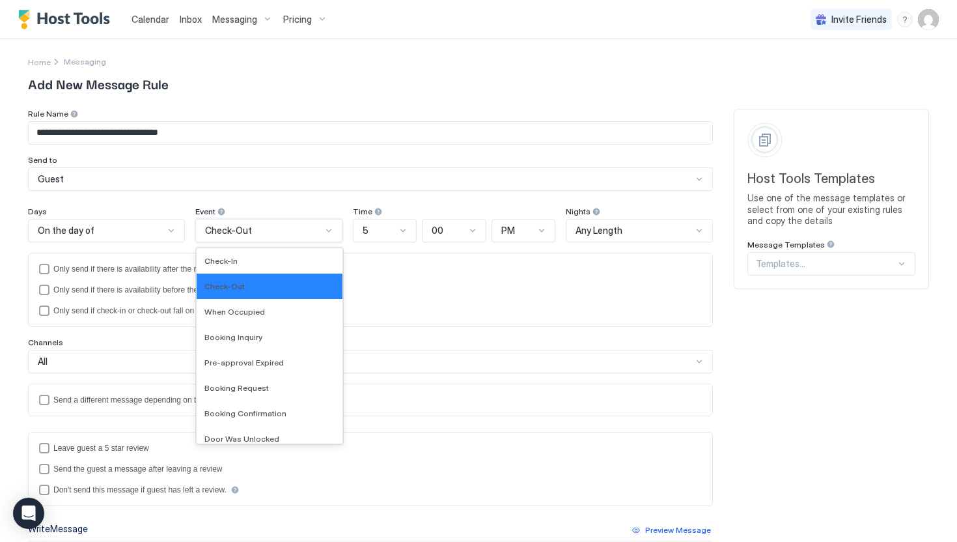
click at [212, 227] on span "Check-Out" at bounding box center [228, 231] width 47 height 12
click at [223, 270] on div "Check-In" at bounding box center [270, 260] width 146 height 25
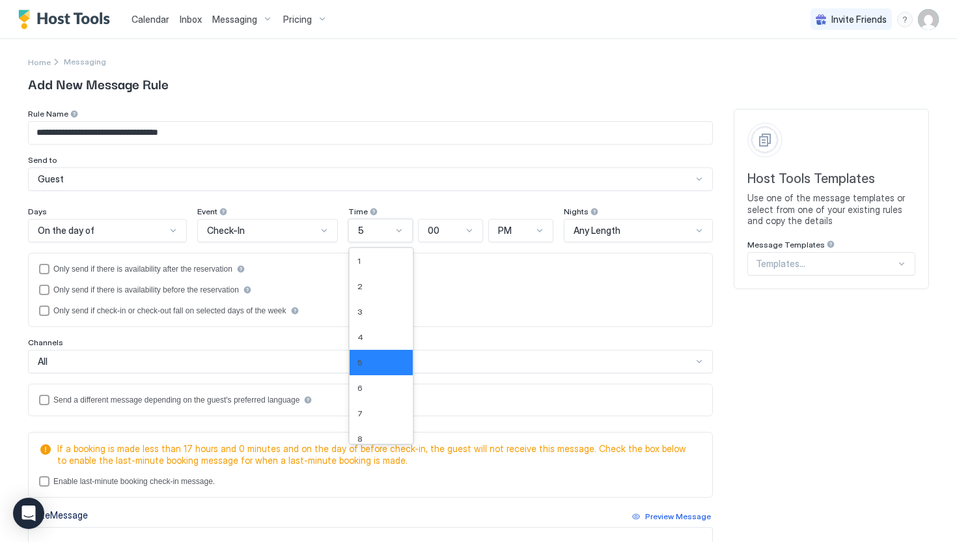
click at [376, 227] on div "5" at bounding box center [375, 231] width 35 height 12
click at [379, 258] on div "1" at bounding box center [382, 261] width 48 height 10
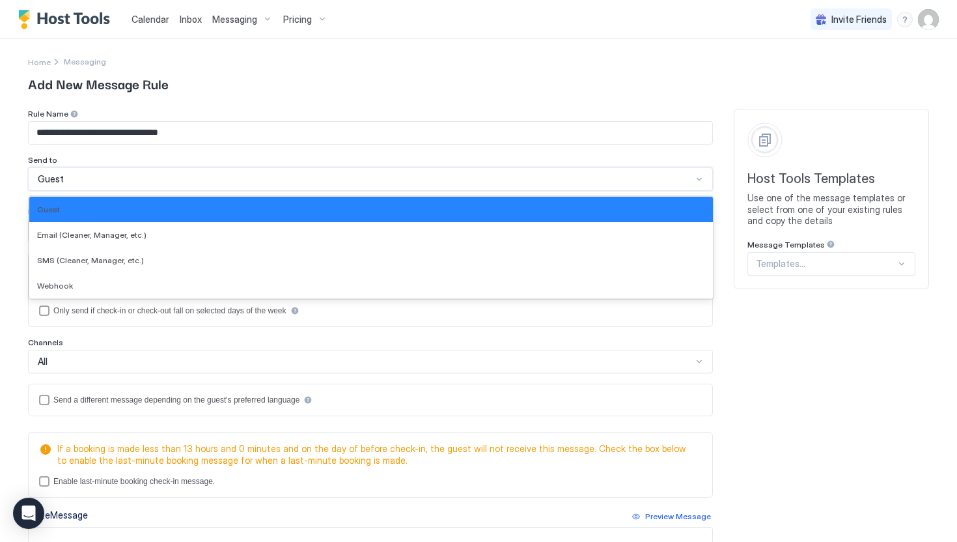
click at [87, 180] on div "Guest" at bounding box center [365, 179] width 655 height 12
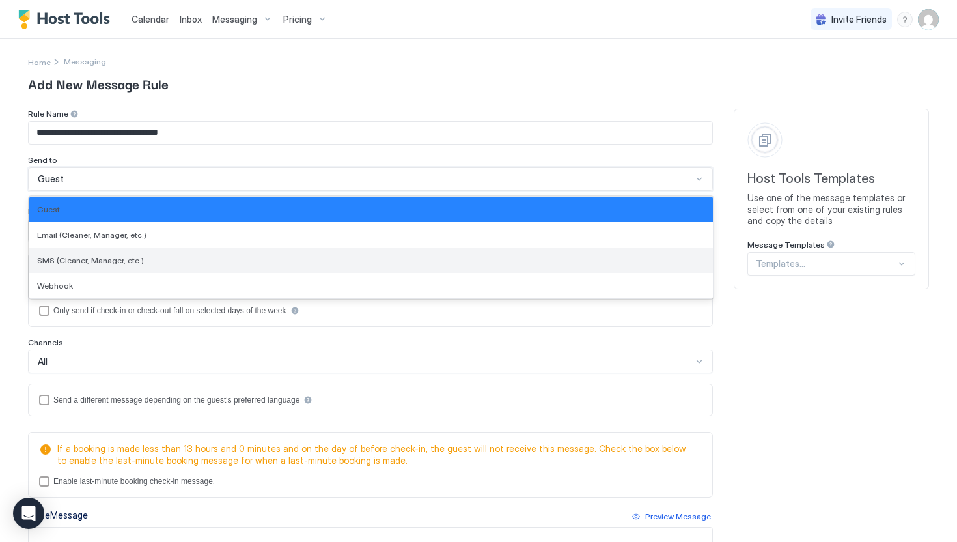
click at [81, 259] on span "SMS (Cleaner, Manager, etc.)" at bounding box center [90, 260] width 107 height 10
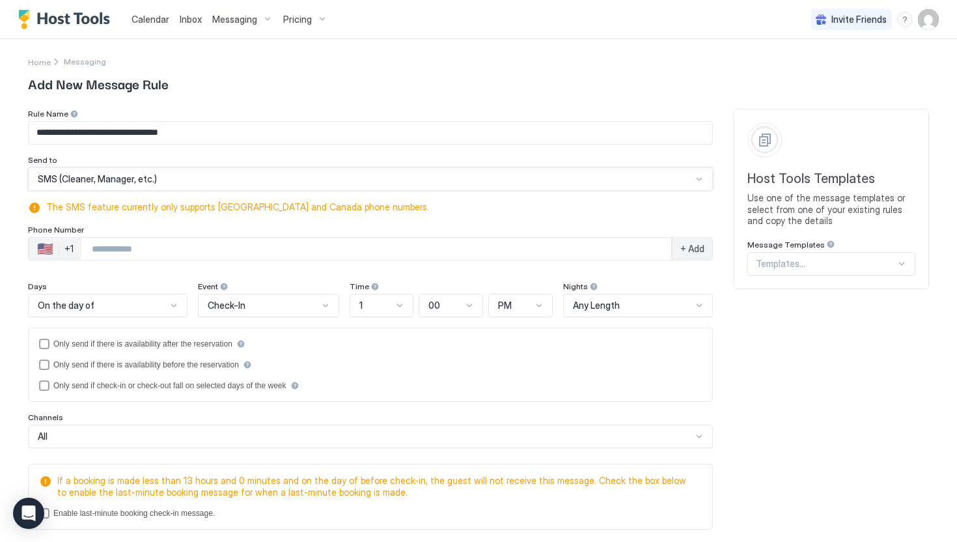
click at [113, 256] on input "Phone Number input" at bounding box center [376, 248] width 590 height 23
type input "**********"
click at [687, 246] on span "+ Add" at bounding box center [693, 249] width 24 height 12
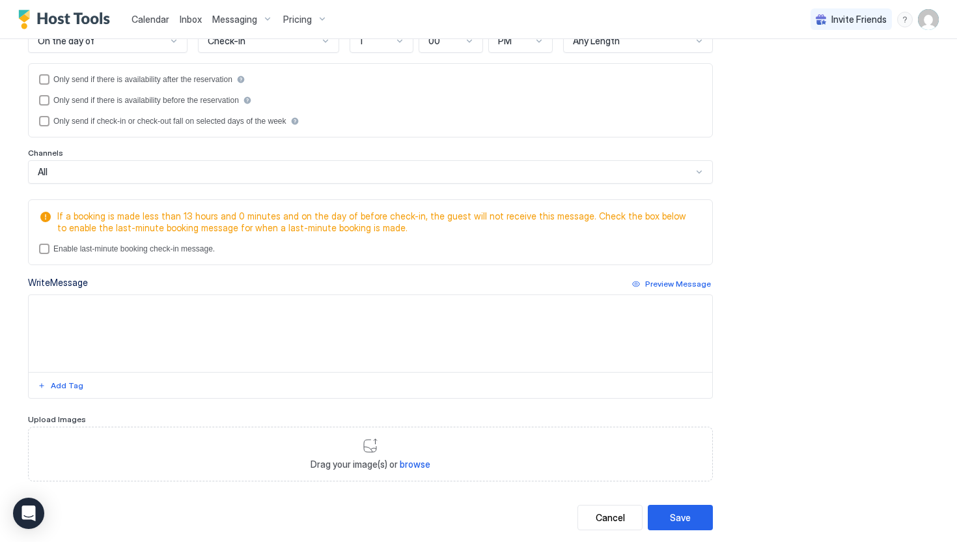
scroll to position [307, 0]
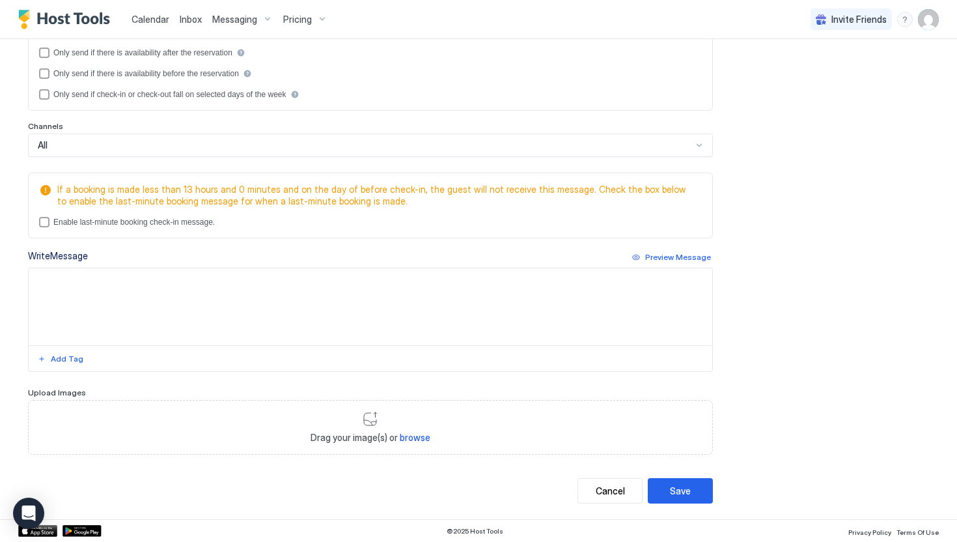
click at [94, 272] on textarea "Input Field" at bounding box center [371, 306] width 684 height 77
type textarea "*"
type textarea "**********"
click at [675, 489] on div "Save" at bounding box center [680, 491] width 21 height 14
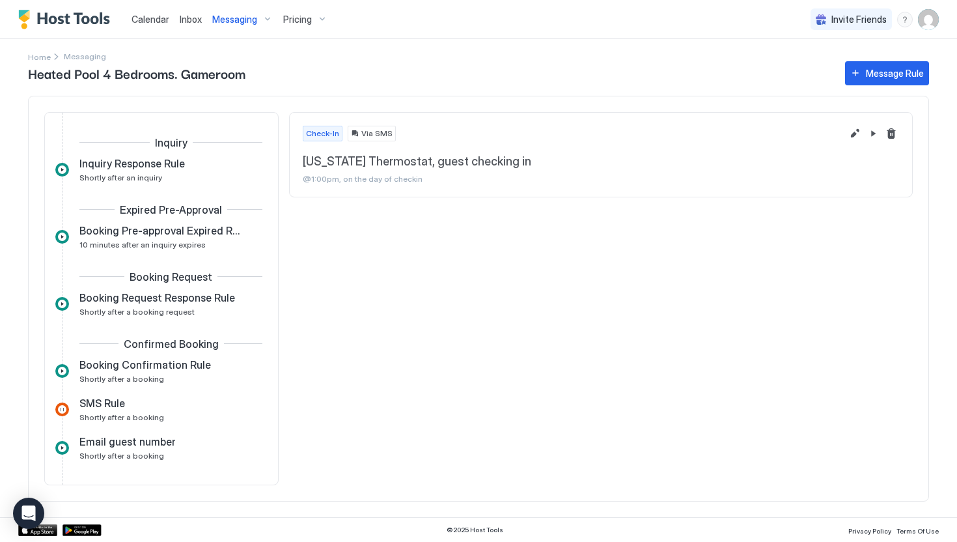
scroll to position [408, 0]
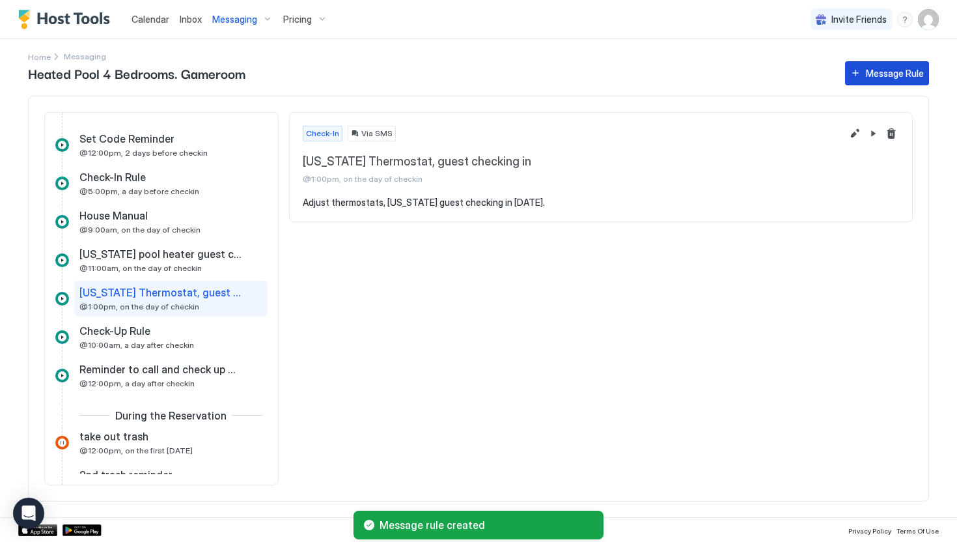
click at [890, 76] on div "Message Rule" at bounding box center [895, 73] width 58 height 14
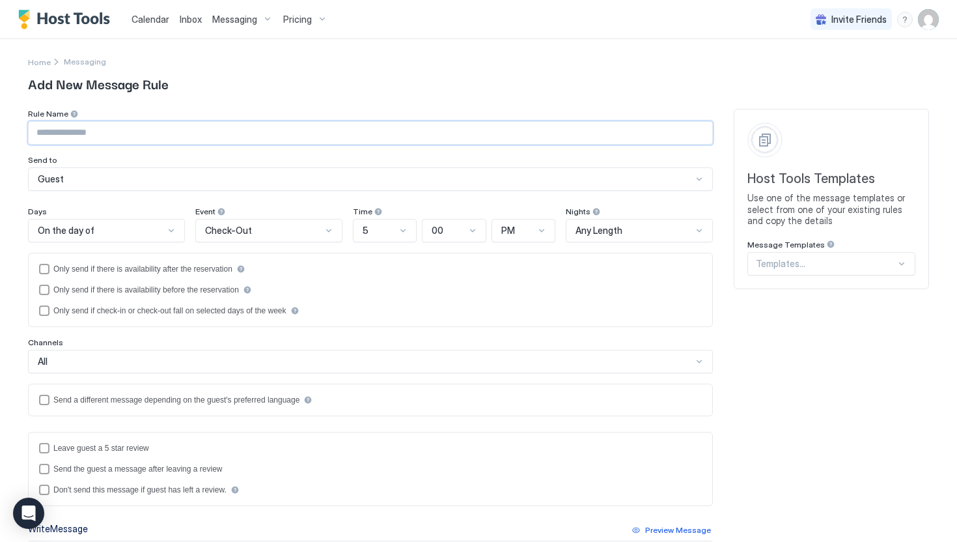
click at [94, 142] on input "Input Field" at bounding box center [371, 133] width 684 height 22
click at [79, 179] on div "Guest" at bounding box center [365, 179] width 655 height 12
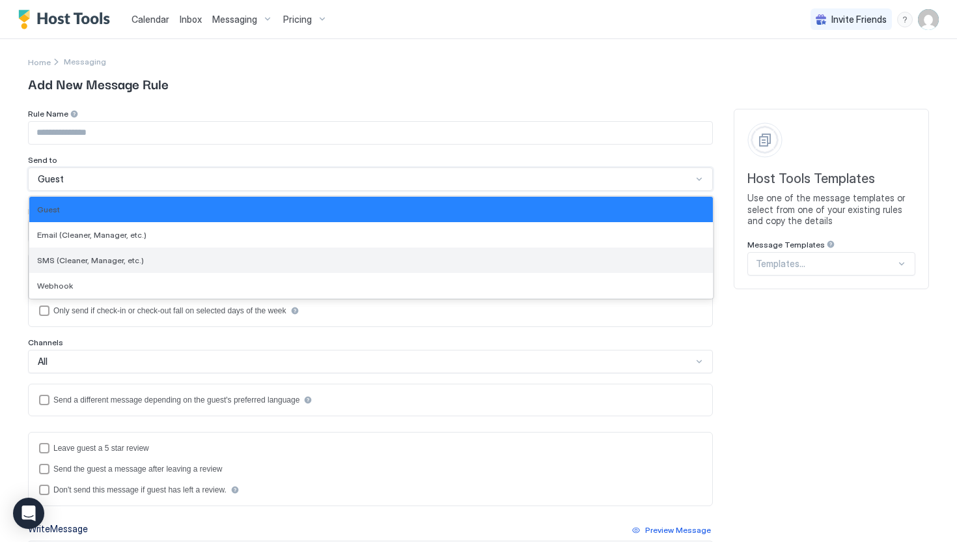
click at [76, 263] on span "SMS (Cleaner, Manager, etc.)" at bounding box center [90, 260] width 107 height 10
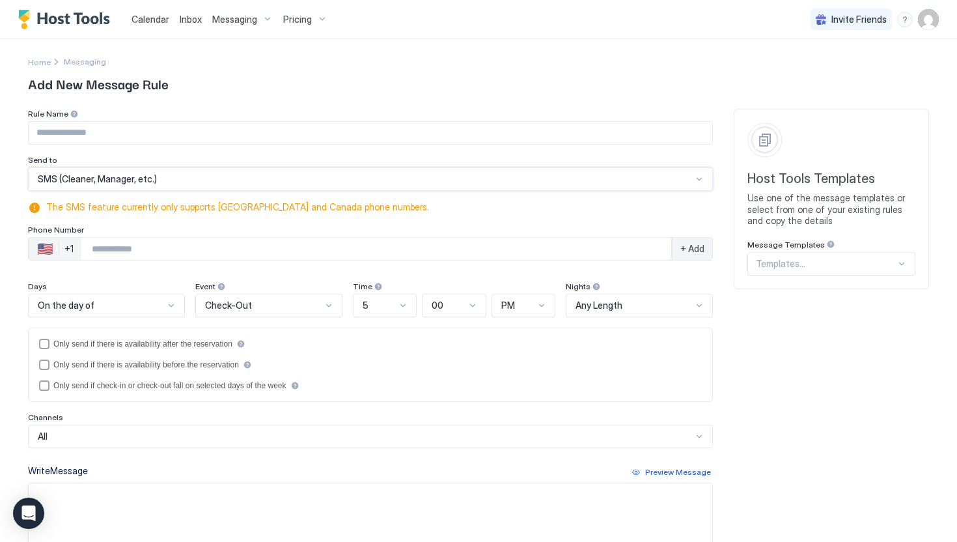
click at [99, 251] on input "Phone Number input" at bounding box center [376, 248] width 590 height 23
type input "**********"
click at [682, 255] on div "+ Add" at bounding box center [692, 249] width 40 height 22
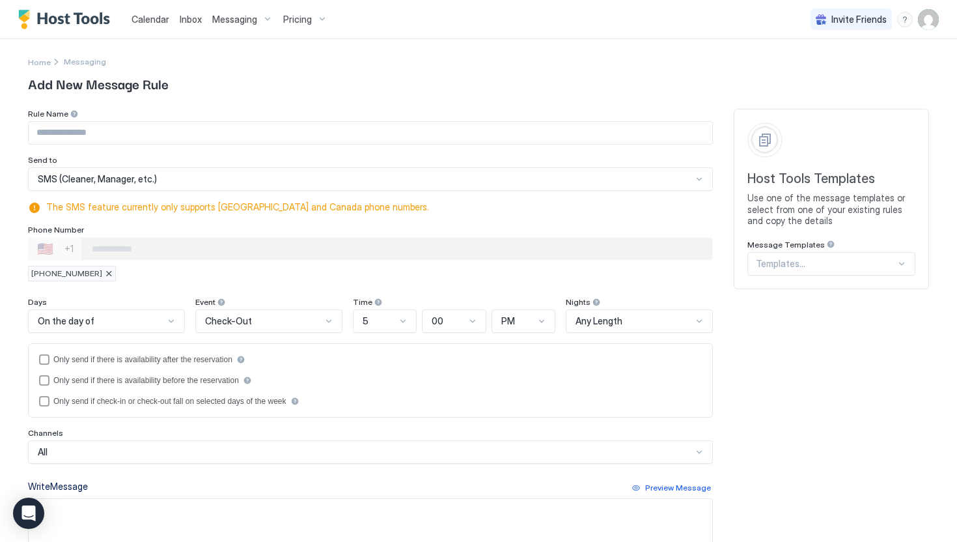
click at [99, 135] on input "Input Field" at bounding box center [371, 133] width 684 height 22
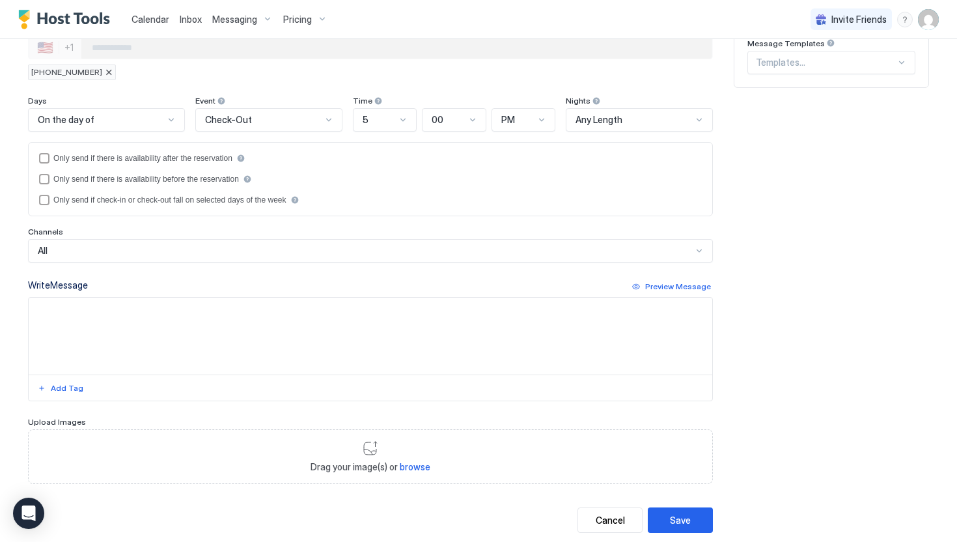
scroll to position [231, 0]
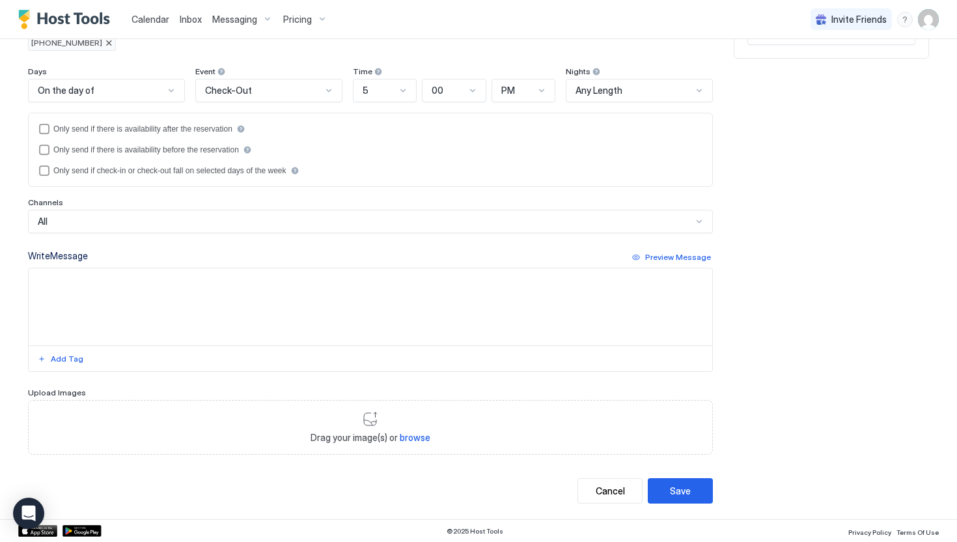
type input "**********"
click at [130, 300] on textarea "Input Field" at bounding box center [371, 306] width 684 height 77
type textarea "**********"
click at [670, 496] on div "Save" at bounding box center [680, 491] width 21 height 14
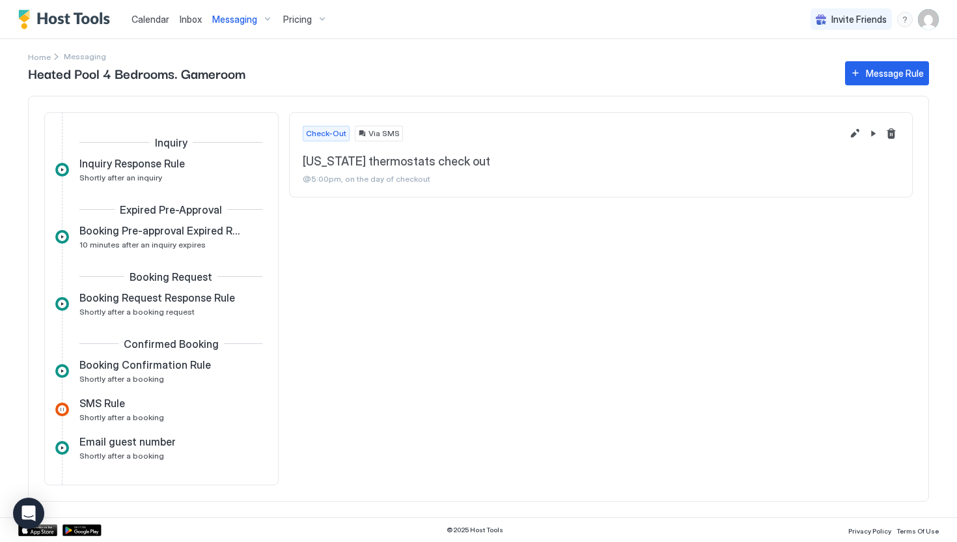
scroll to position [850, 0]
